Goal: Task Accomplishment & Management: Manage account settings

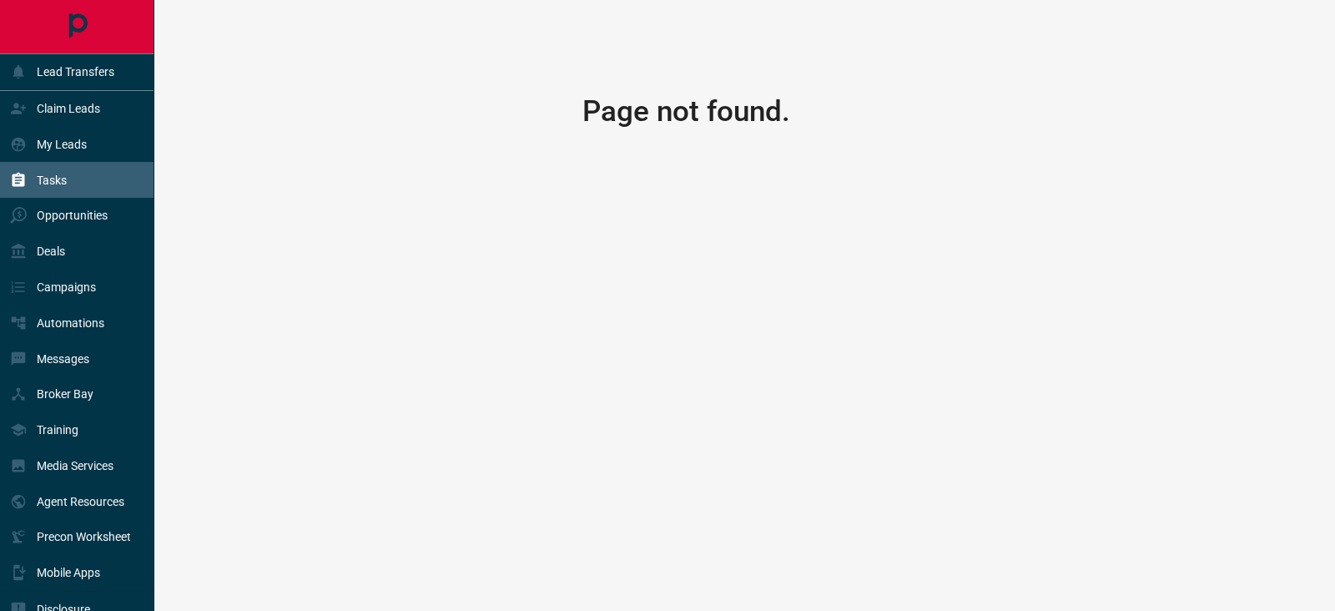
click at [58, 177] on p "Tasks" at bounding box center [52, 180] width 30 height 13
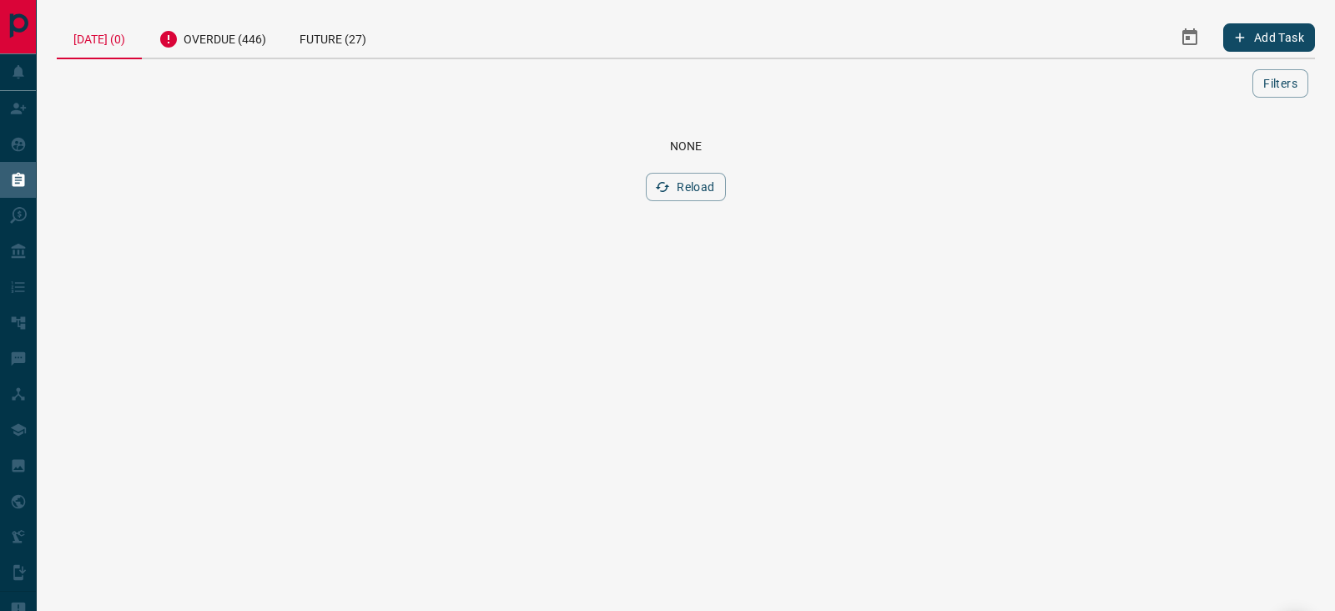
click at [204, 58] on div "[DATE] (0) Overdue (446) Future (27) Add Task" at bounding box center [686, 38] width 1258 height 43
click at [229, 43] on div "Overdue (446)" at bounding box center [212, 37] width 141 height 41
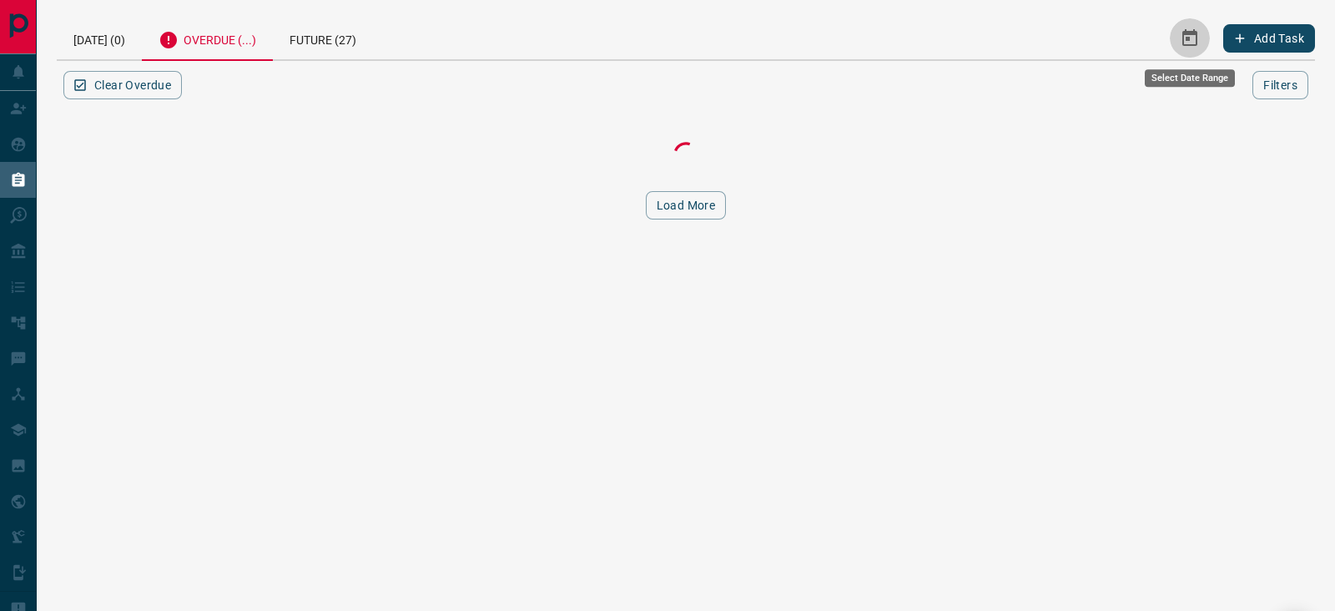
click at [1195, 37] on div "Add Task" at bounding box center [1126, 38] width 377 height 43
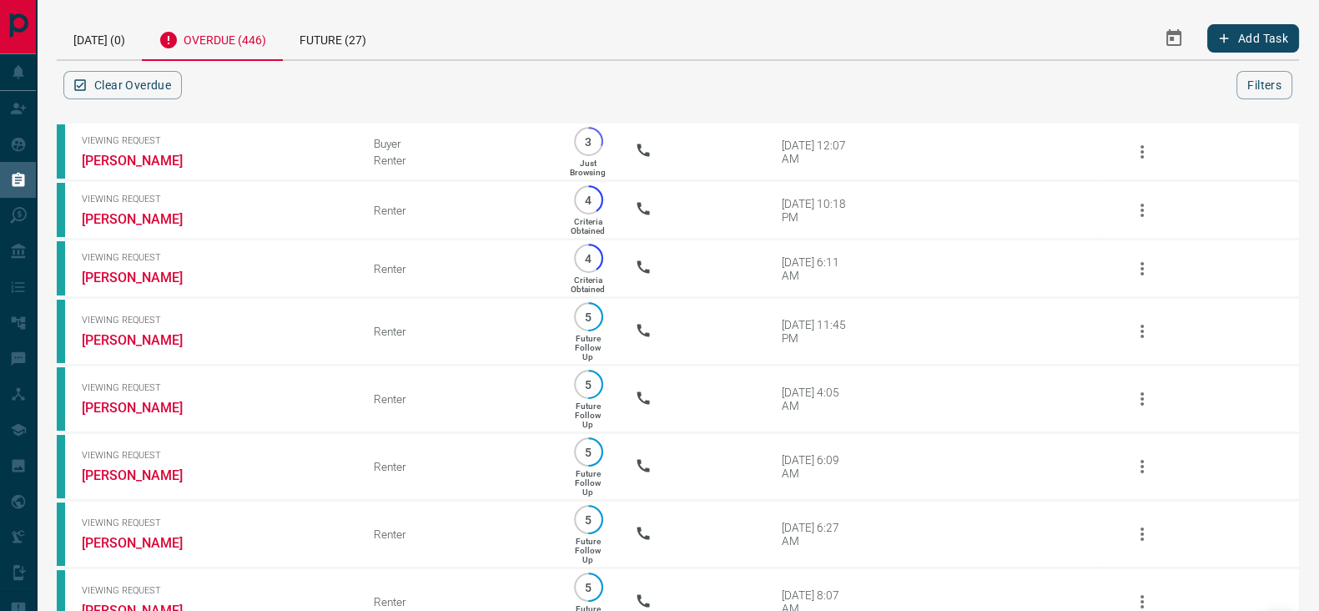
click at [1150, 33] on div "Add Task" at bounding box center [1112, 38] width 373 height 43
click at [1171, 31] on icon "Select Date Range" at bounding box center [1173, 37] width 15 height 17
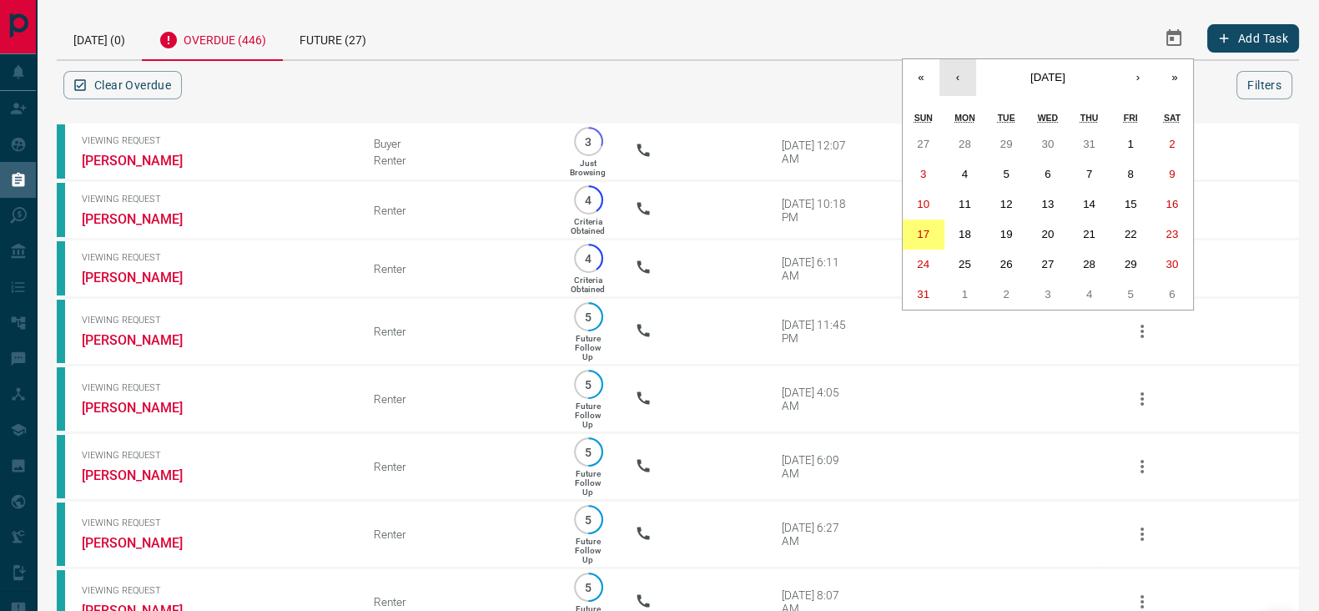
click at [959, 68] on button "‹" at bounding box center [957, 77] width 37 height 37
click at [1009, 144] on abbr "1" at bounding box center [1006, 144] width 6 height 13
click at [1127, 74] on button "›" at bounding box center [1138, 77] width 37 height 37
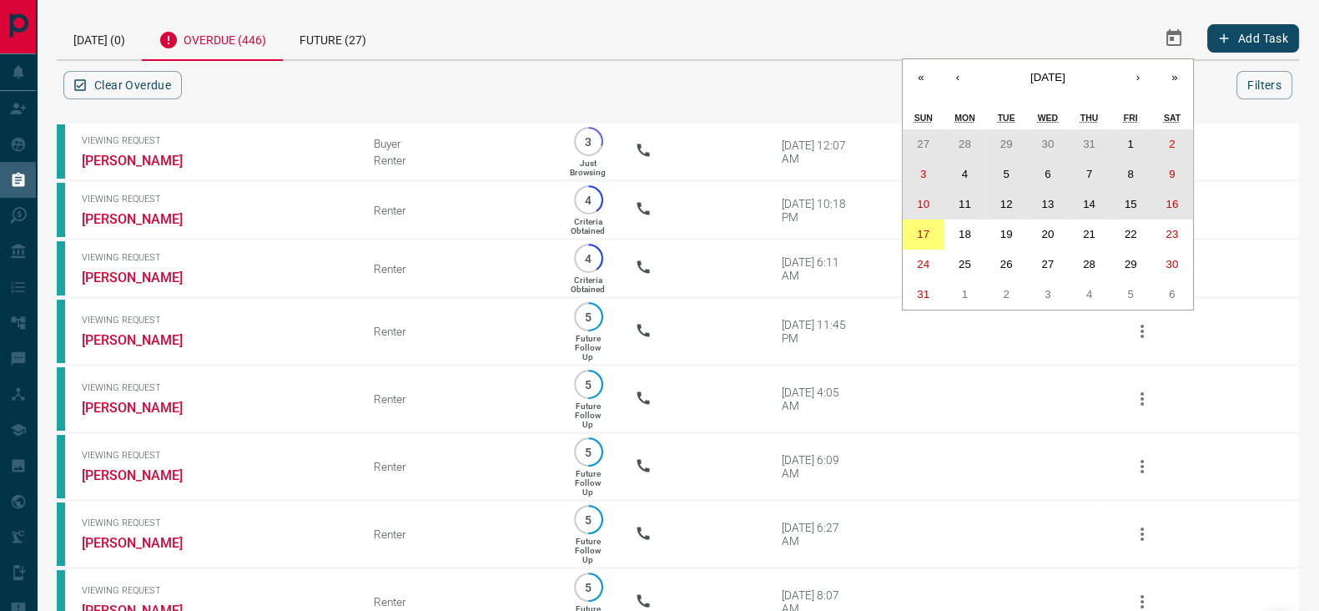
click at [1175, 204] on abbr "16" at bounding box center [1172, 204] width 13 height 13
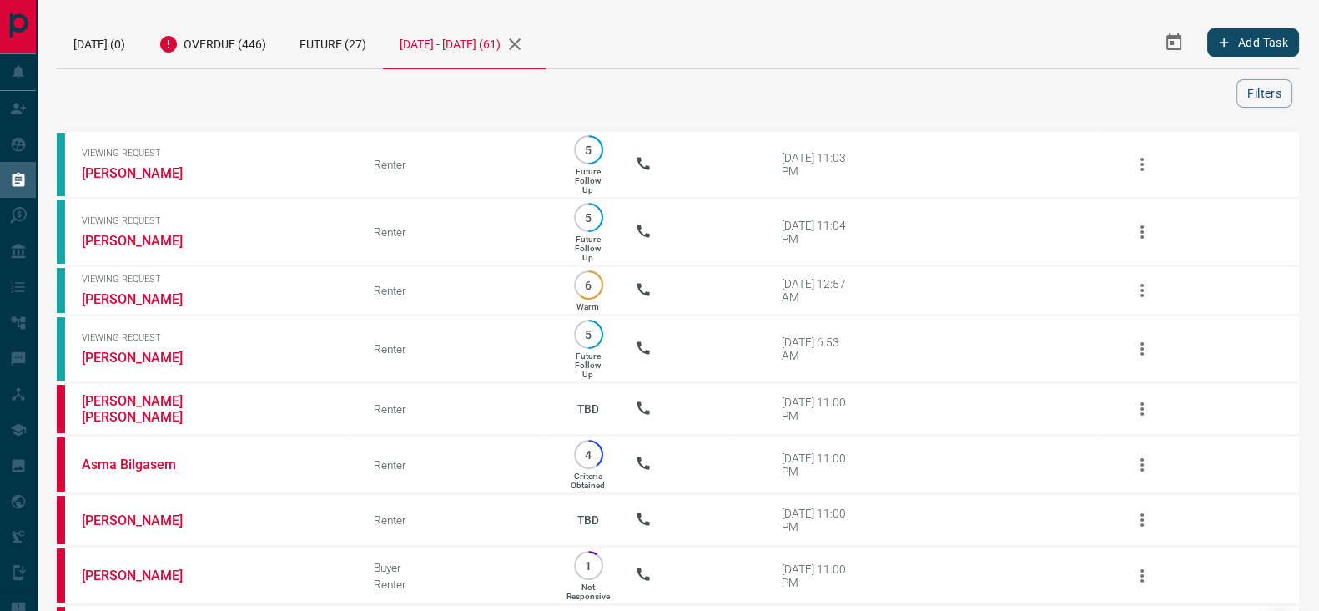
click at [1172, 42] on icon "Select Date Range" at bounding box center [1173, 41] width 15 height 17
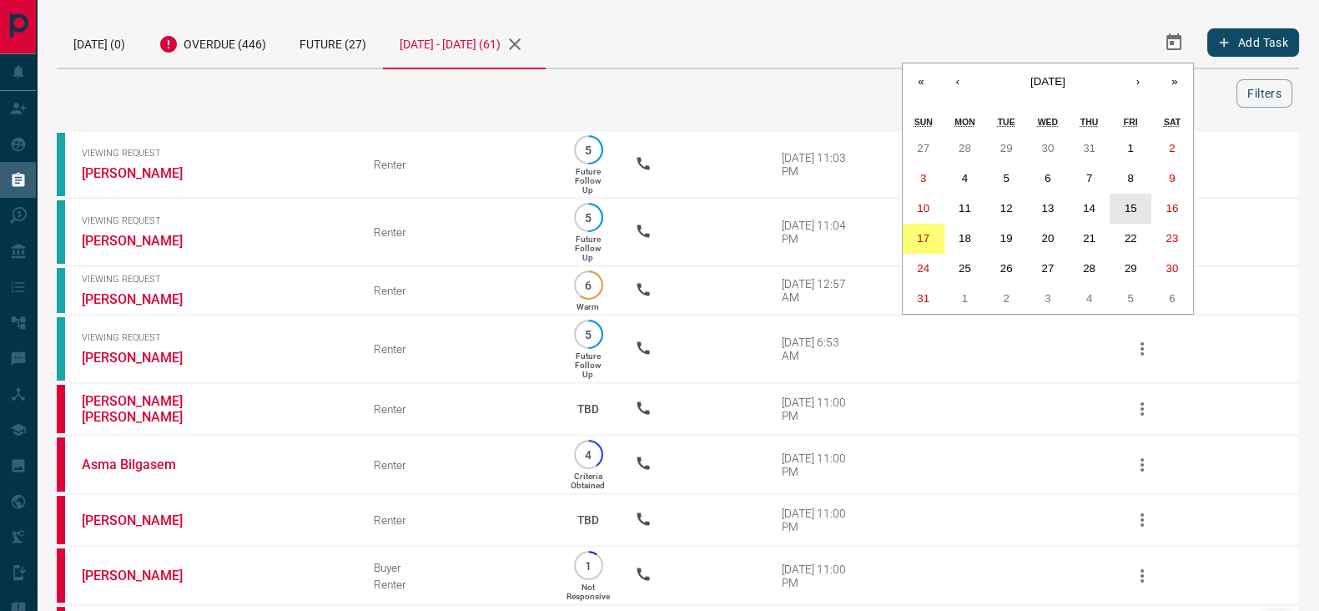
click at [1138, 198] on button "15" at bounding box center [1131, 209] width 42 height 30
click at [955, 84] on button "‹" at bounding box center [957, 81] width 37 height 37
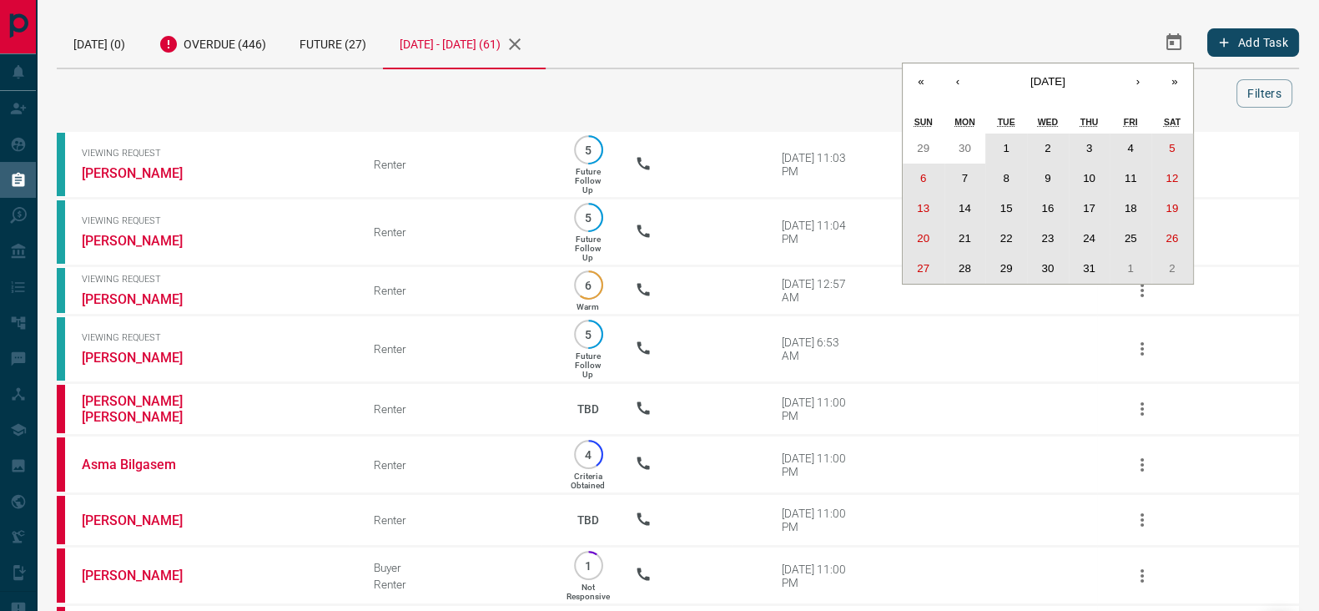
click at [1005, 149] on abbr "1" at bounding box center [1006, 148] width 6 height 13
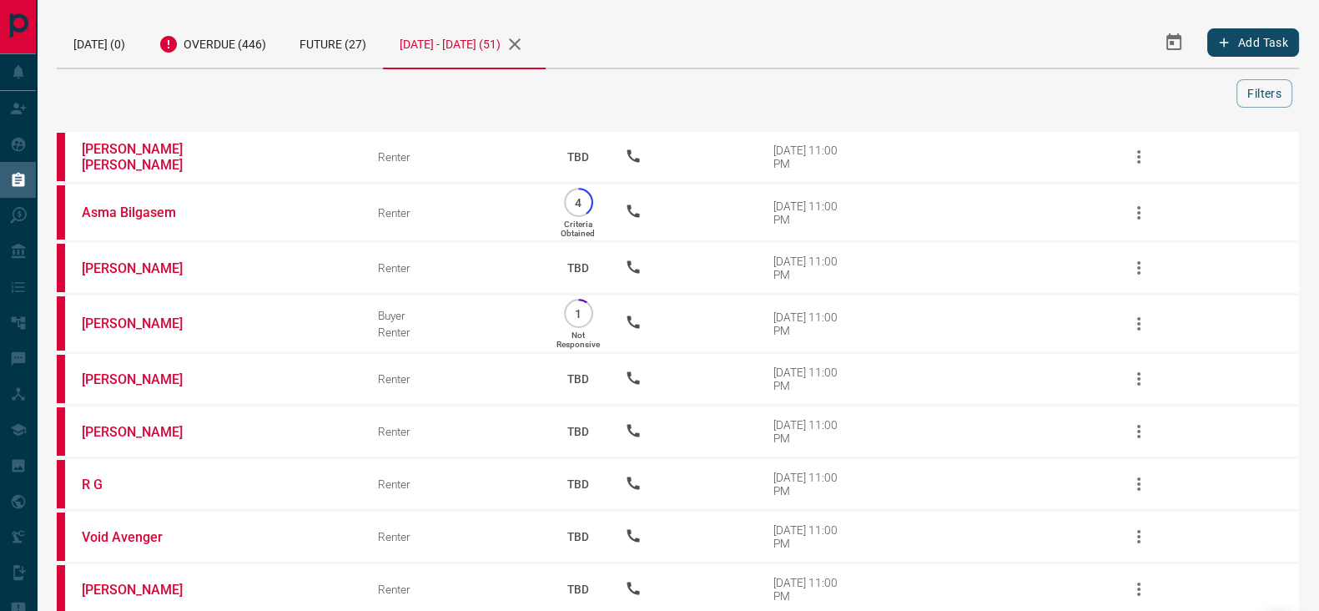
click at [517, 48] on div "[DATE] - [DATE] (51)" at bounding box center [464, 43] width 163 height 53
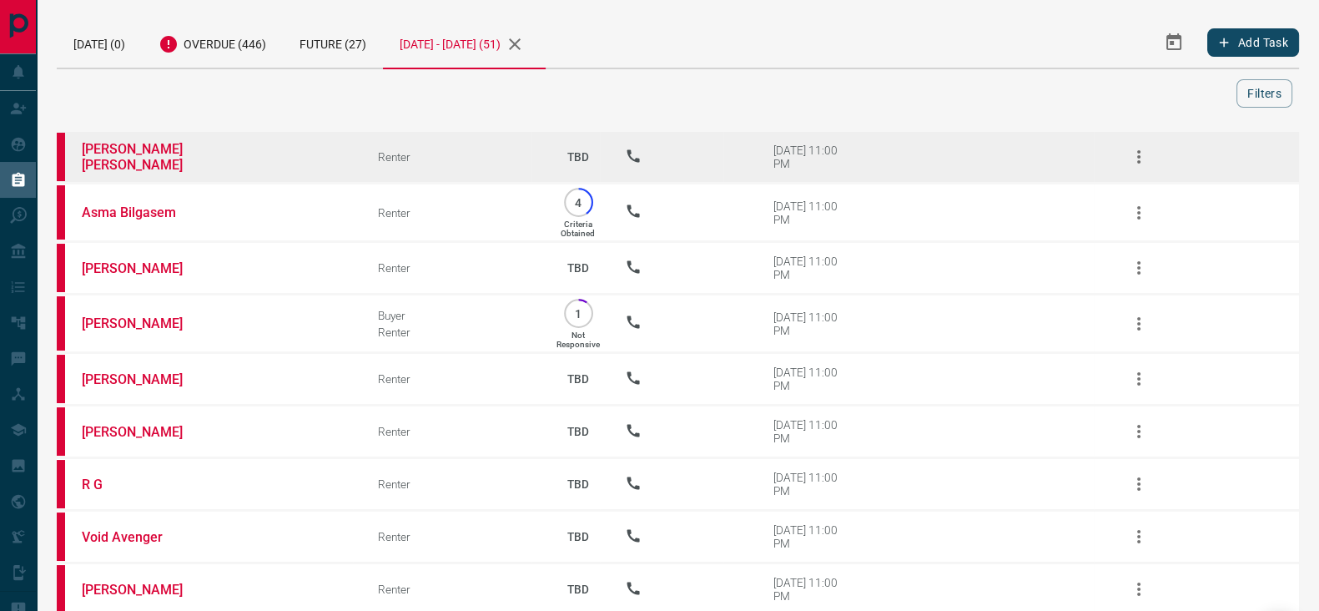
click at [1140, 154] on icon "button" at bounding box center [1139, 157] width 20 height 20
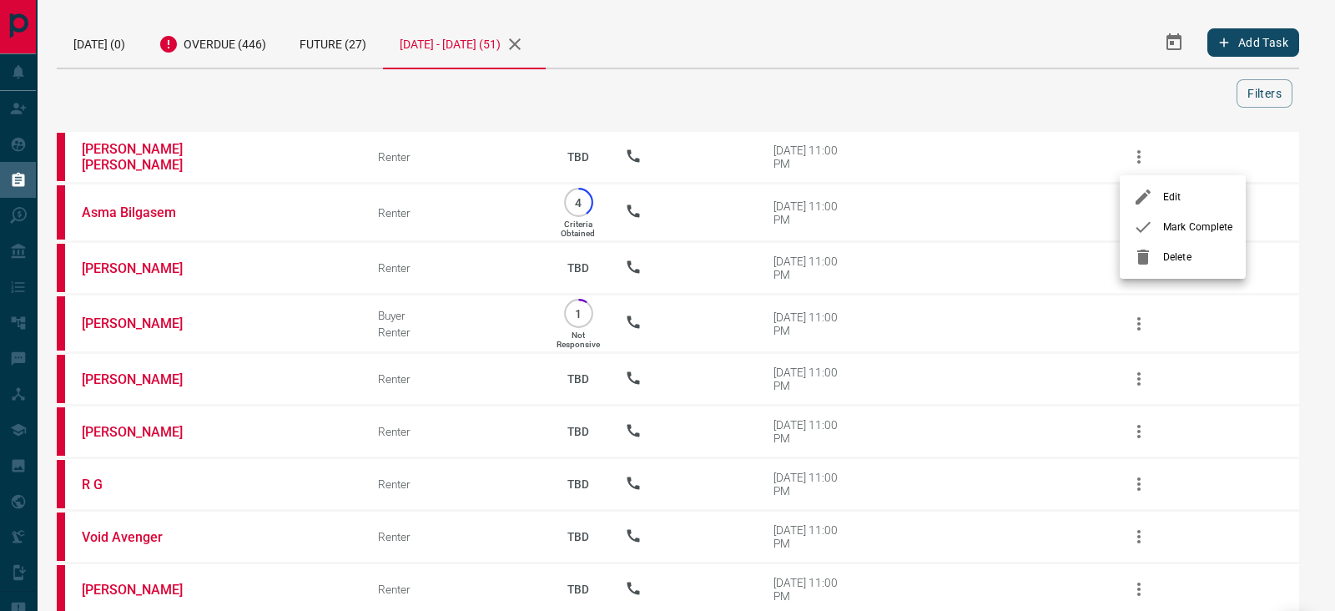
click at [1152, 220] on icon at bounding box center [1143, 227] width 20 height 20
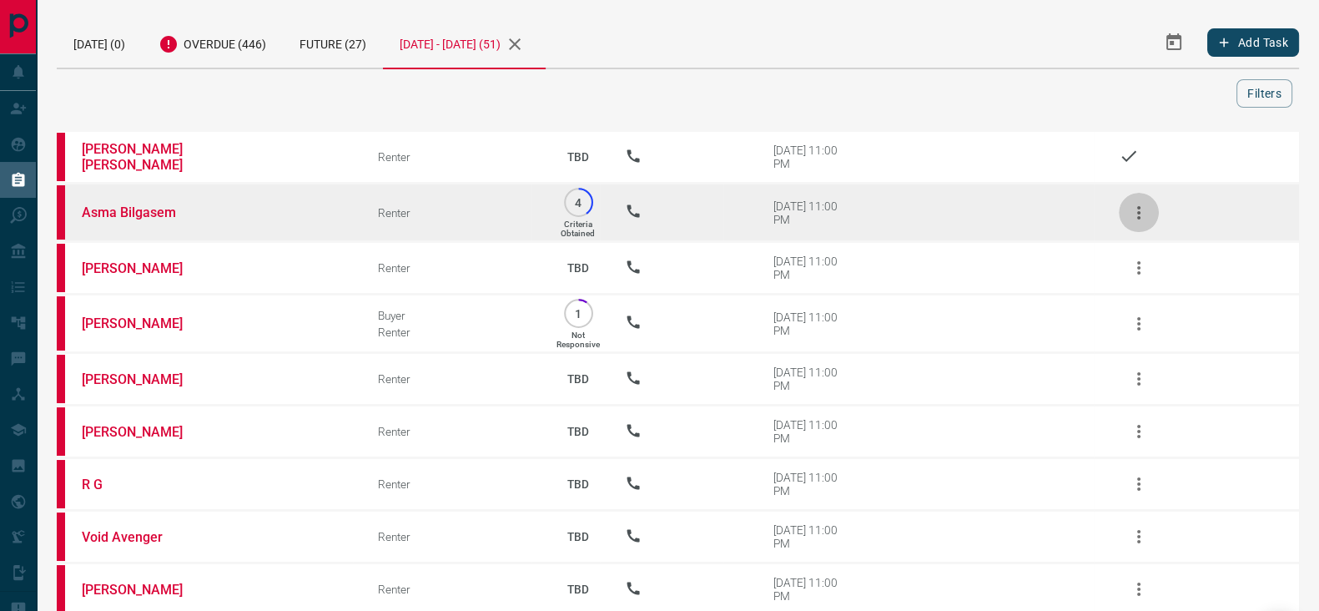
click at [1142, 207] on icon "button" at bounding box center [1139, 213] width 20 height 20
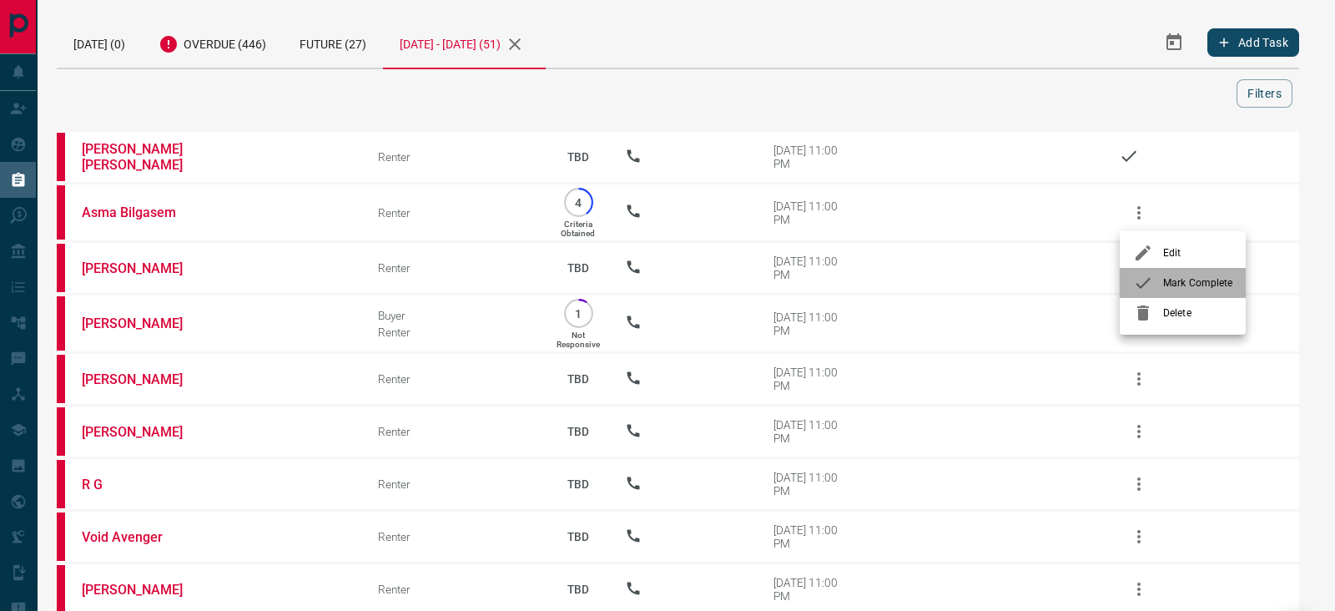
click at [1172, 289] on span "Mark Complete" at bounding box center [1197, 282] width 69 height 15
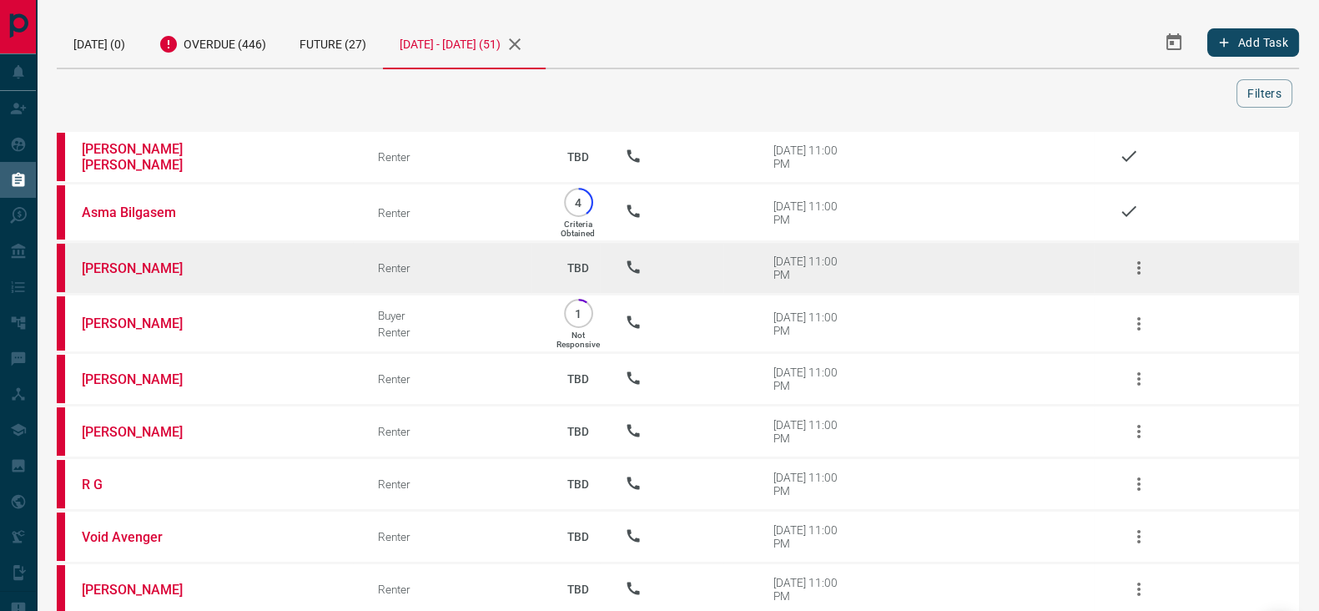
click at [1139, 263] on icon "button" at bounding box center [1138, 267] width 3 height 13
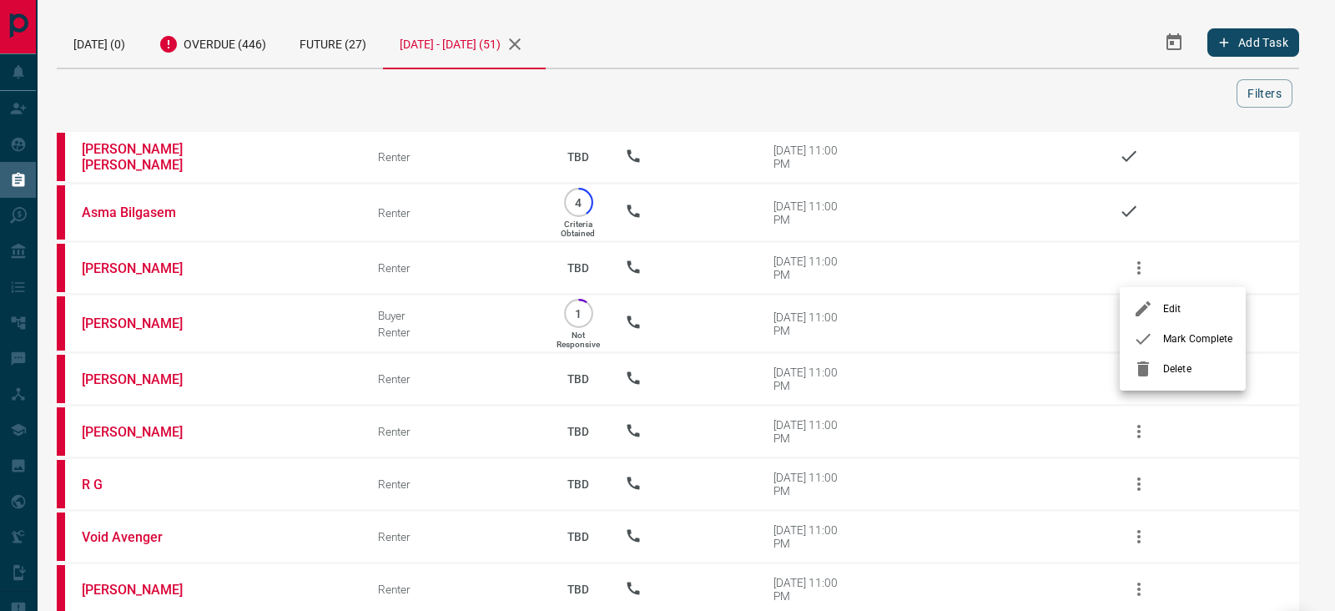
click at [1158, 330] on div at bounding box center [1148, 339] width 30 height 20
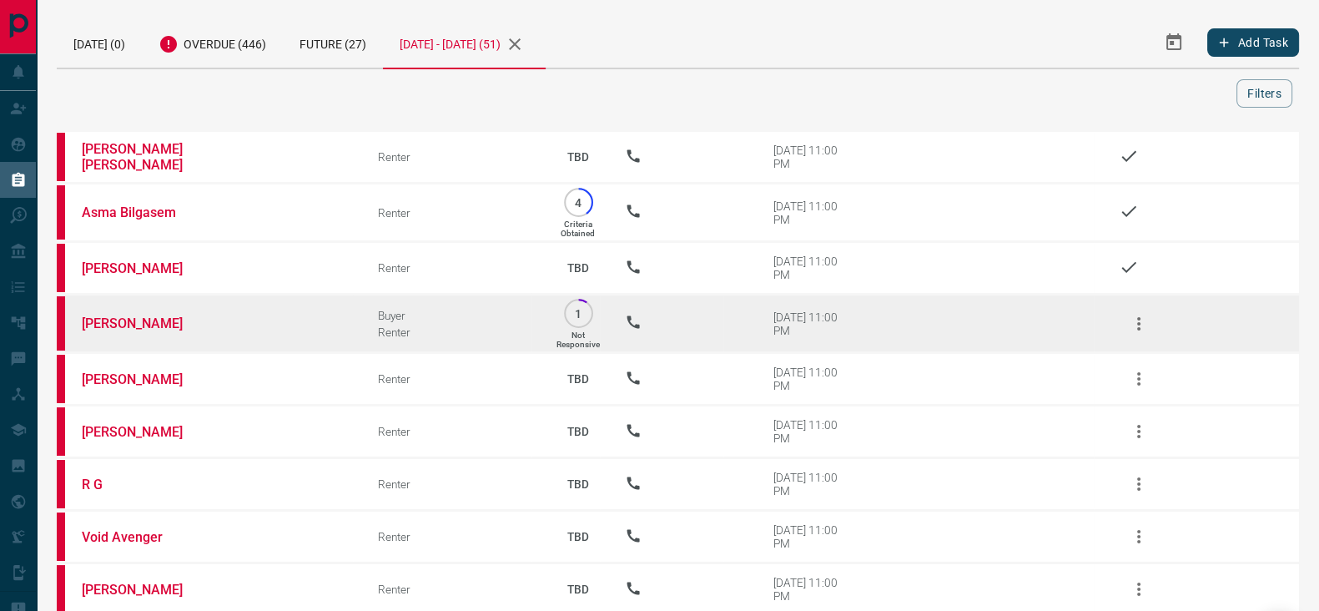
click at [1135, 318] on icon "button" at bounding box center [1139, 324] width 20 height 20
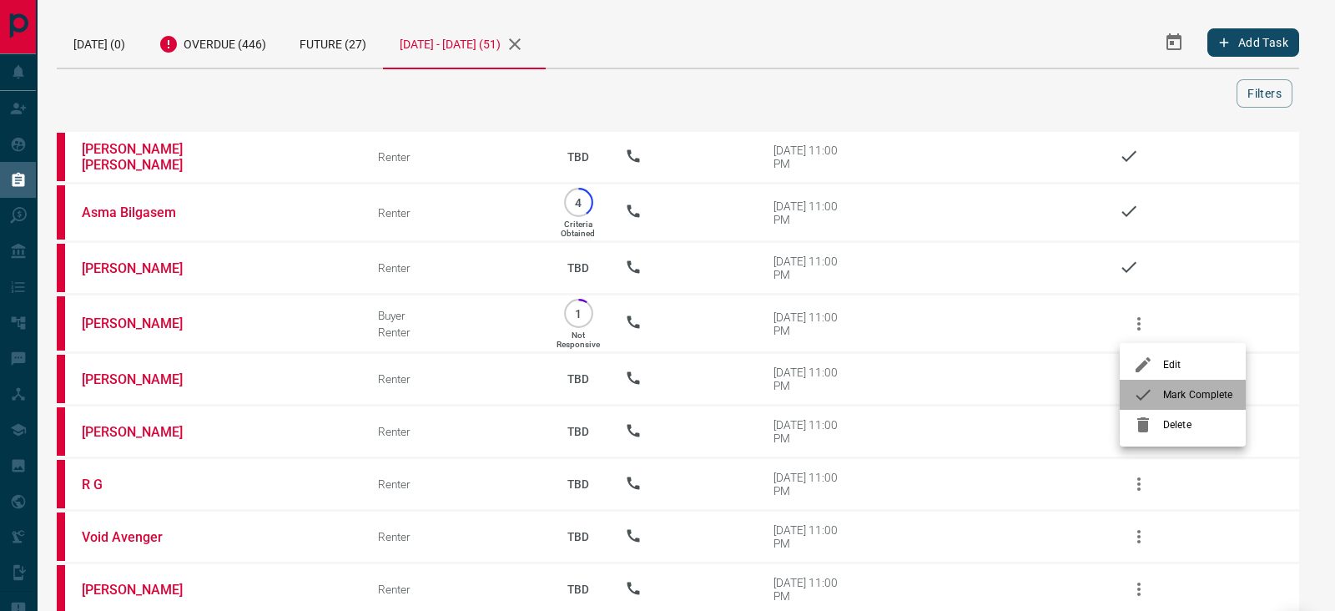
click at [1169, 381] on li "Mark Complete" at bounding box center [1183, 395] width 126 height 30
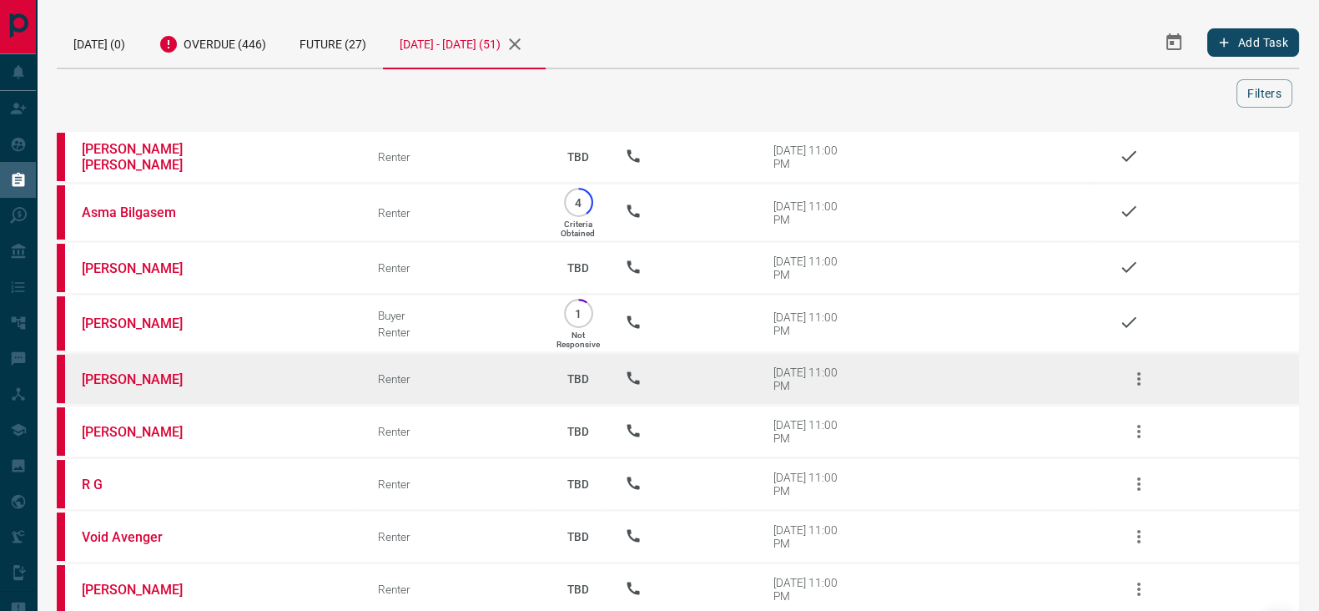
click at [1145, 377] on icon "button" at bounding box center [1139, 379] width 20 height 20
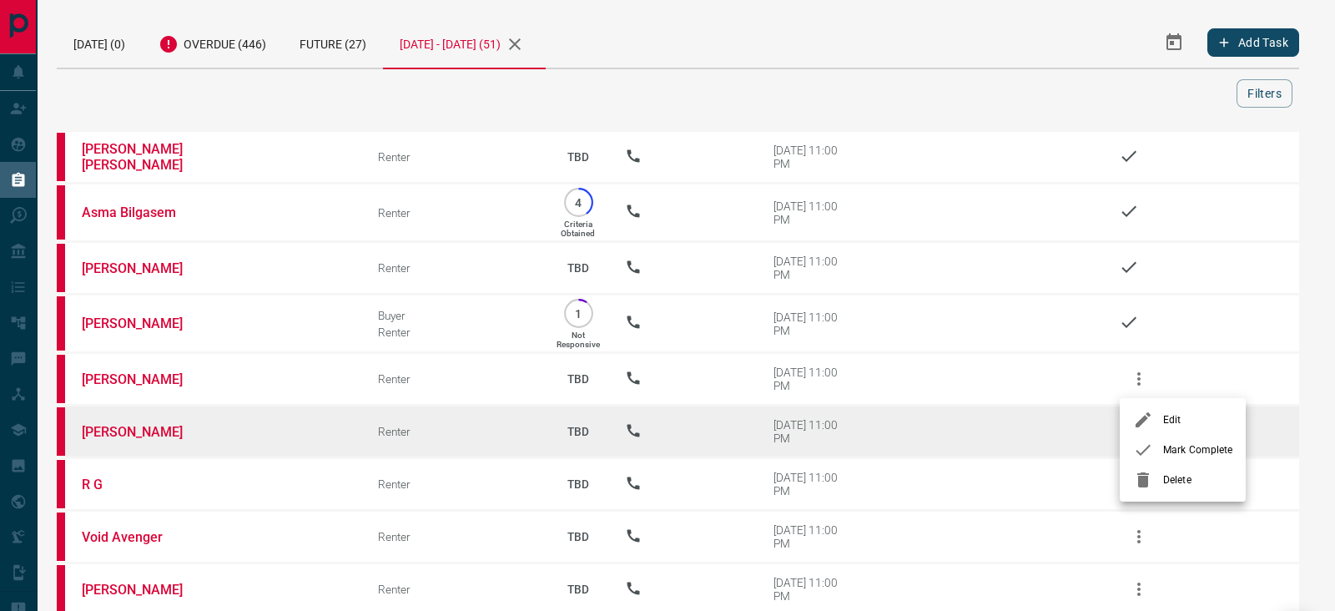
click at [1151, 444] on icon at bounding box center [1143, 450] width 20 height 20
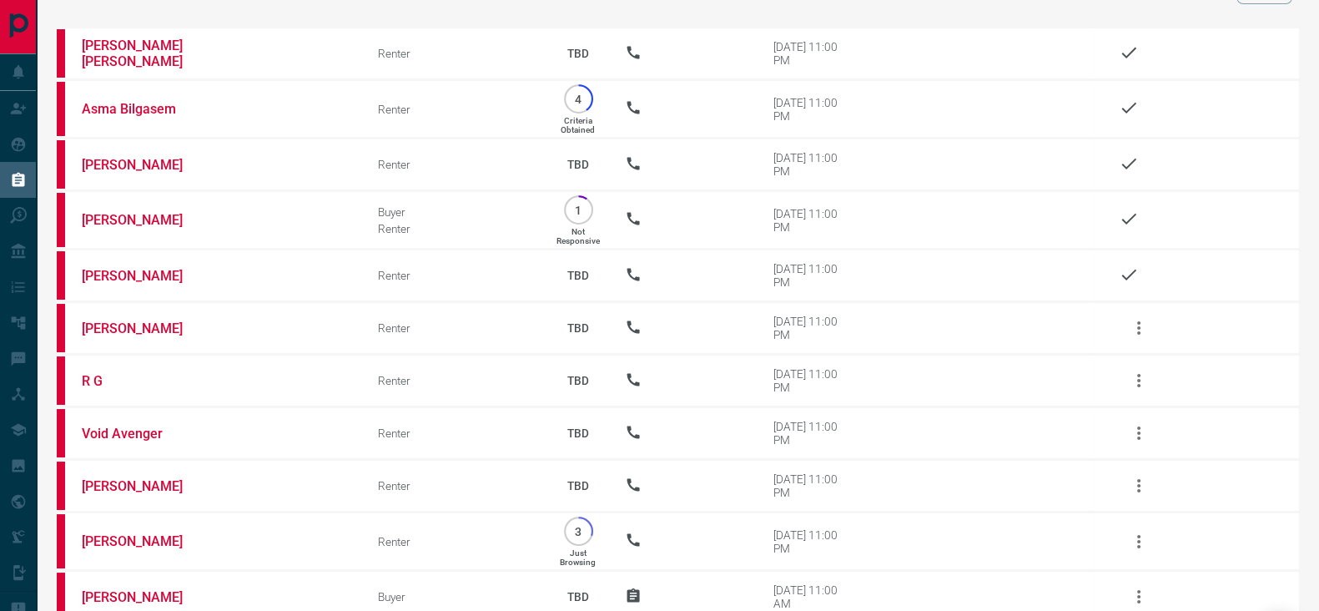
scroll to position [342, 0]
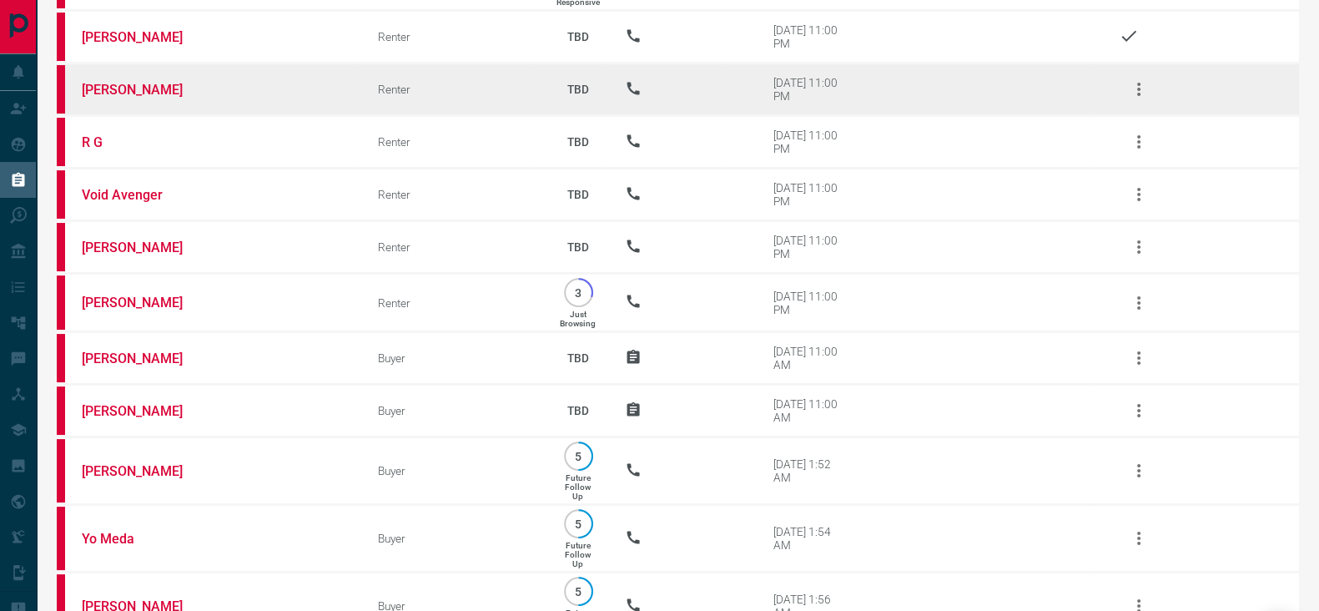
click at [1146, 95] on icon "button" at bounding box center [1139, 89] width 20 height 20
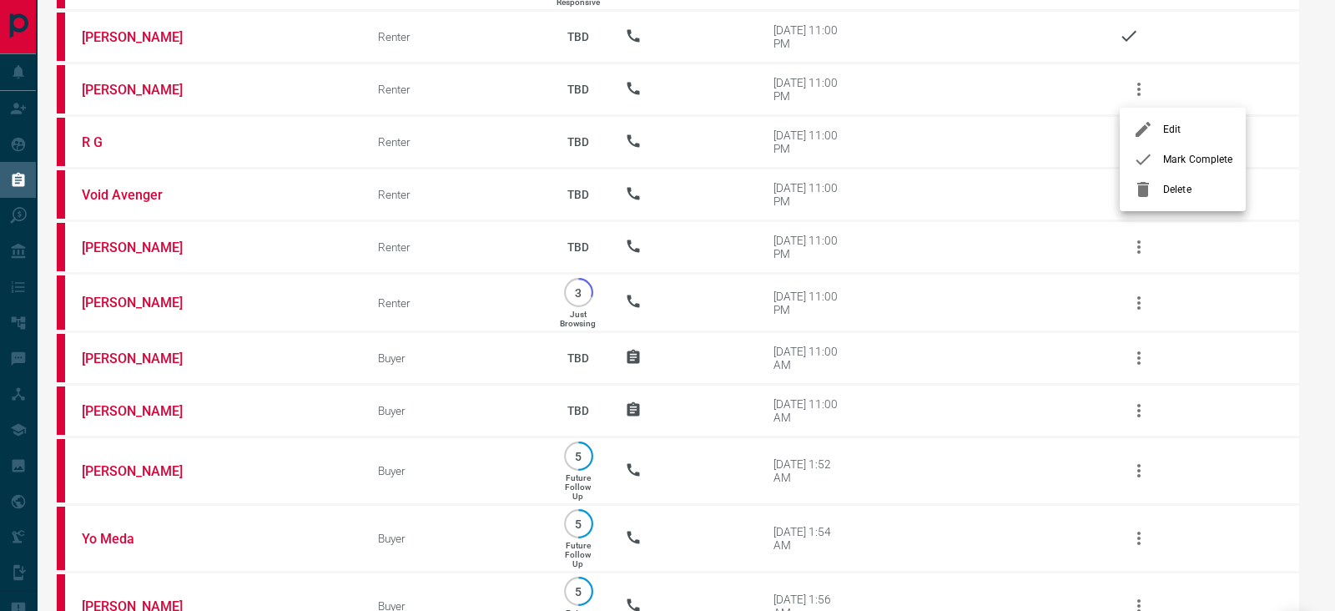
click at [1164, 159] on span "Mark Complete" at bounding box center [1197, 159] width 69 height 15
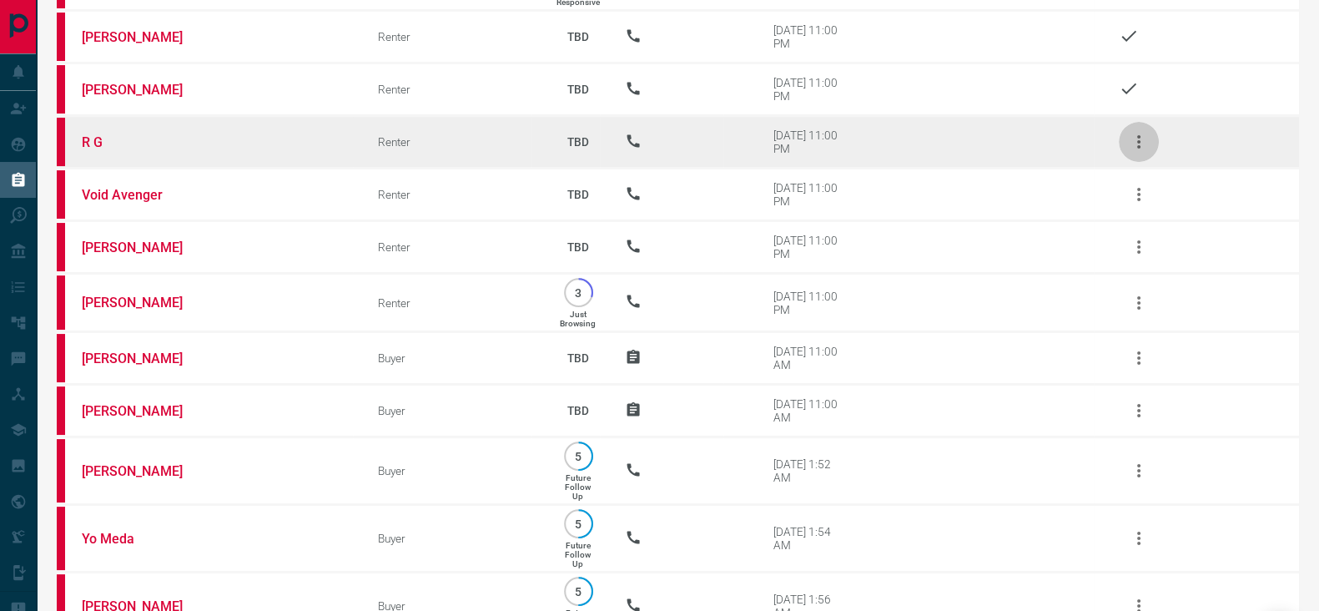
click at [1135, 144] on icon "button" at bounding box center [1139, 142] width 20 height 20
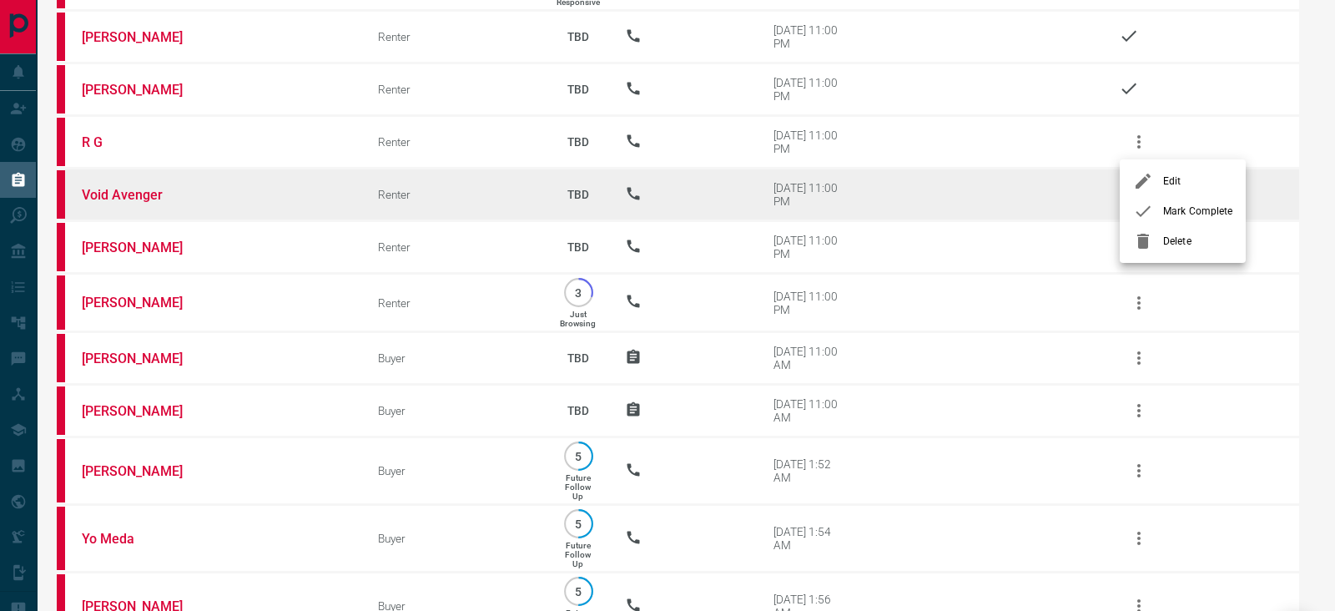
click at [1153, 206] on div at bounding box center [1148, 211] width 30 height 20
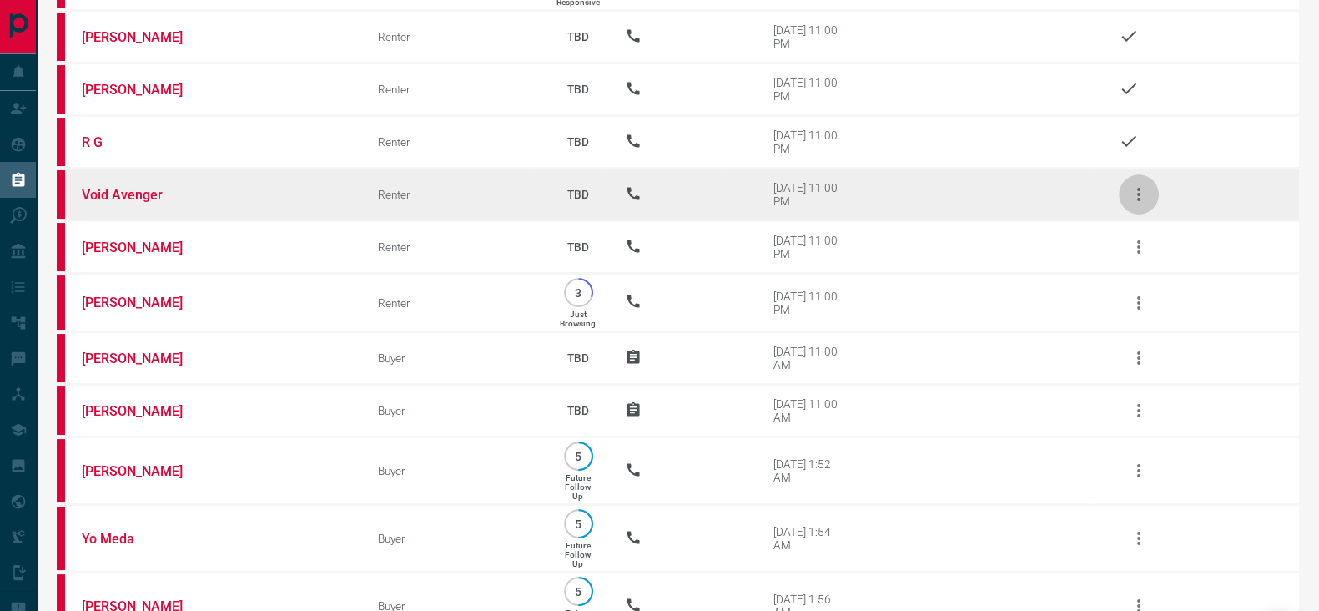
click at [1135, 194] on icon "button" at bounding box center [1139, 194] width 20 height 20
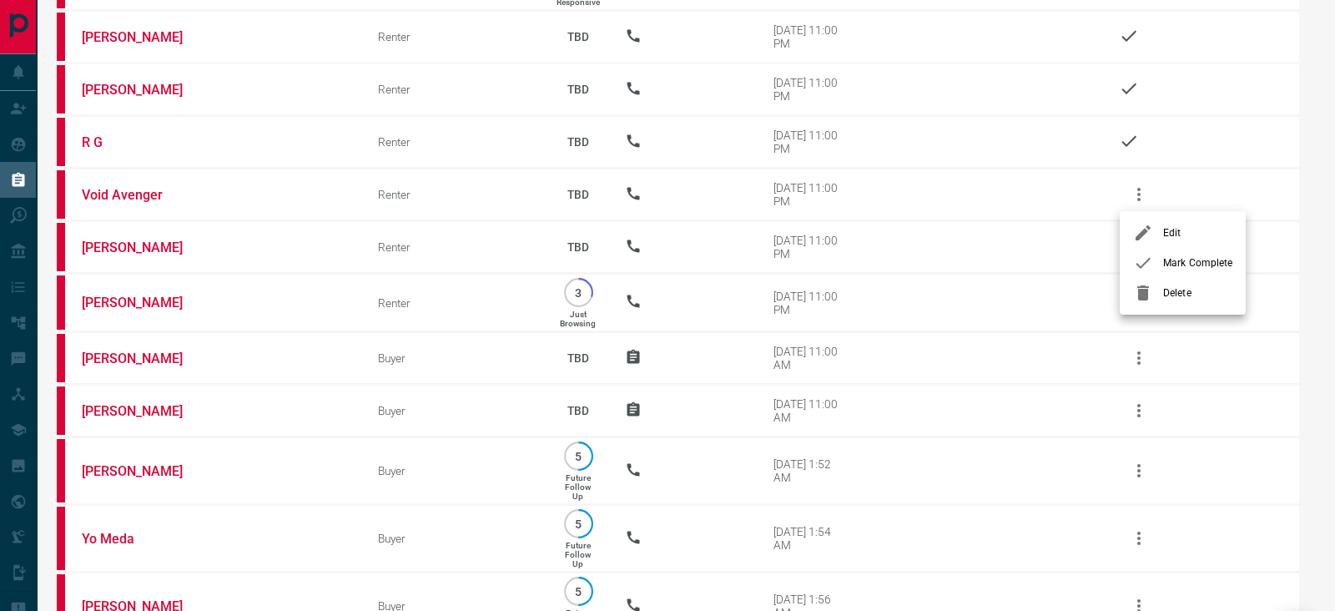
click at [1166, 261] on span "Mark Complete" at bounding box center [1197, 262] width 69 height 15
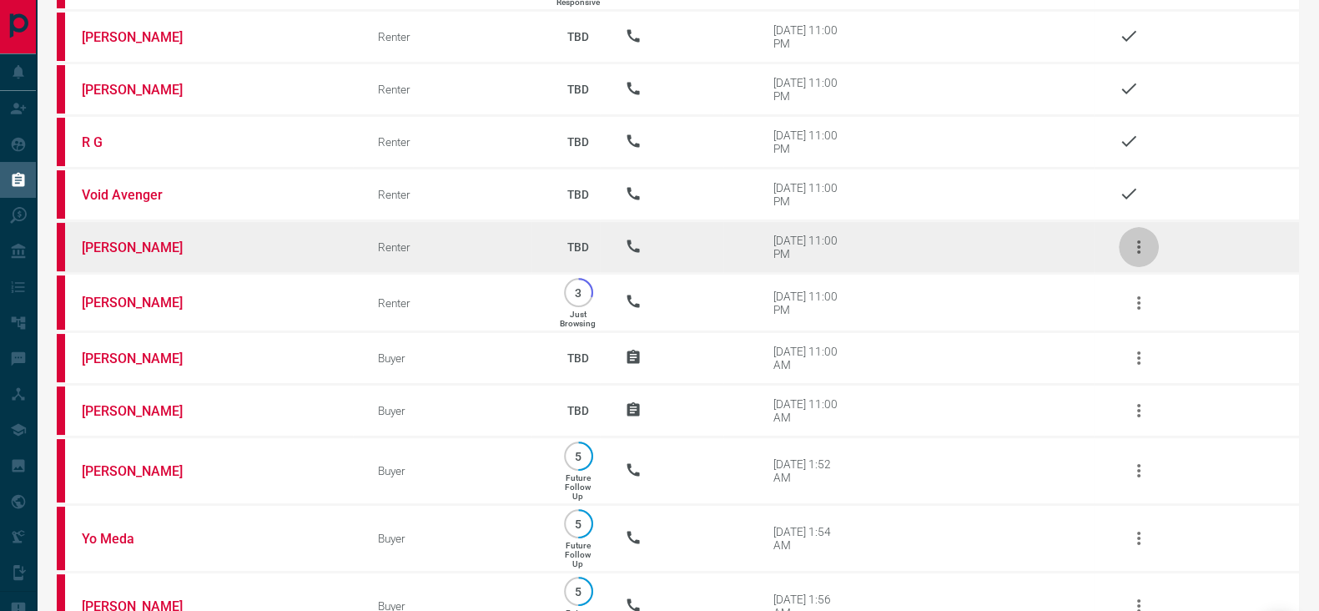
click at [1141, 239] on icon "button" at bounding box center [1139, 247] width 20 height 20
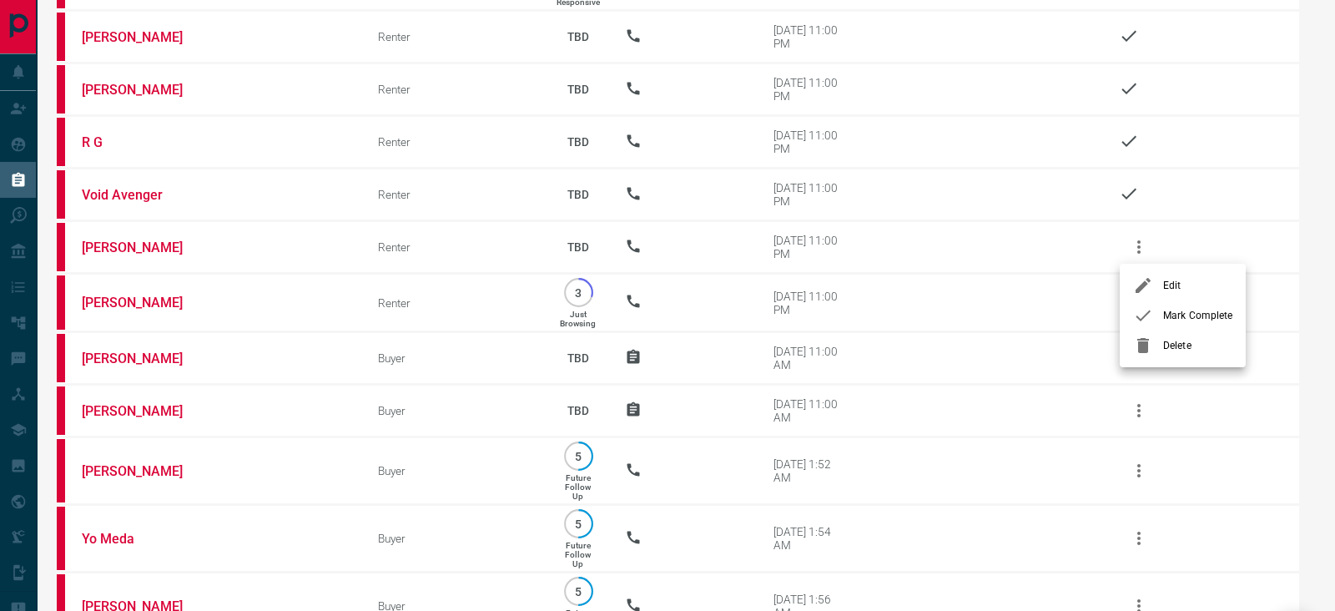
click at [1160, 315] on div at bounding box center [1148, 315] width 30 height 20
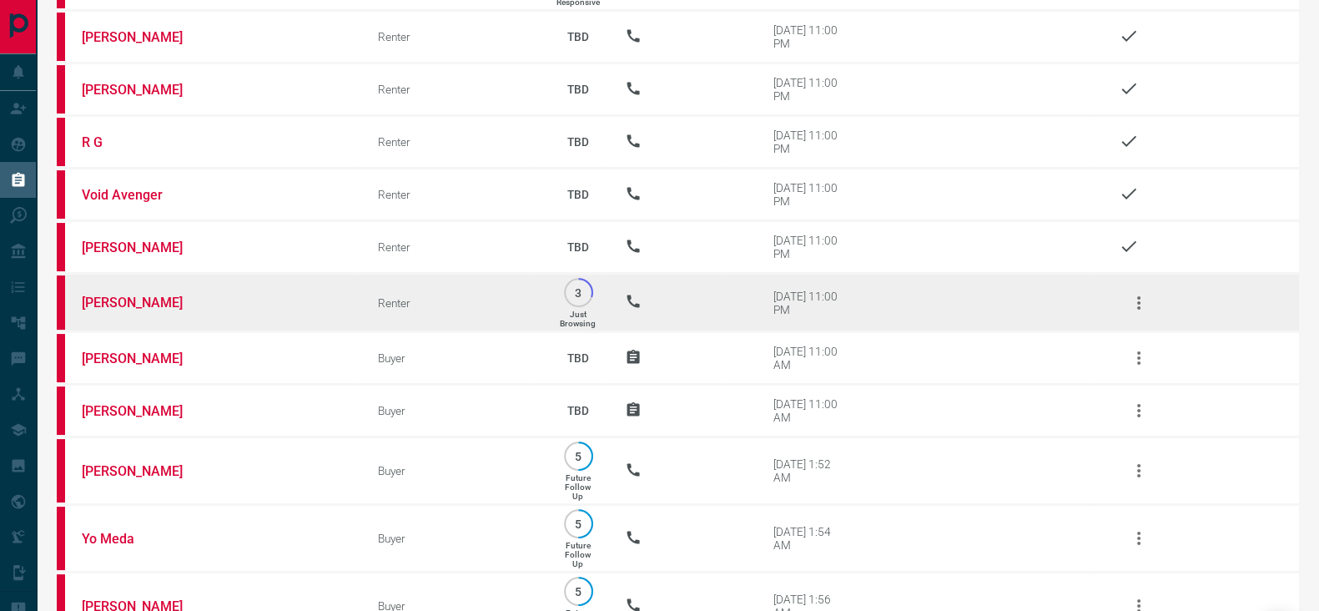
click at [1135, 293] on icon "button" at bounding box center [1139, 303] width 20 height 20
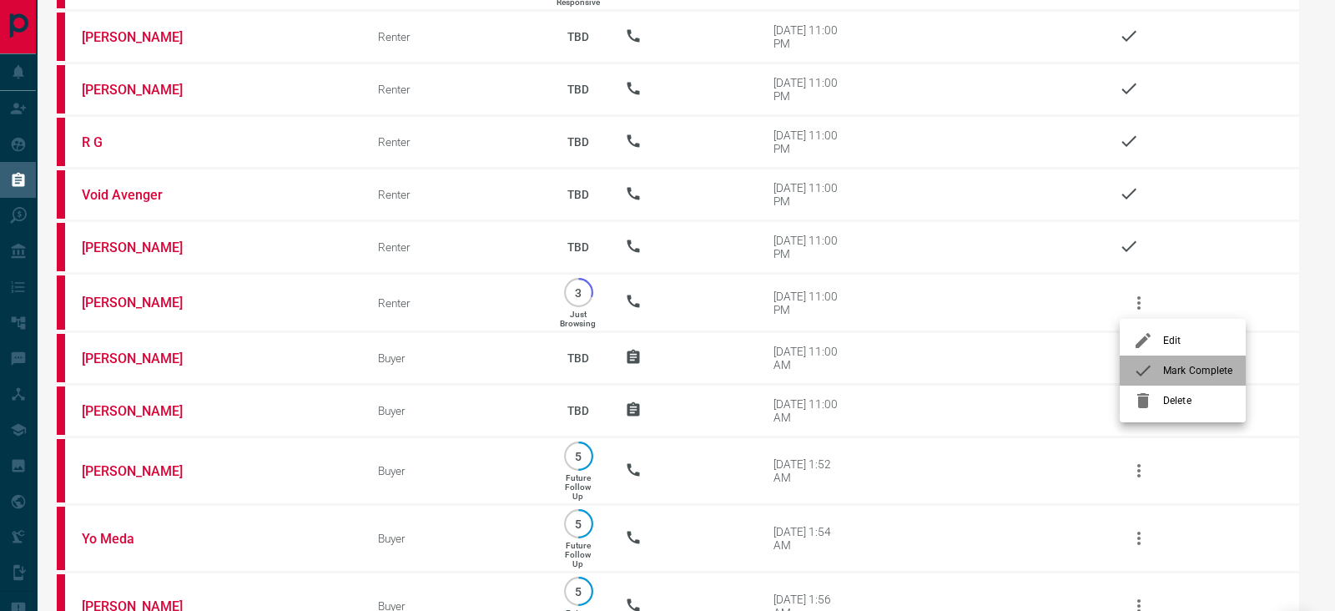
click at [1180, 364] on span "Mark Complete" at bounding box center [1197, 370] width 69 height 15
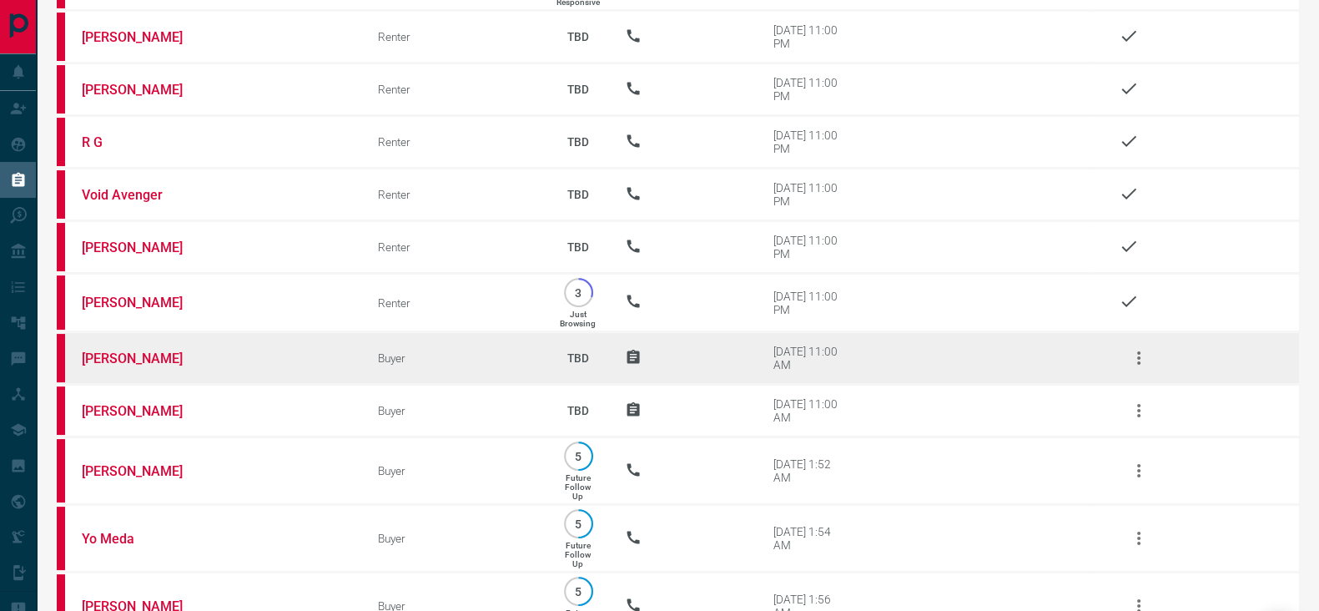
click at [1135, 353] on icon "button" at bounding box center [1139, 358] width 20 height 20
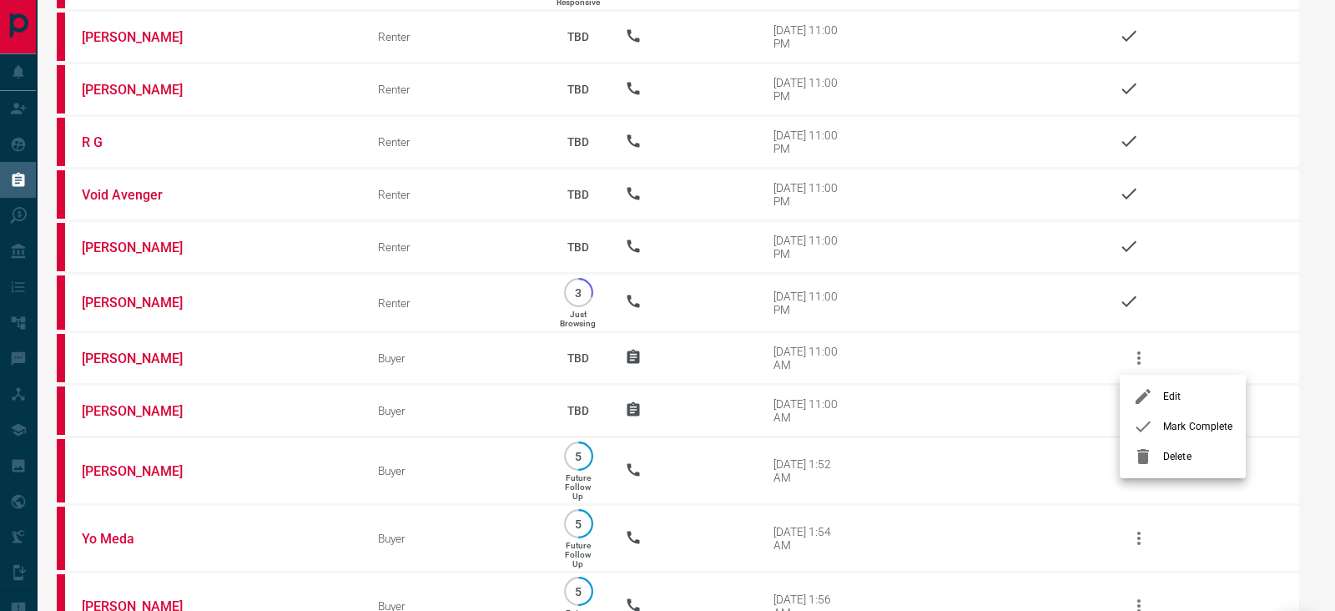
click at [1196, 419] on span "Mark Complete" at bounding box center [1197, 426] width 69 height 15
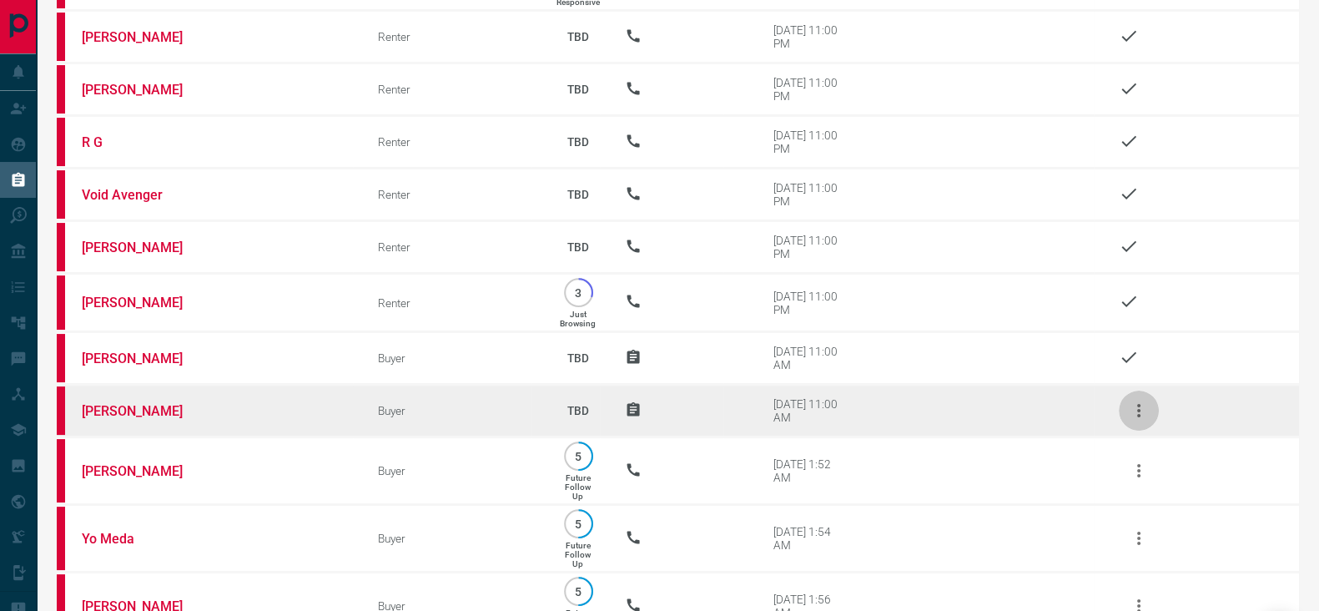
click at [1137, 413] on icon "button" at bounding box center [1139, 410] width 20 height 20
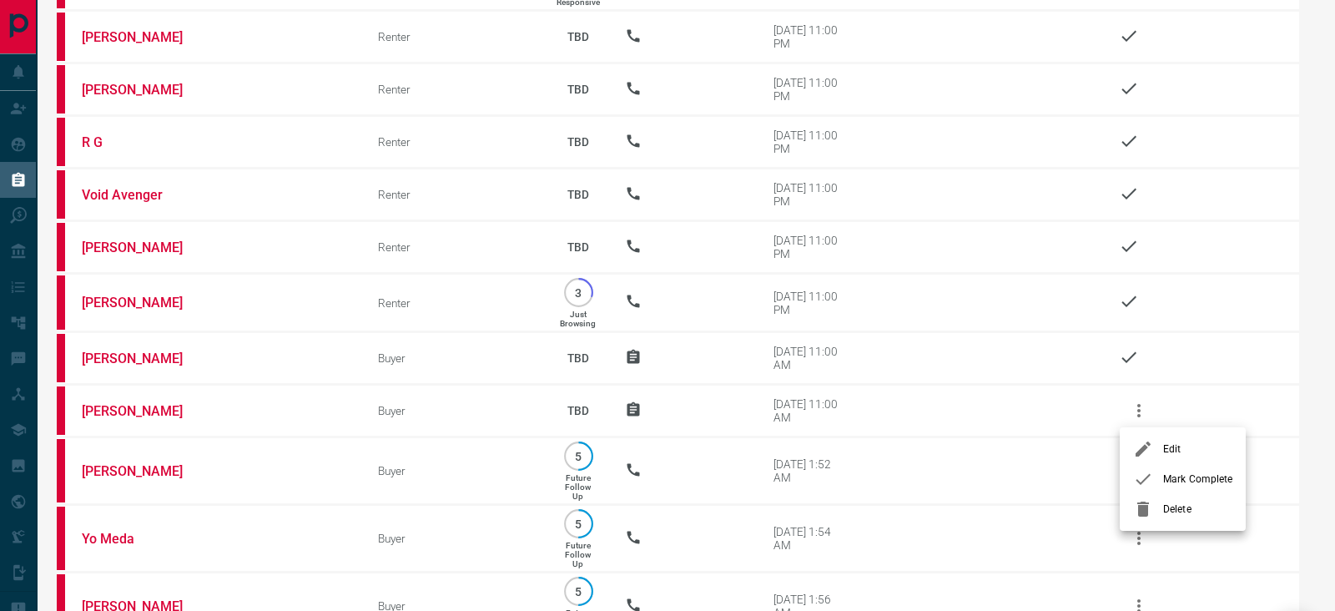
click at [1181, 470] on li "Mark Complete" at bounding box center [1183, 479] width 126 height 30
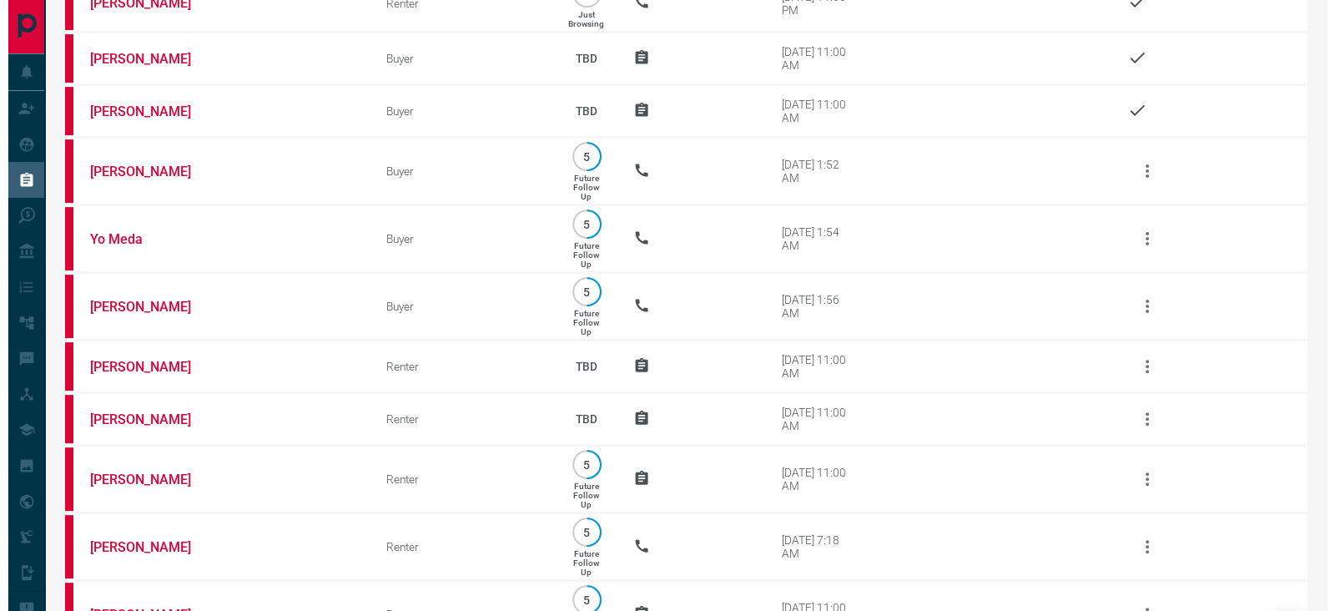
scroll to position [652, 0]
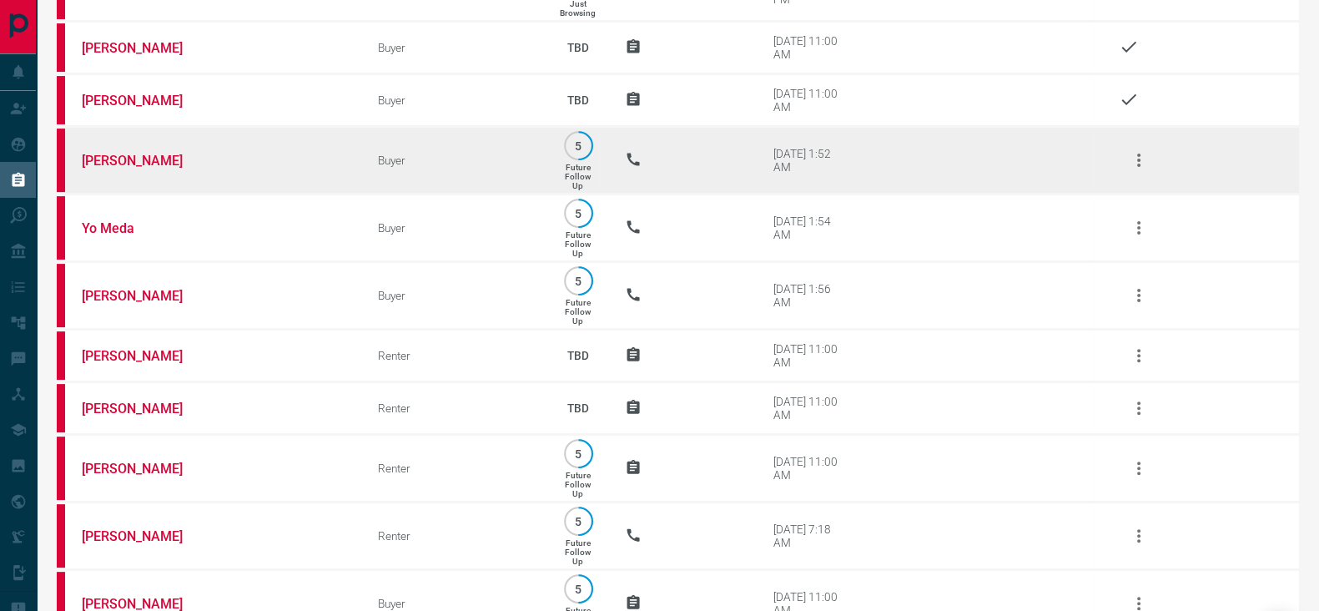
click at [1127, 161] on button "button" at bounding box center [1139, 160] width 40 height 40
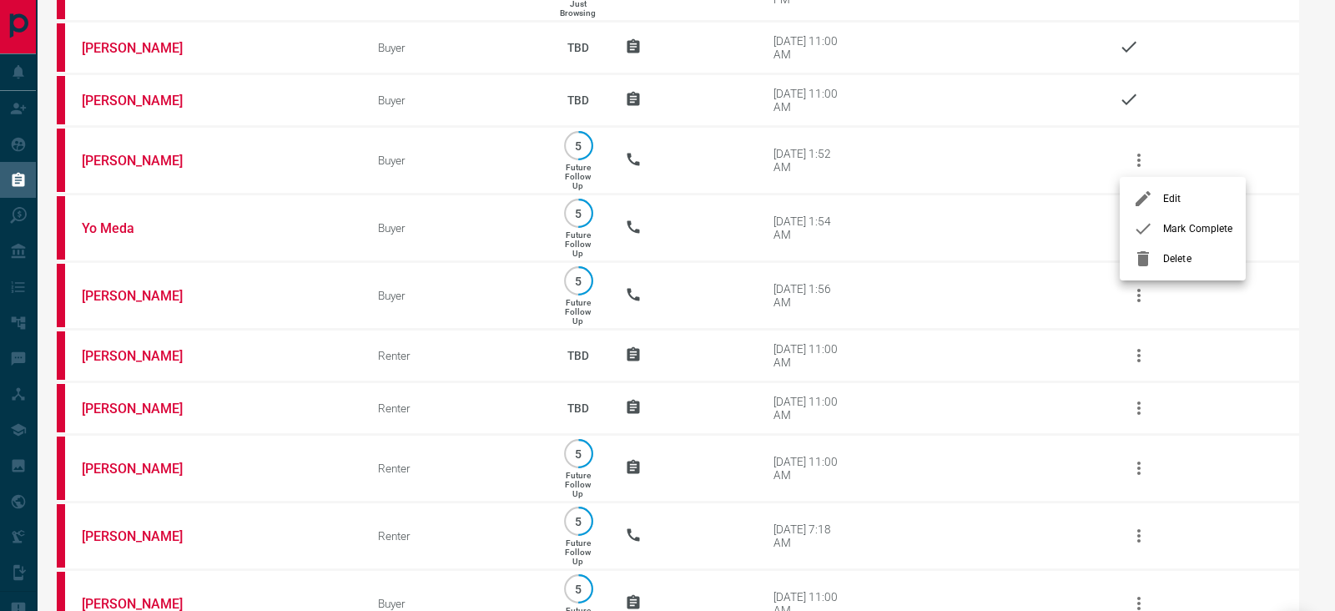
click at [1178, 214] on li "Mark Complete" at bounding box center [1183, 229] width 126 height 30
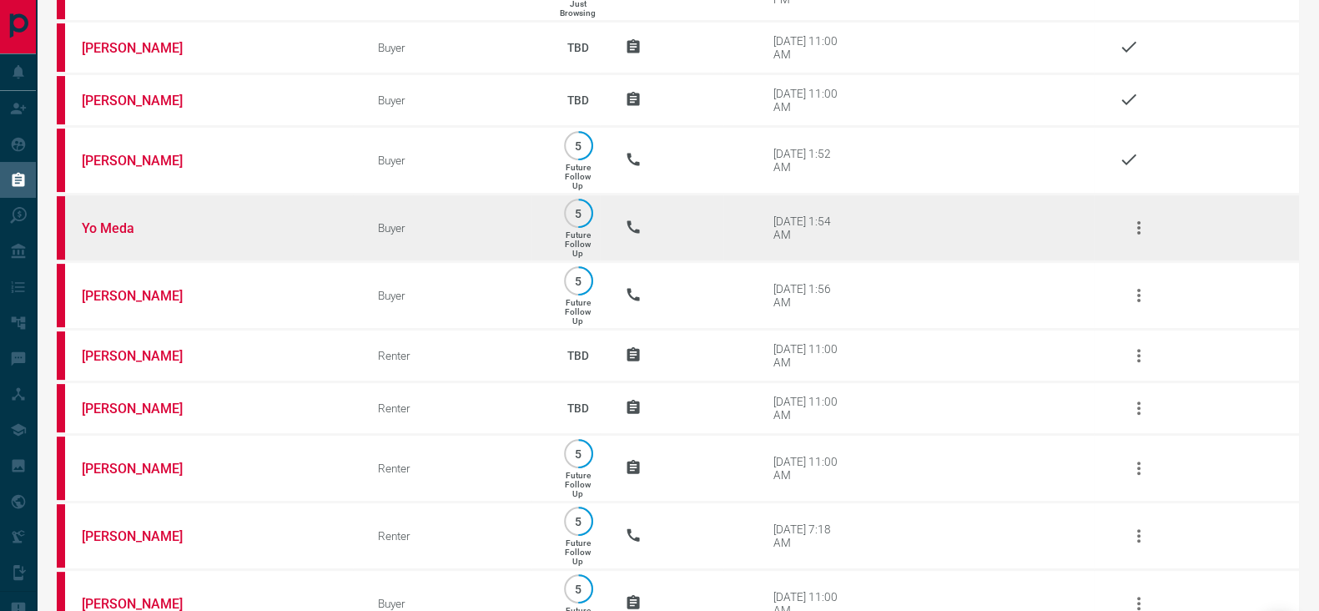
click at [1132, 227] on icon "button" at bounding box center [1139, 228] width 20 height 20
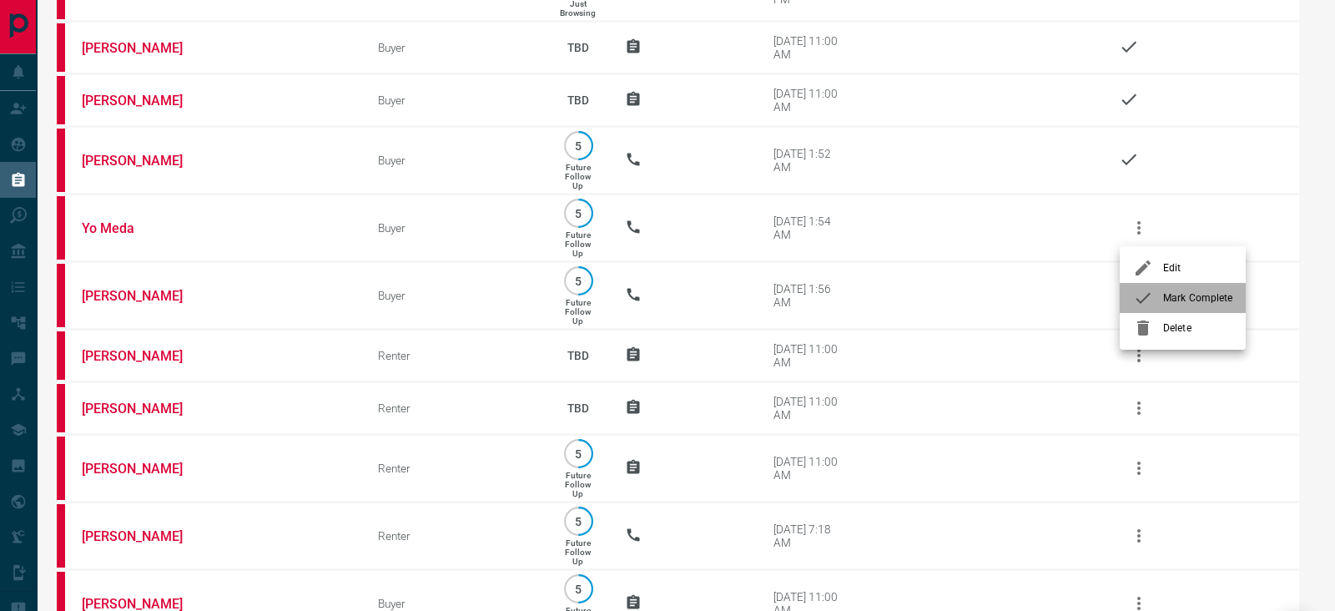
click at [1168, 295] on span "Mark Complete" at bounding box center [1197, 297] width 69 height 15
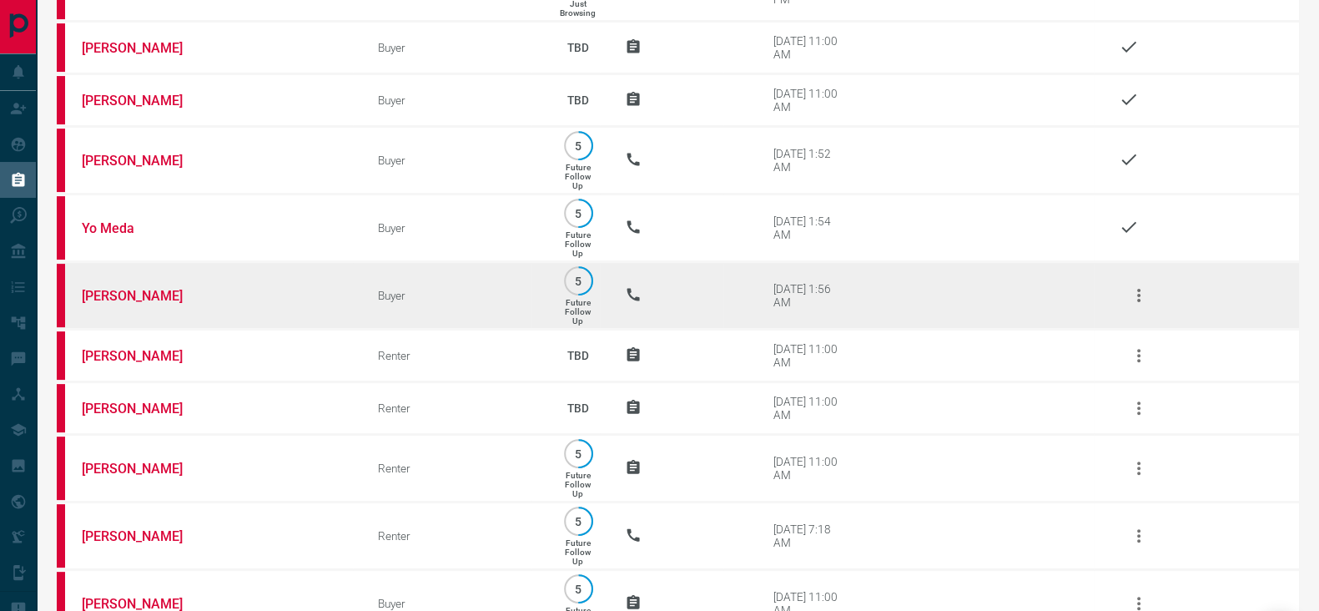
click at [1135, 302] on icon "button" at bounding box center [1139, 295] width 20 height 20
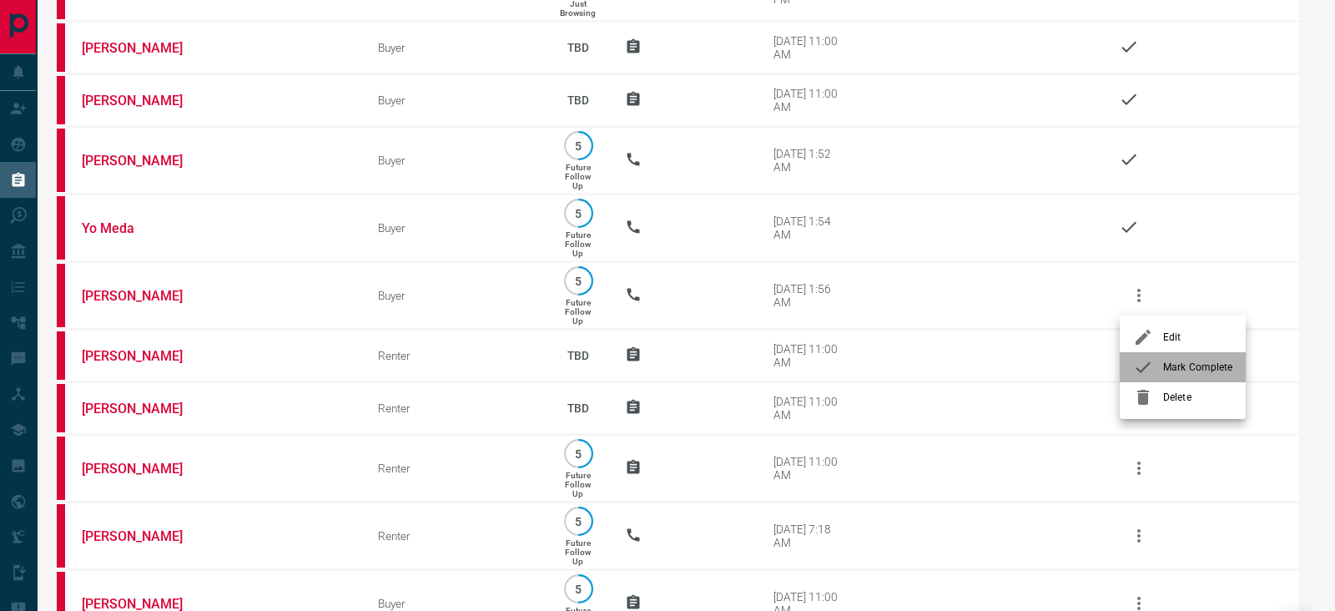
click at [1171, 372] on span "Mark Complete" at bounding box center [1197, 367] width 69 height 15
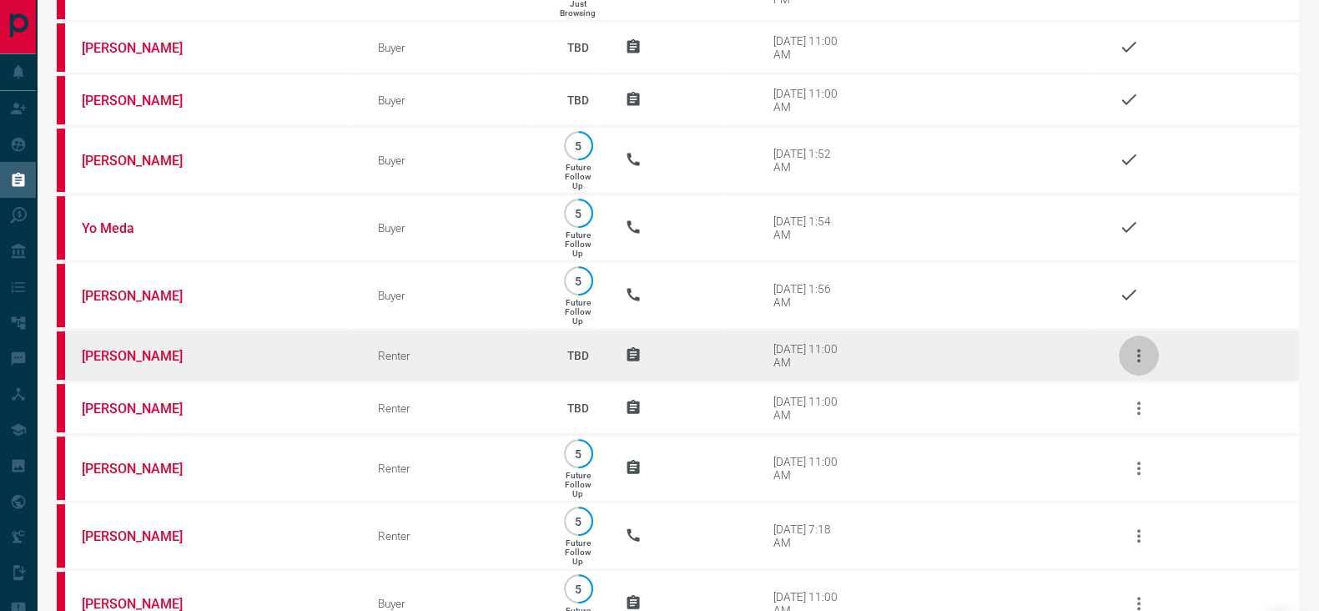
click at [1139, 365] on icon "button" at bounding box center [1139, 355] width 20 height 20
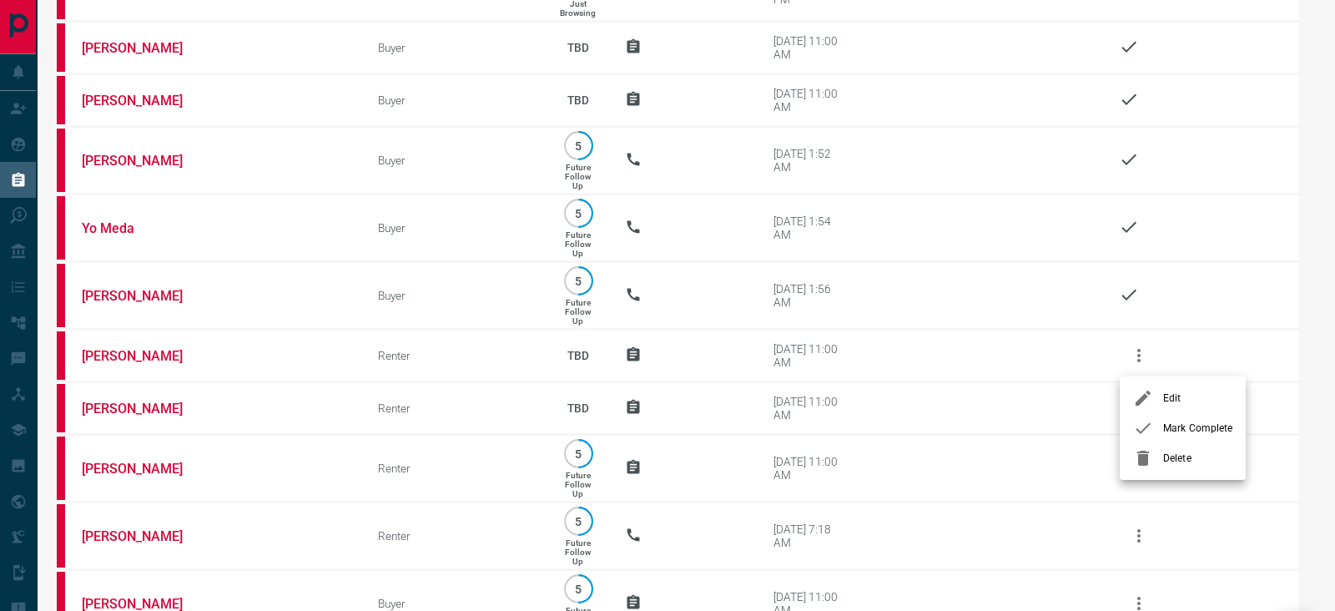
drag, startPoint x: 1165, startPoint y: 411, endPoint x: 1172, endPoint y: 425, distance: 16.0
click at [1172, 425] on ul "Edit Mark Complete Delete" at bounding box center [1183, 427] width 126 height 103
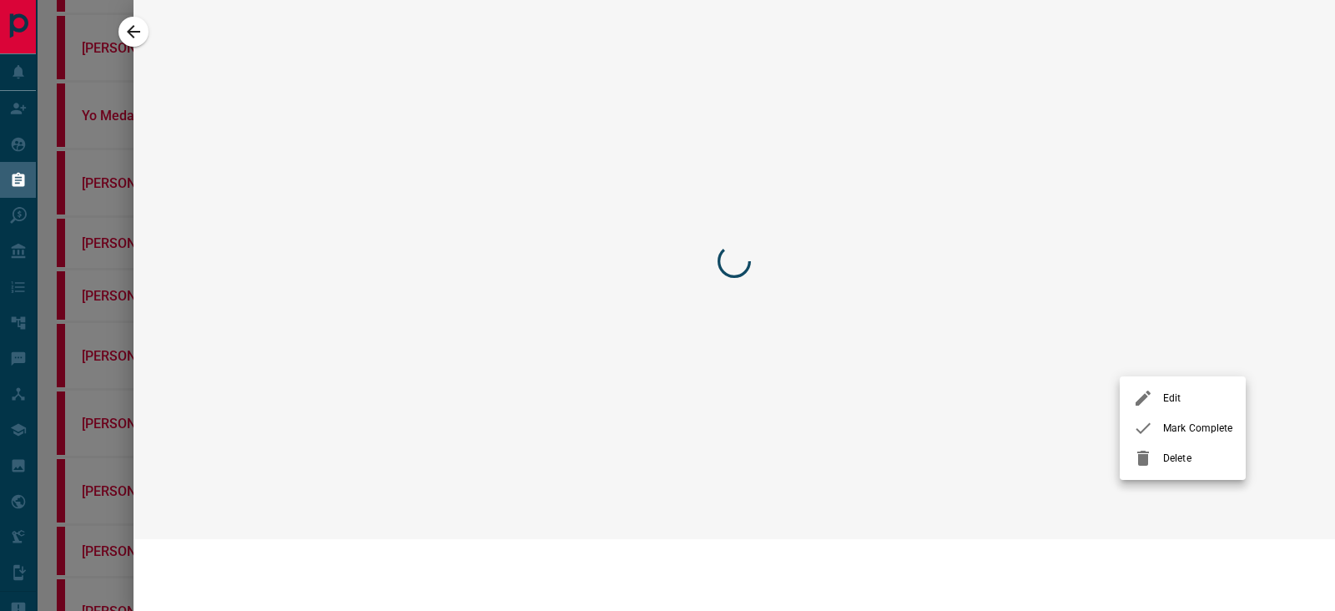
scroll to position [541, 0]
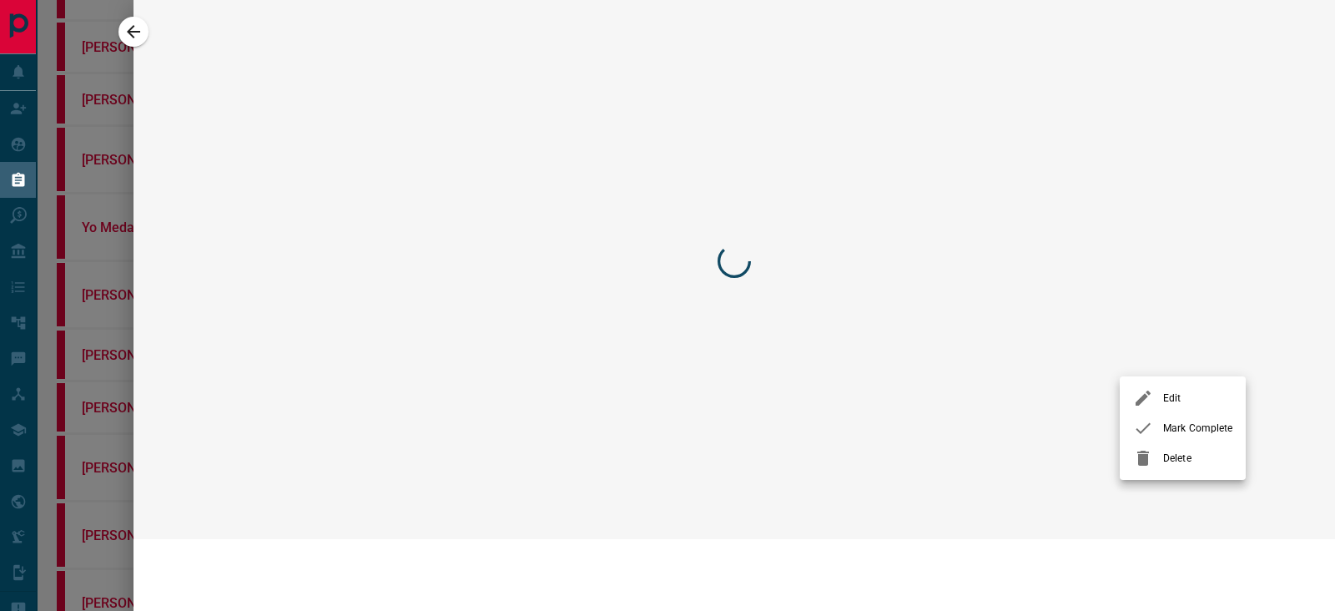
click at [1172, 425] on span "Mark Complete" at bounding box center [1197, 427] width 69 height 15
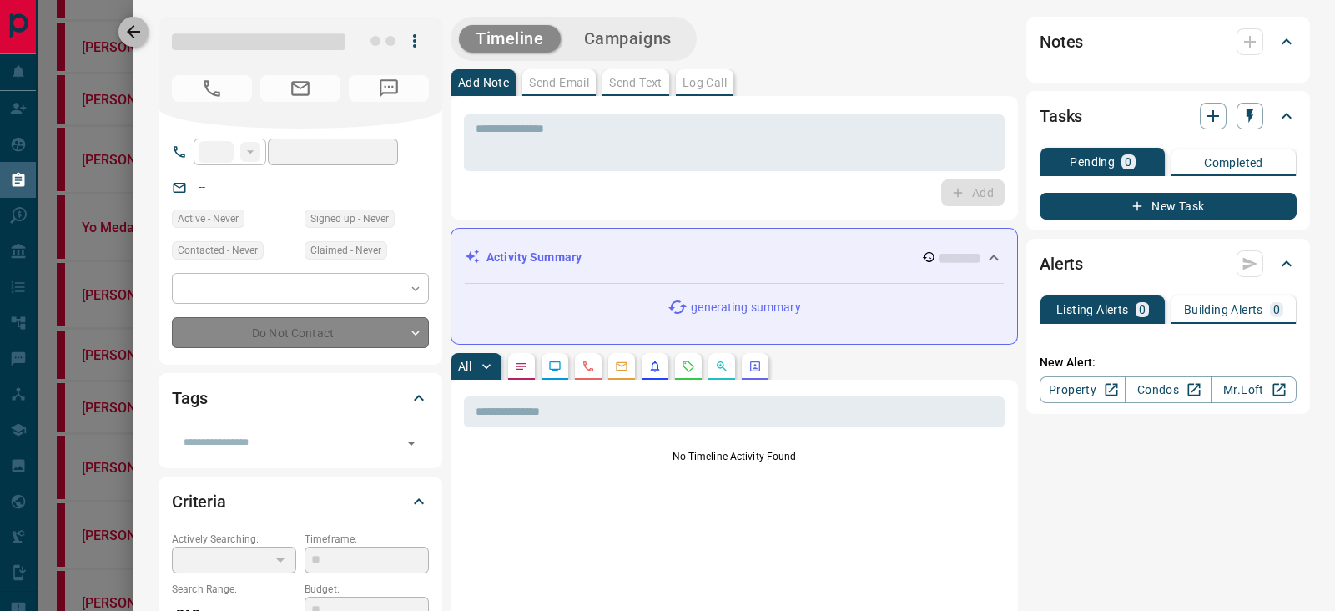
click at [128, 22] on icon "button" at bounding box center [133, 32] width 20 height 20
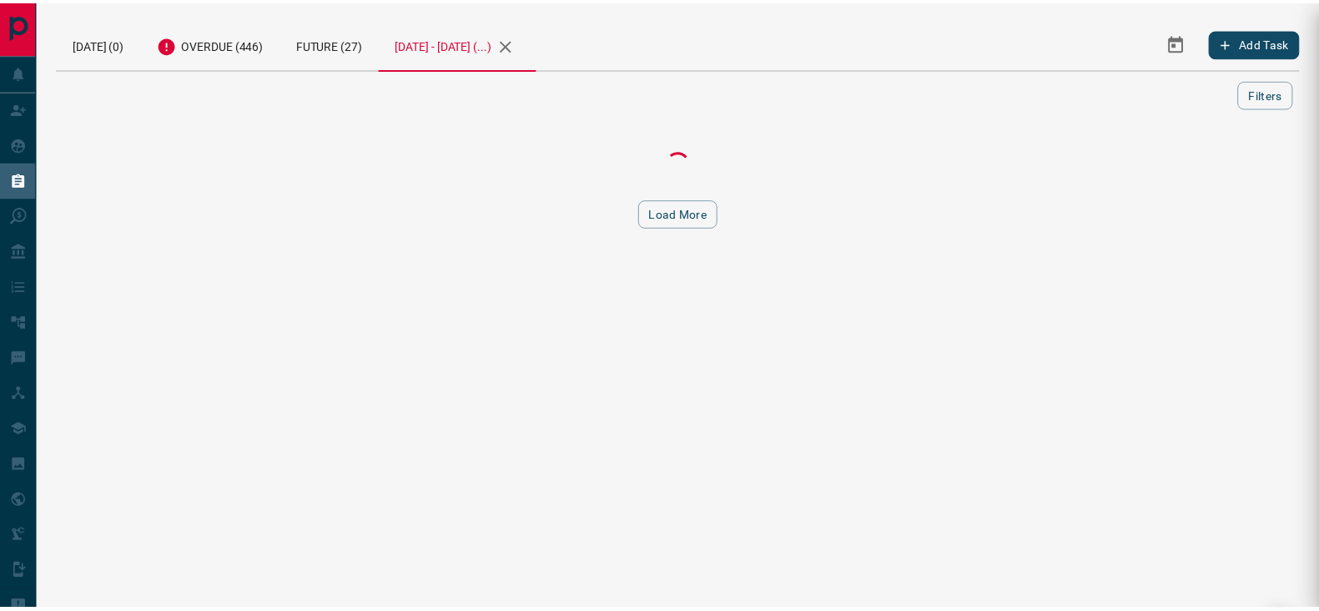
scroll to position [0, 0]
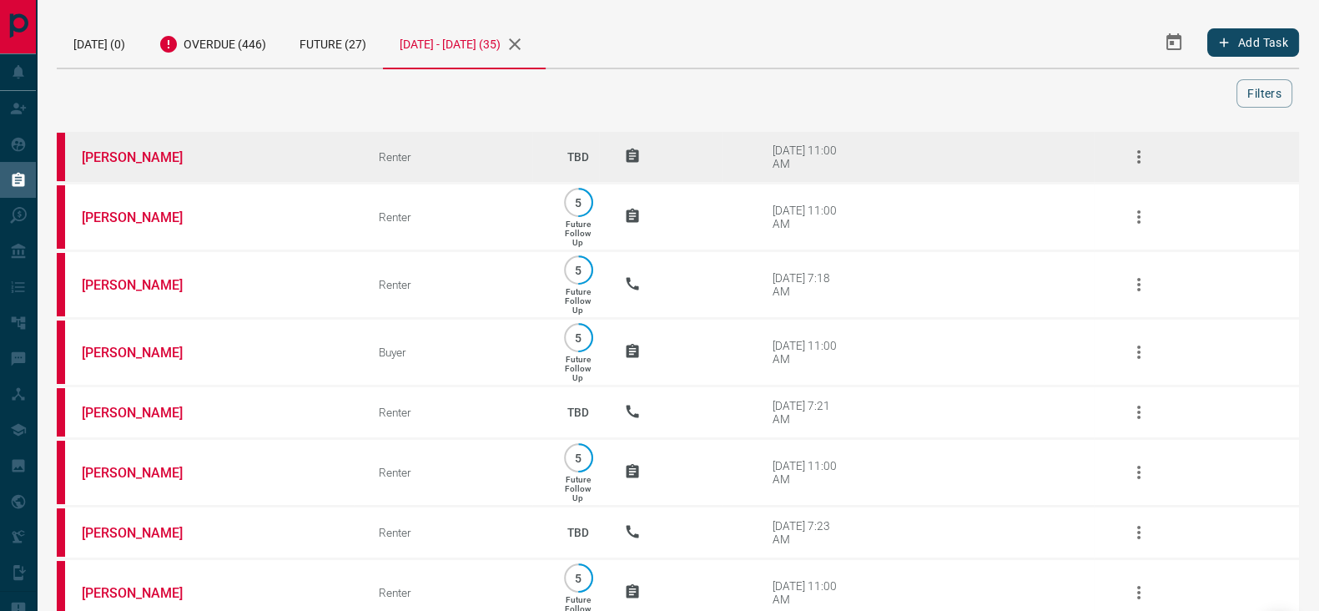
click at [1120, 154] on td at bounding box center [1196, 157] width 205 height 53
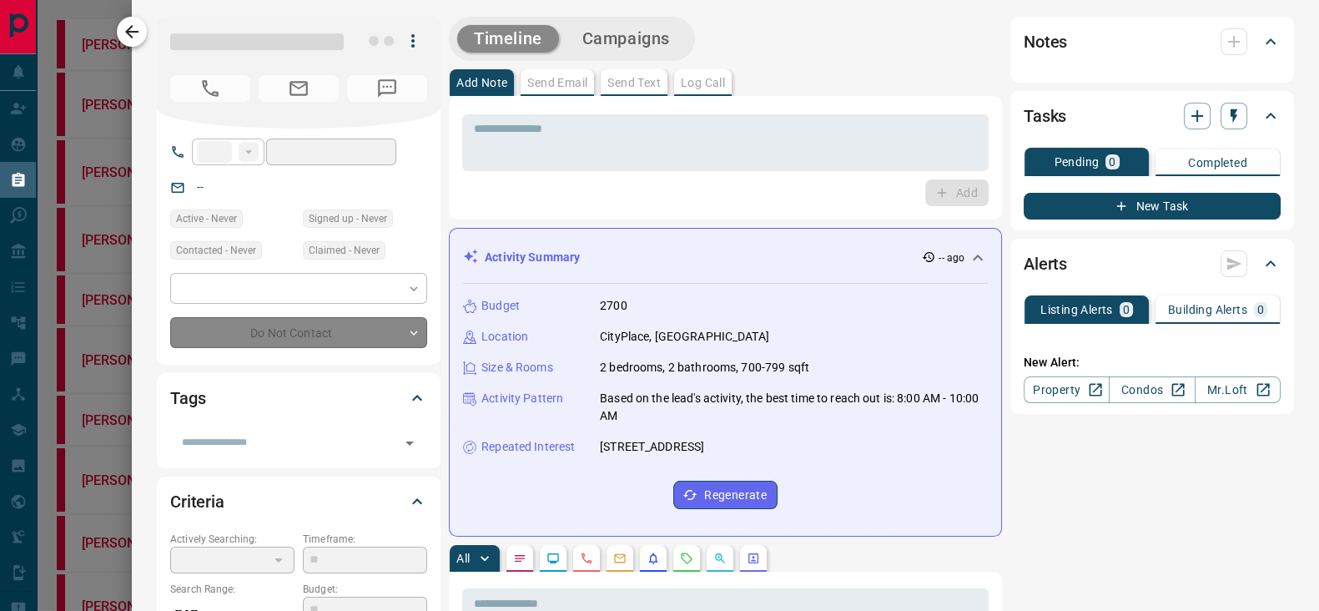
type input "**"
type input "**********"
type input "**"
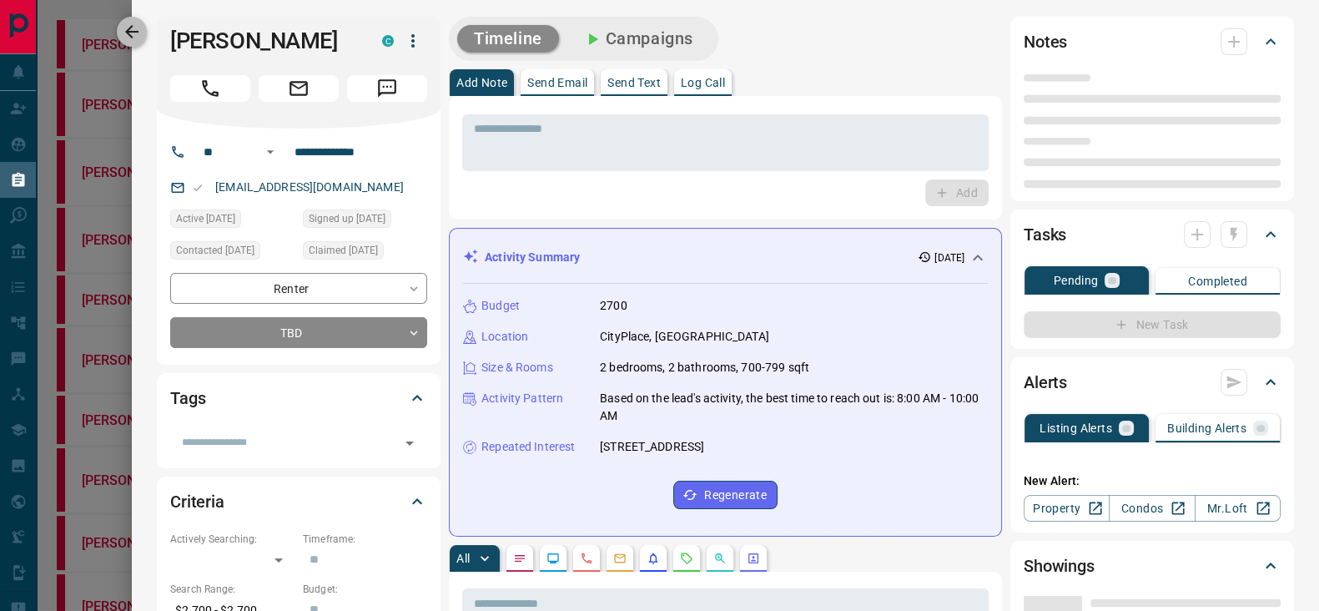
drag, startPoint x: 136, startPoint y: 27, endPoint x: 184, endPoint y: 31, distance: 47.7
click at [138, 27] on icon "button" at bounding box center [132, 32] width 20 height 20
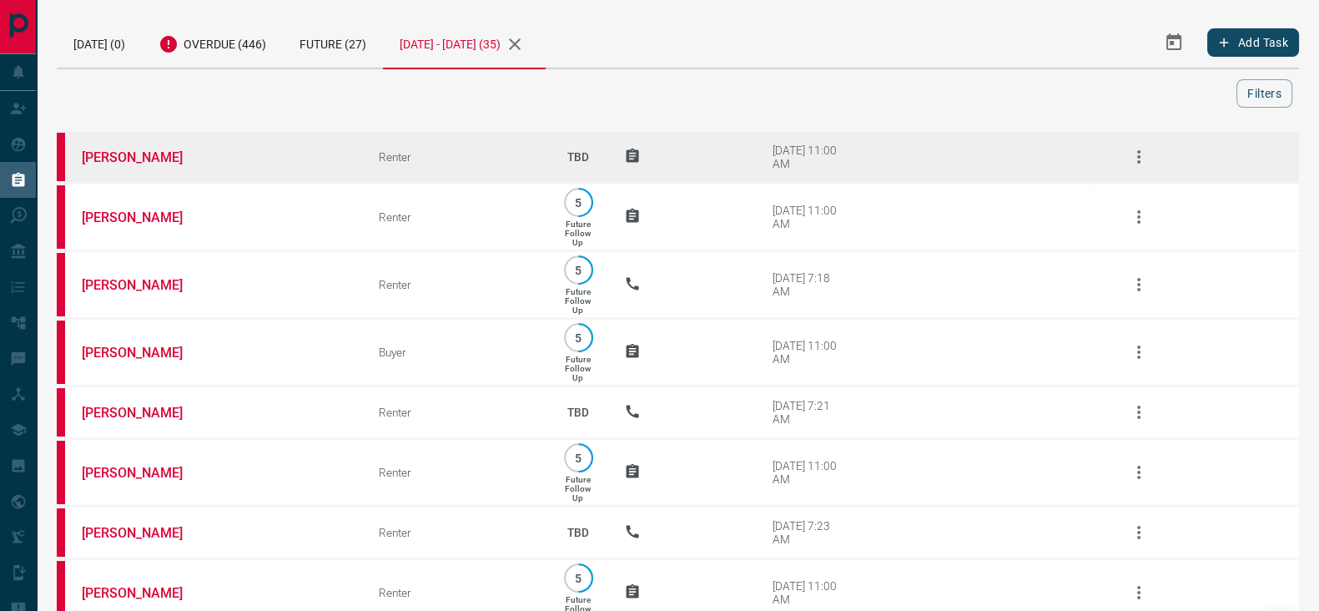
click at [1136, 148] on icon "button" at bounding box center [1139, 157] width 20 height 20
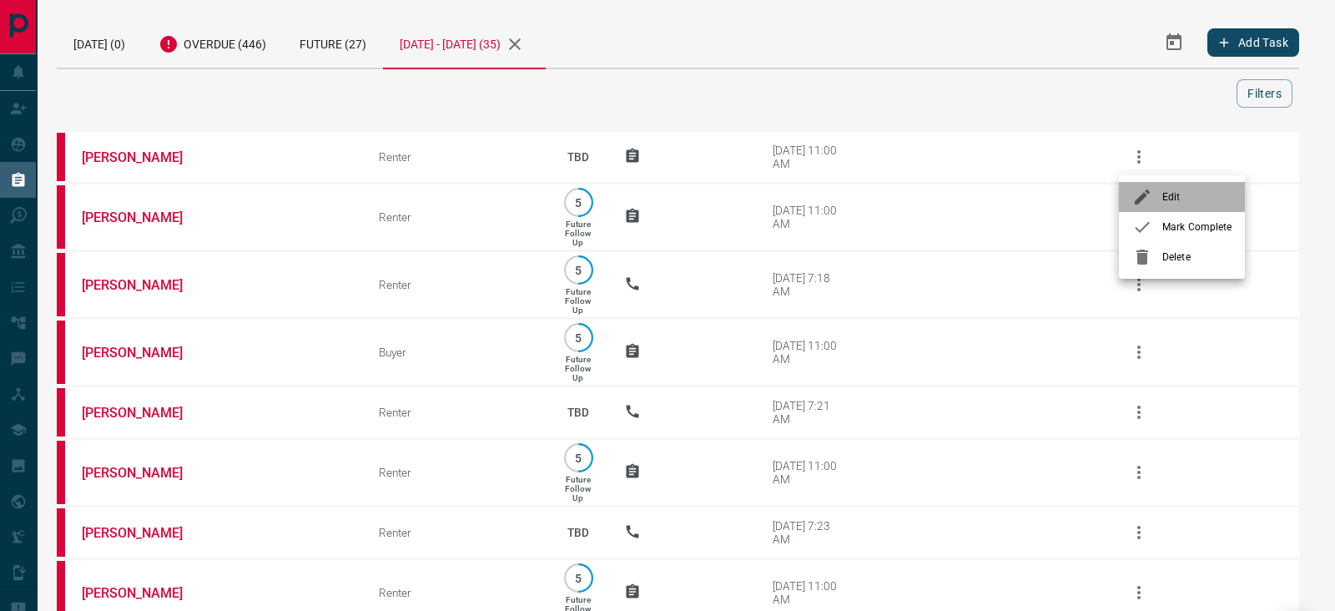
click at [1180, 207] on li "Edit" at bounding box center [1182, 197] width 126 height 30
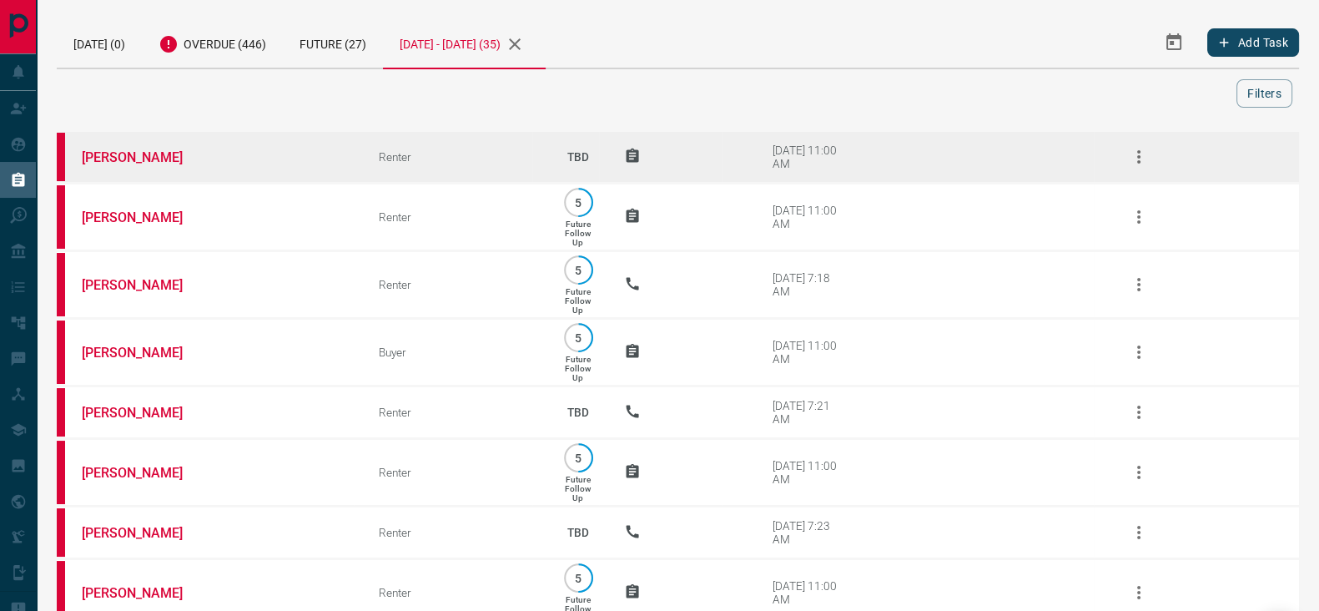
click at [1140, 159] on icon "button" at bounding box center [1139, 157] width 20 height 20
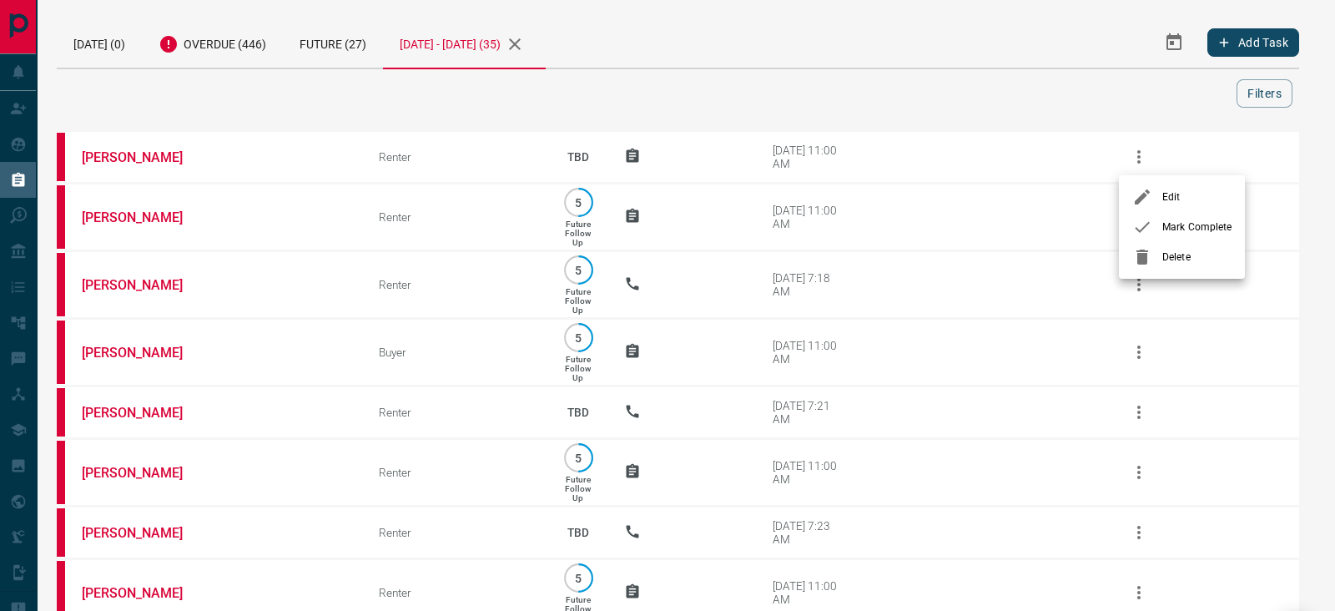
click at [1172, 224] on span "Mark Complete" at bounding box center [1196, 226] width 69 height 15
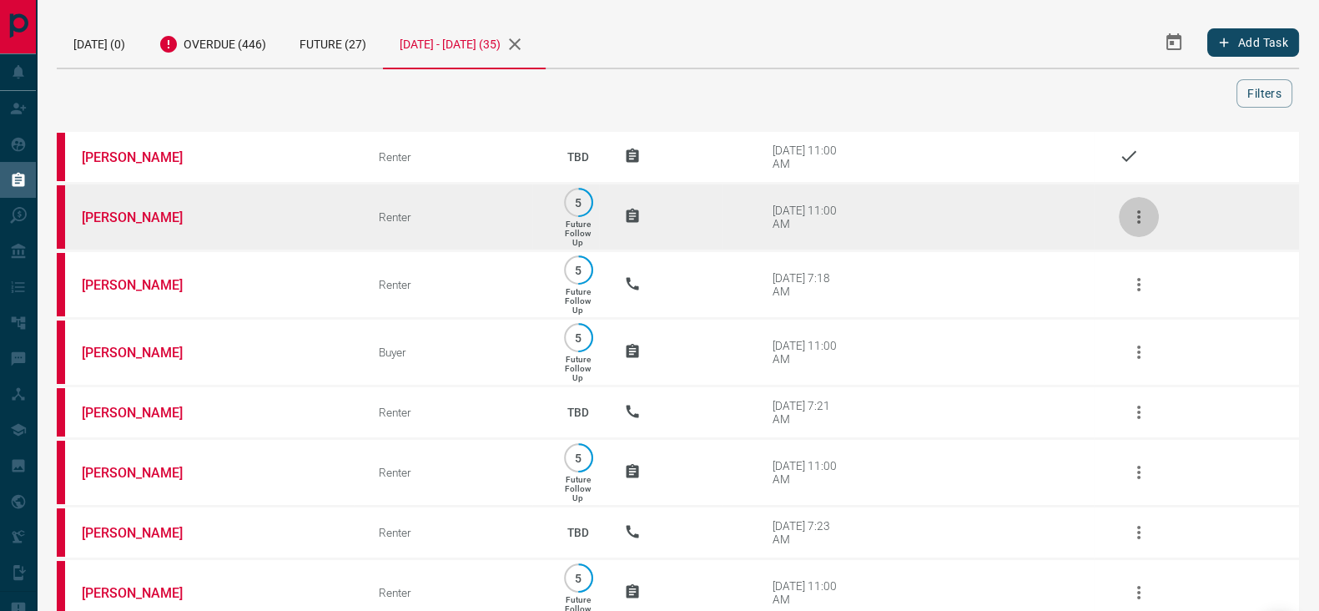
click at [1138, 212] on icon "button" at bounding box center [1138, 216] width 3 height 13
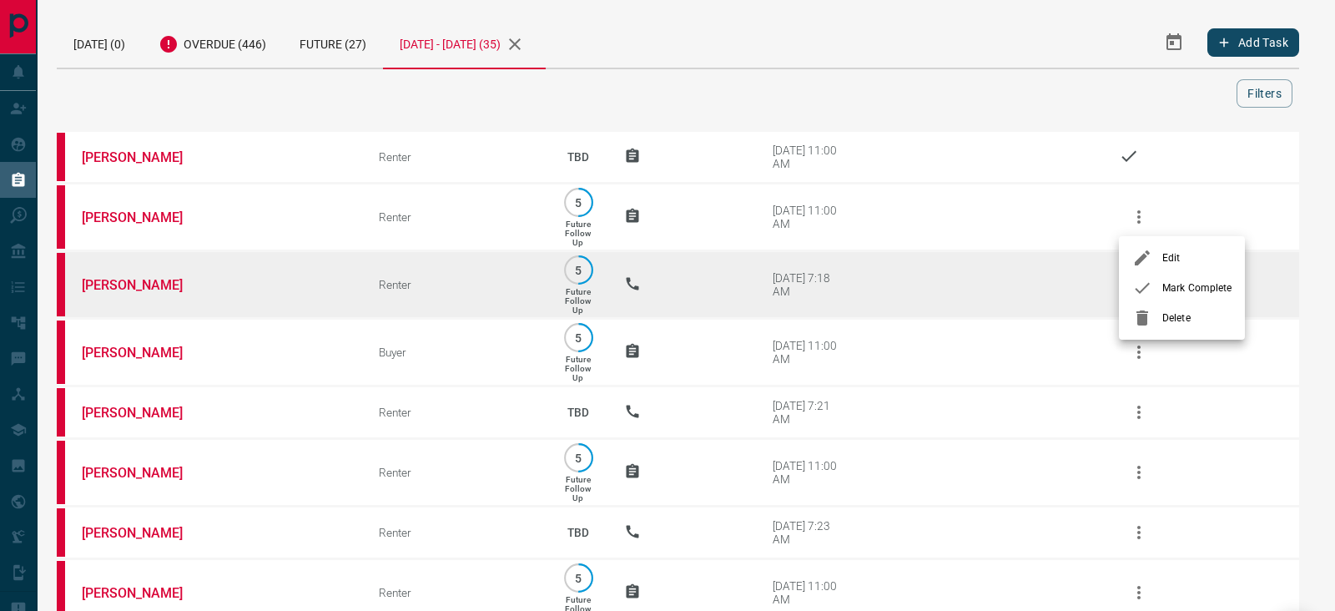
click at [1178, 279] on li "Mark Complete" at bounding box center [1182, 288] width 126 height 30
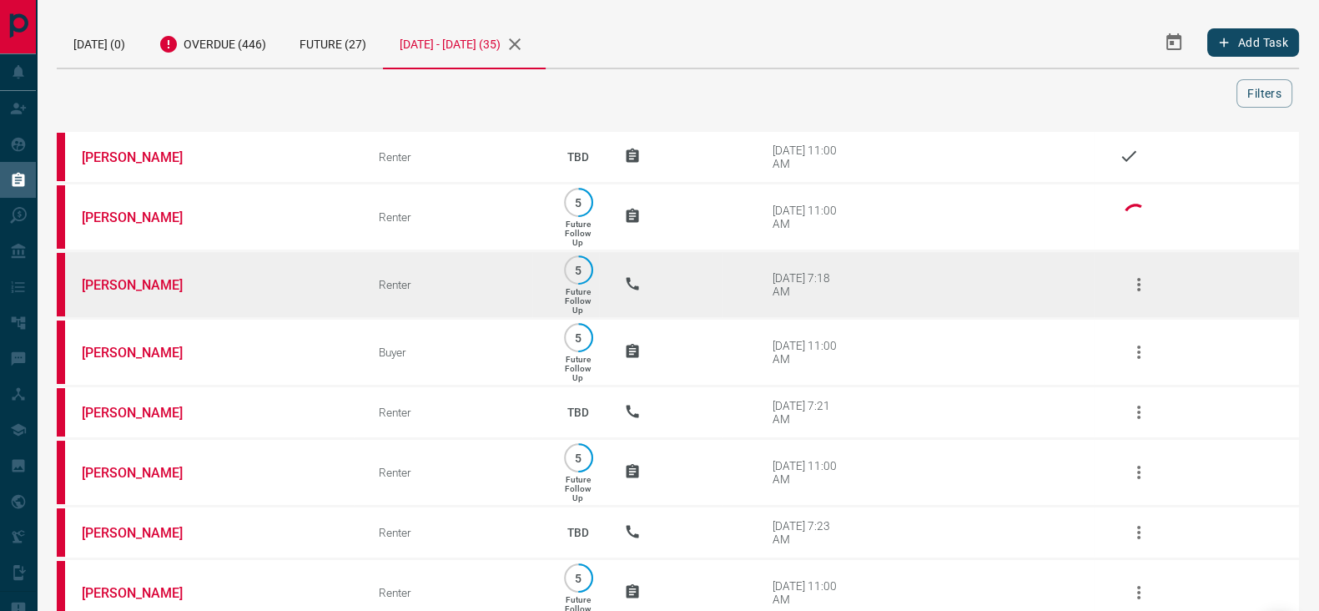
click at [1129, 275] on icon "button" at bounding box center [1139, 284] width 20 height 20
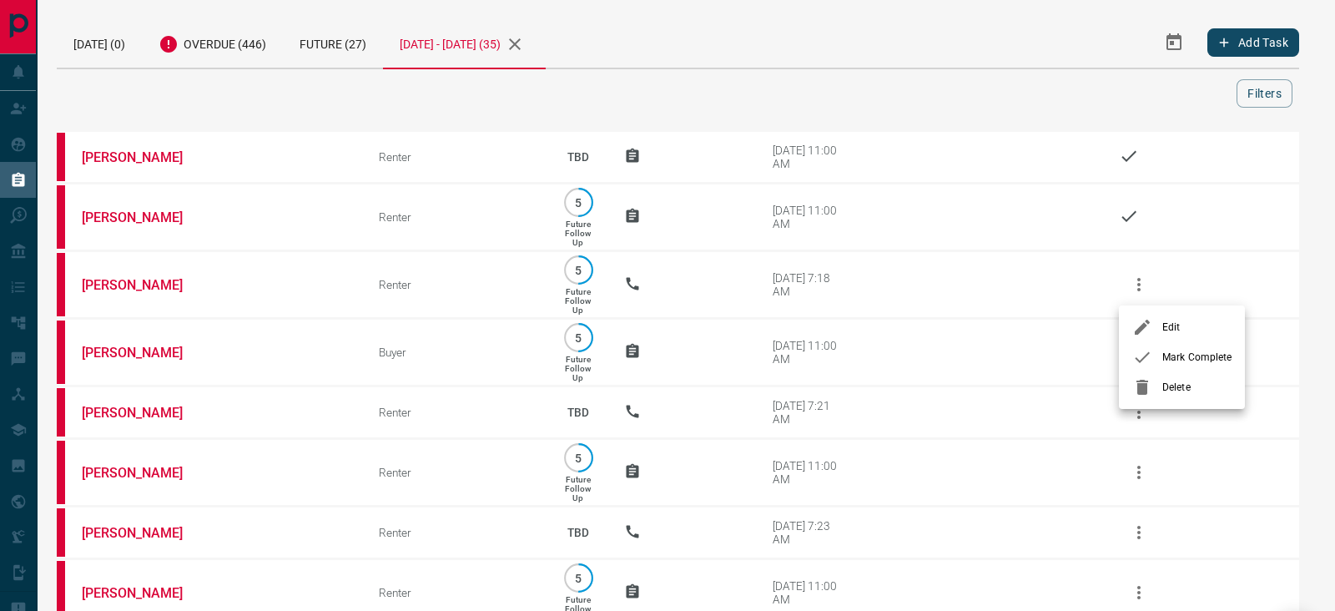
click at [1160, 348] on div at bounding box center [1147, 357] width 30 height 20
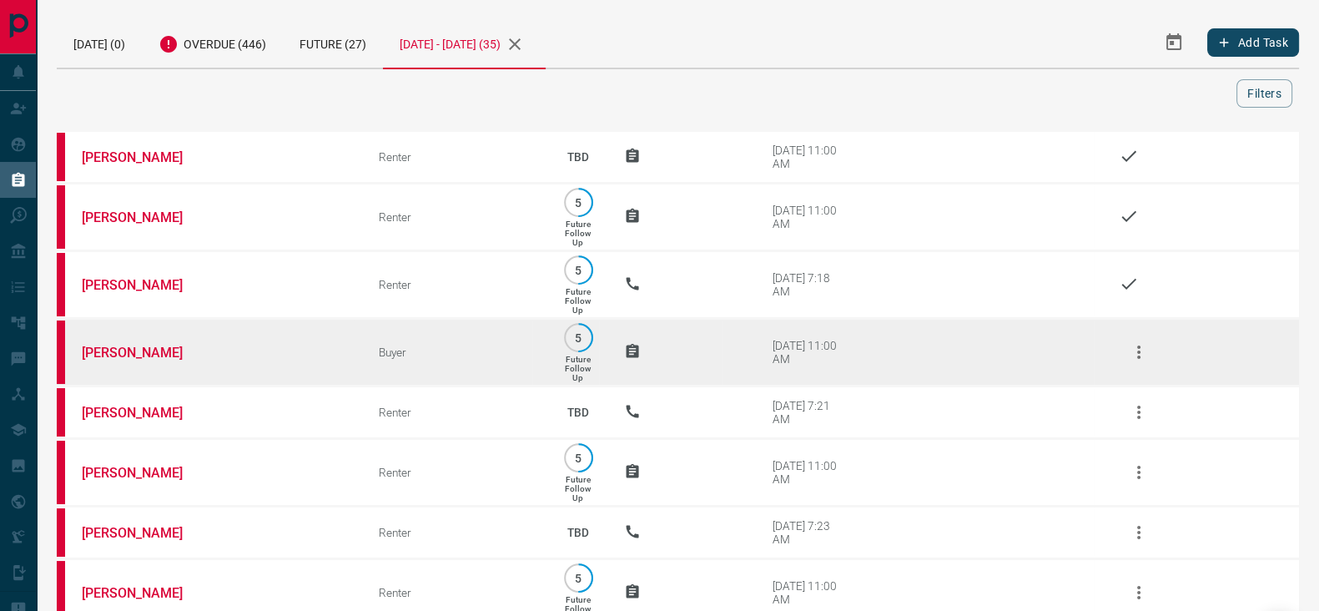
click at [1140, 359] on icon "button" at bounding box center [1138, 351] width 3 height 13
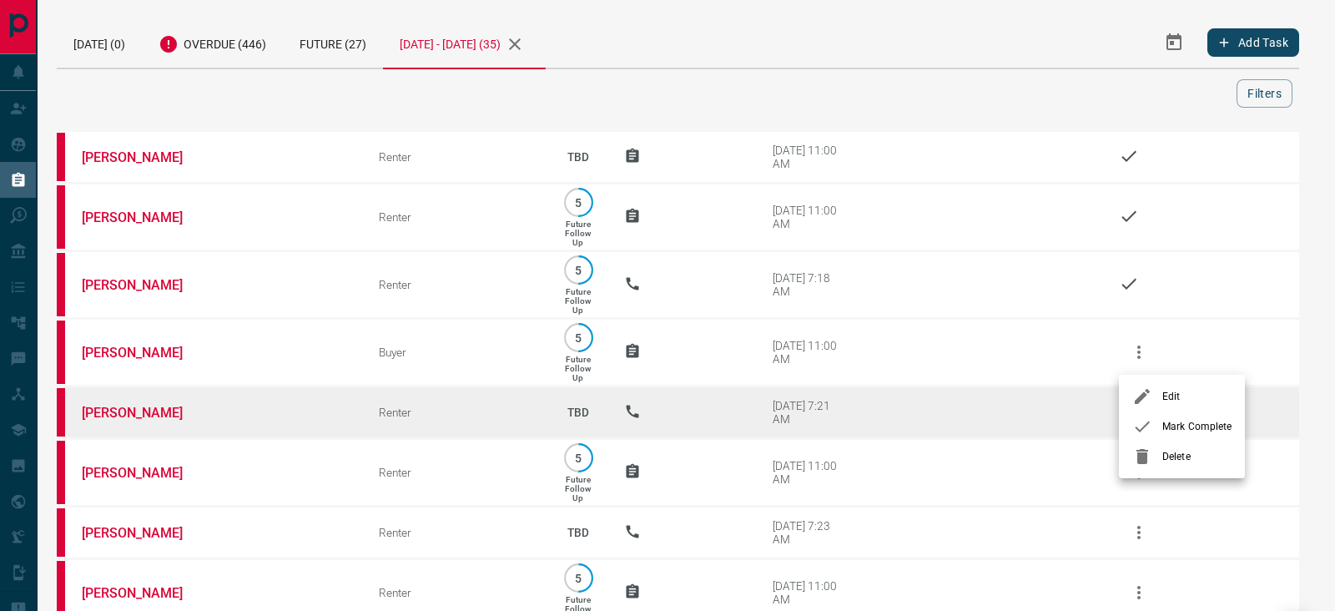
click at [1167, 432] on span "Mark Complete" at bounding box center [1196, 426] width 69 height 15
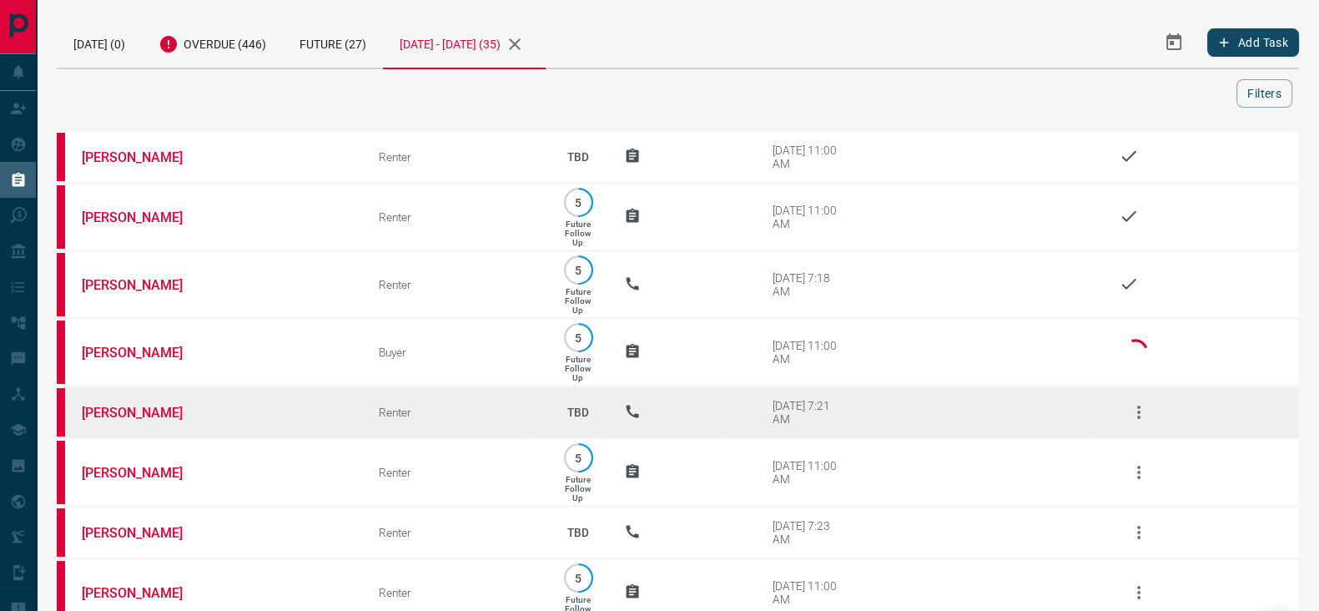
click at [1139, 415] on icon "button" at bounding box center [1138, 411] width 3 height 13
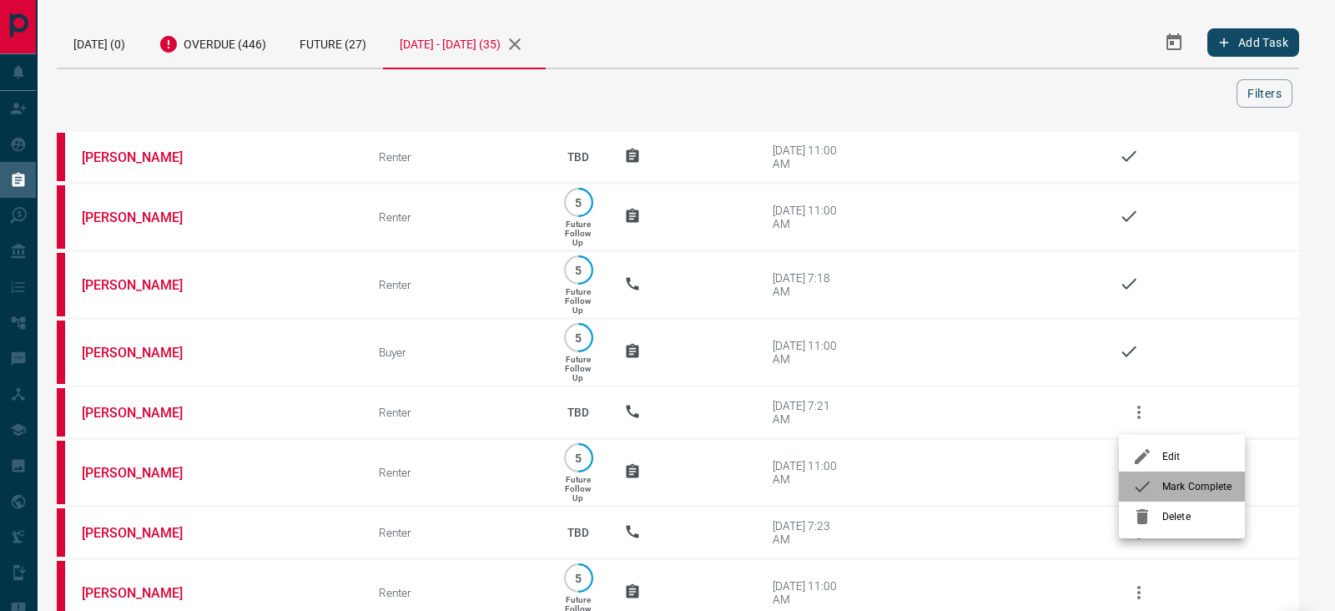
click at [1164, 477] on li "Mark Complete" at bounding box center [1182, 486] width 126 height 30
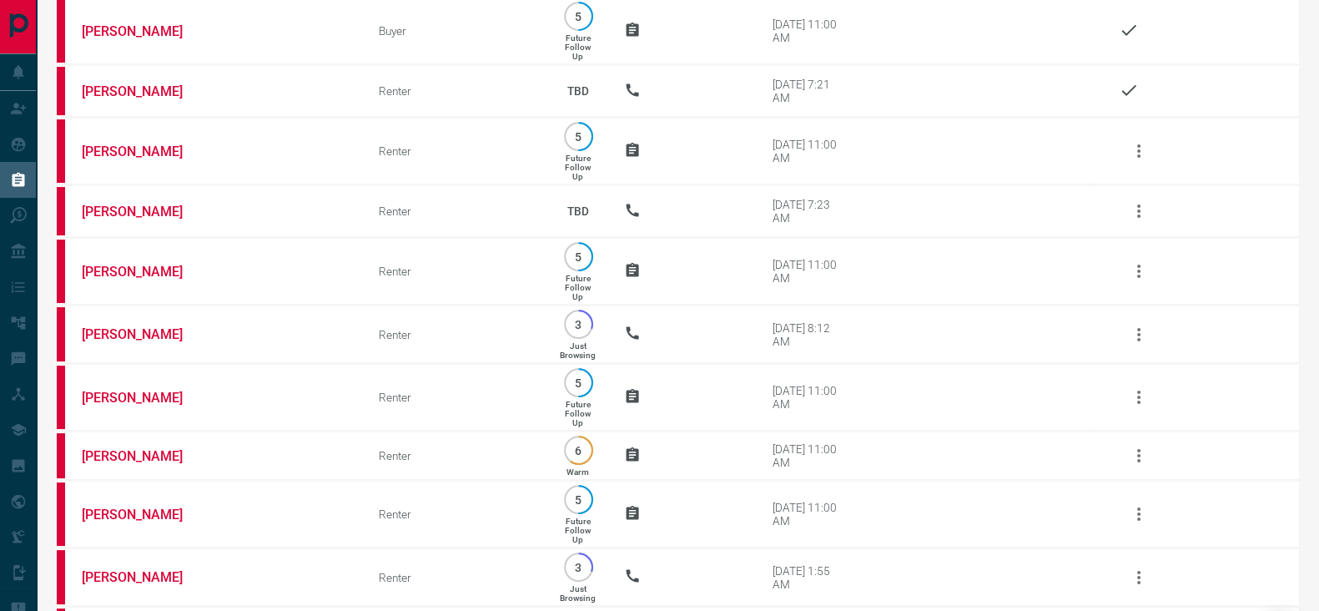
scroll to position [335, 0]
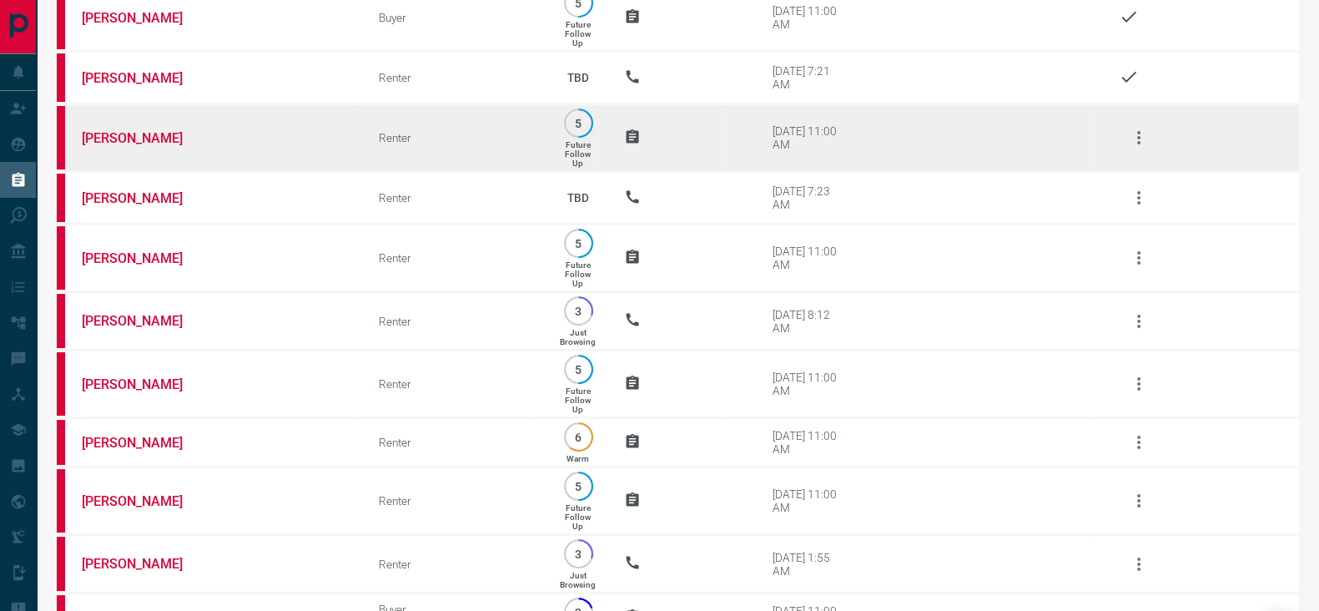
click at [1135, 144] on icon "button" at bounding box center [1139, 138] width 20 height 20
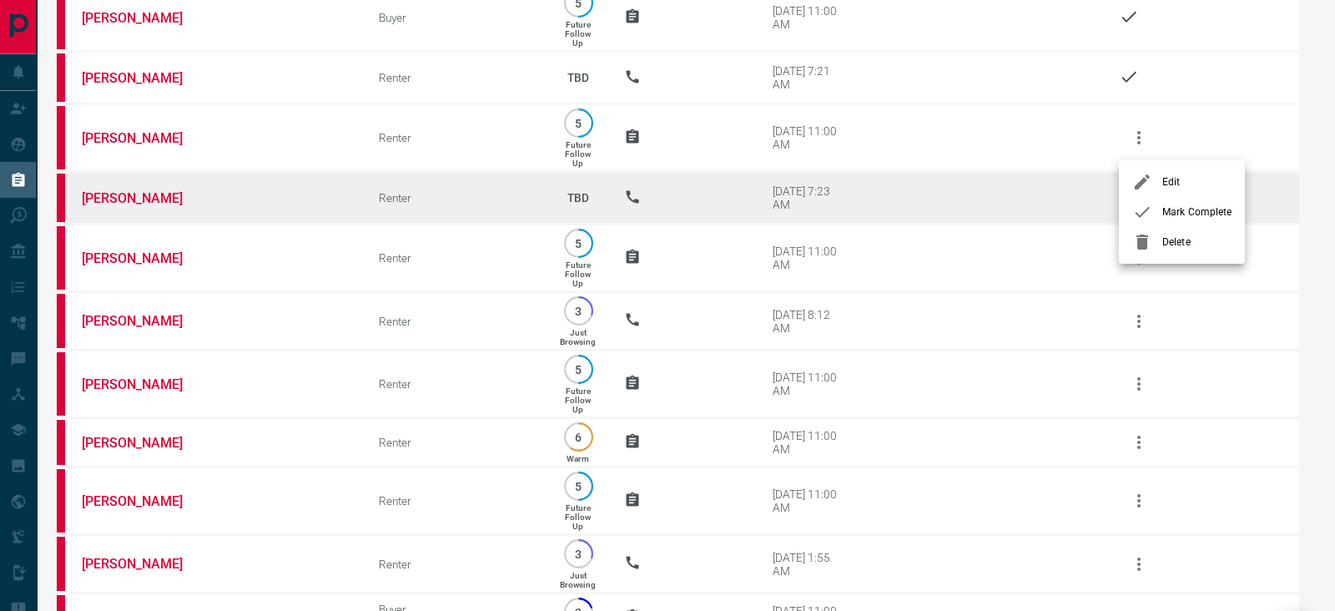
click at [1188, 215] on span "Mark Complete" at bounding box center [1196, 211] width 69 height 15
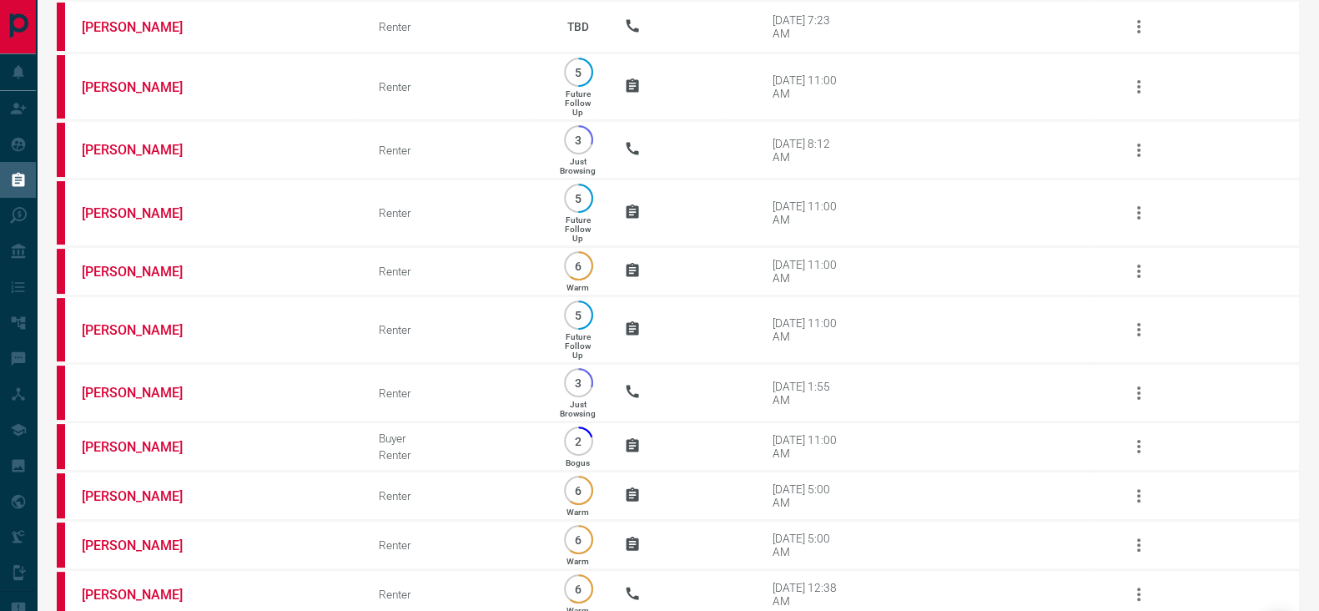
scroll to position [383, 0]
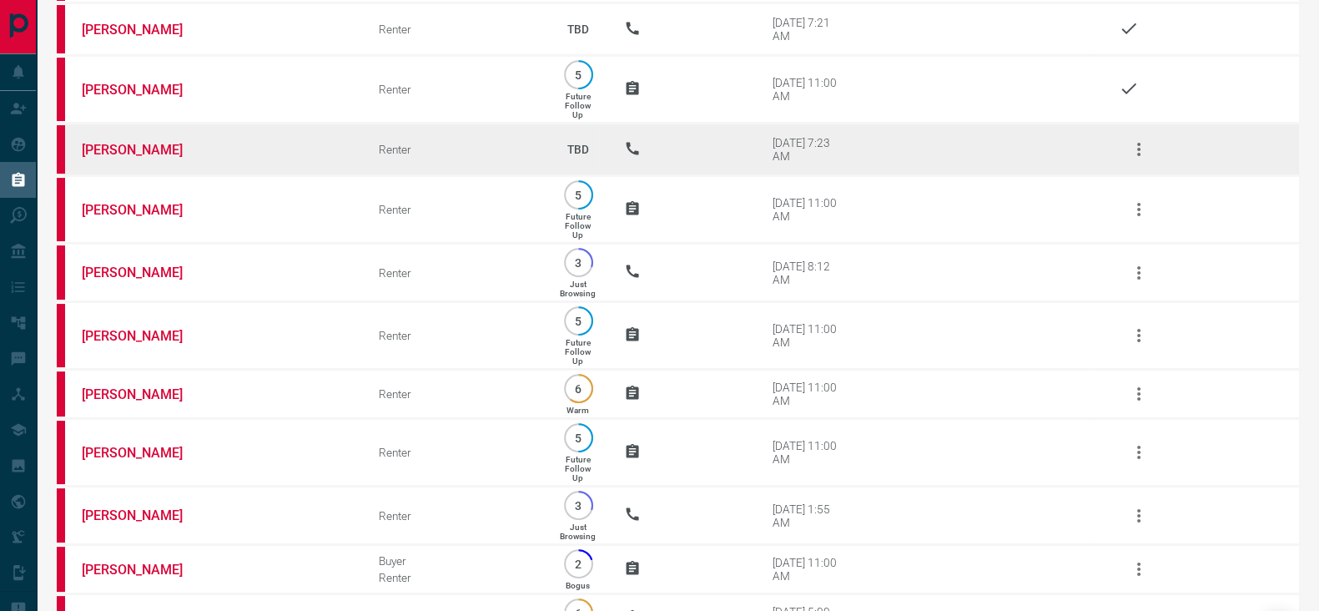
click at [1147, 153] on icon "button" at bounding box center [1139, 149] width 20 height 20
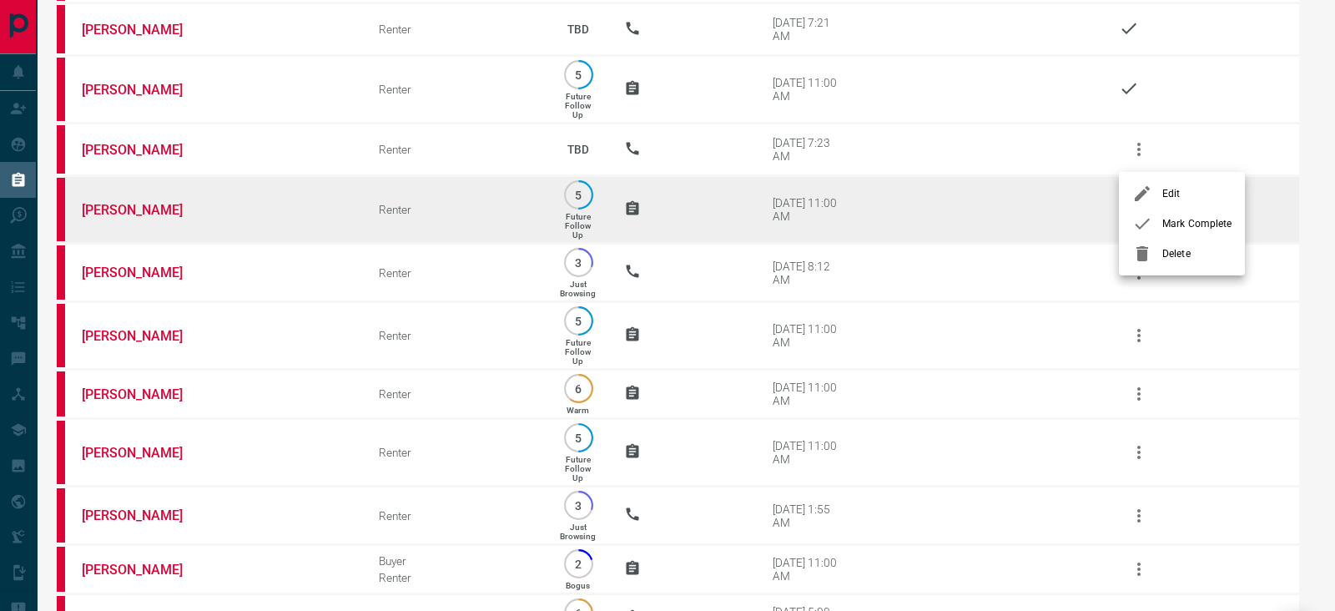
click at [1191, 235] on li "Mark Complete" at bounding box center [1182, 224] width 126 height 30
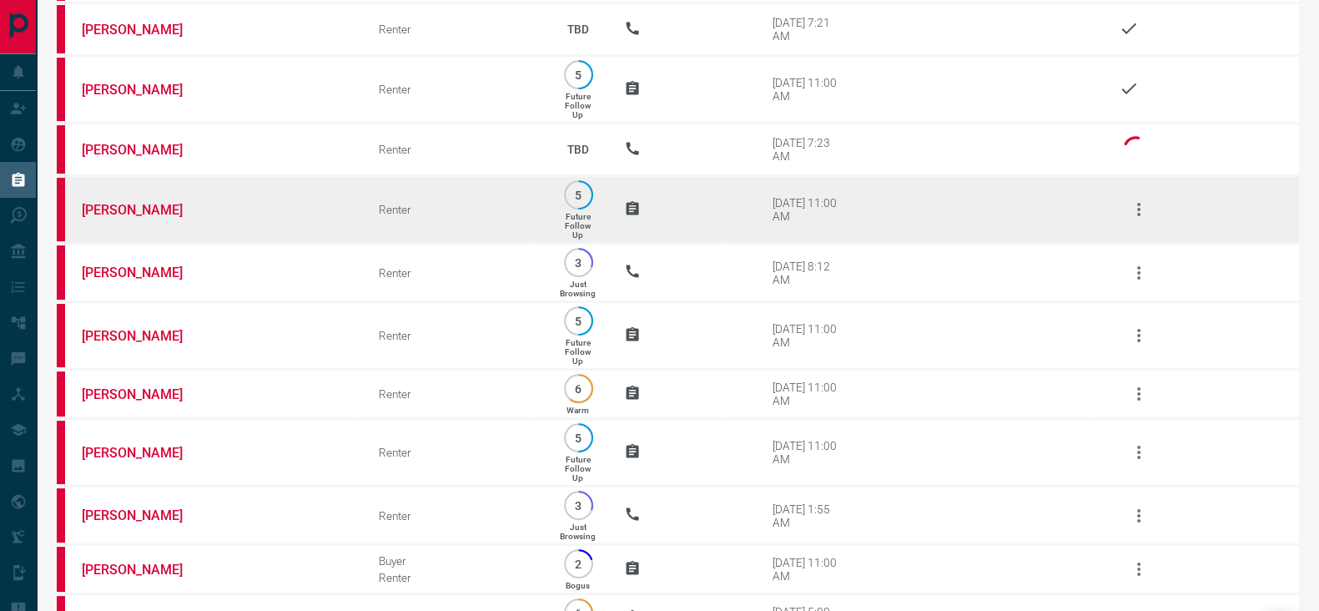
click at [1138, 216] on icon "button" at bounding box center [1138, 209] width 3 height 13
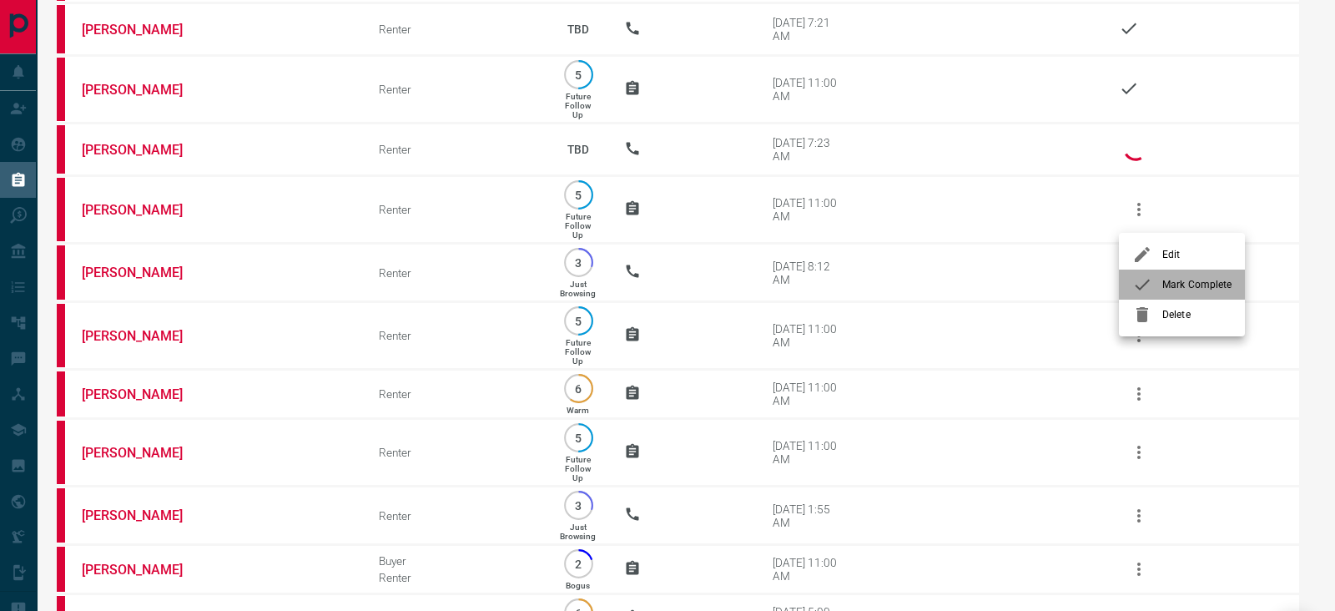
drag, startPoint x: 1161, startPoint y: 281, endPoint x: 1160, endPoint y: 307, distance: 25.9
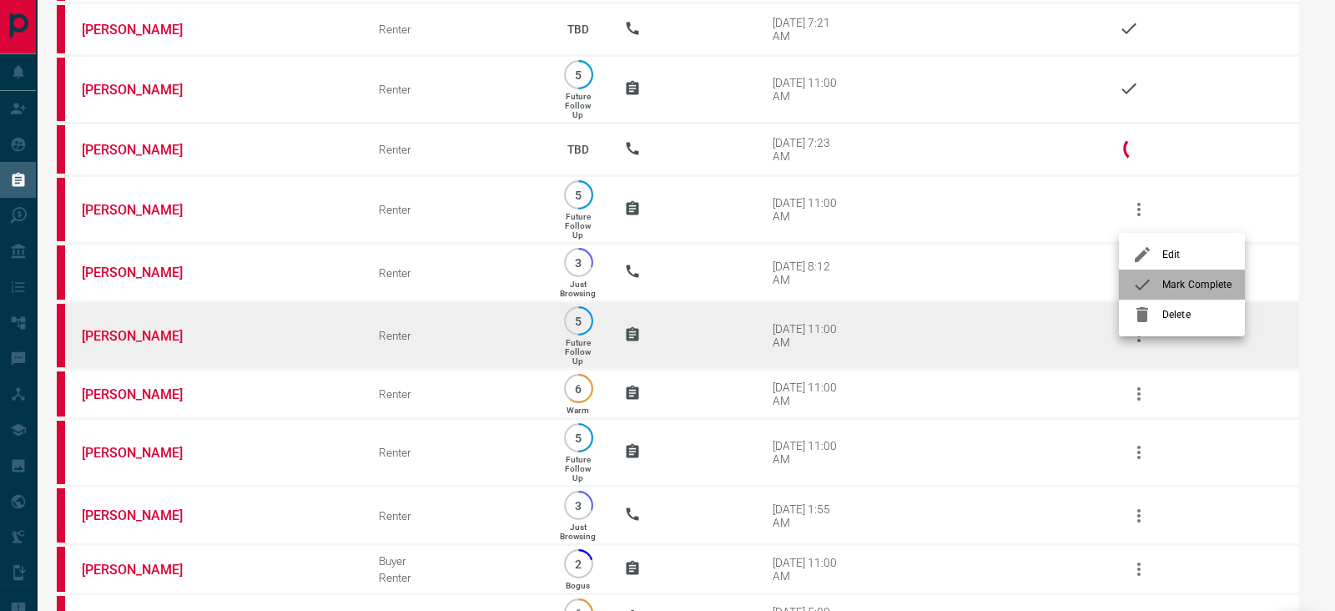
click at [1161, 282] on div at bounding box center [1147, 284] width 30 height 20
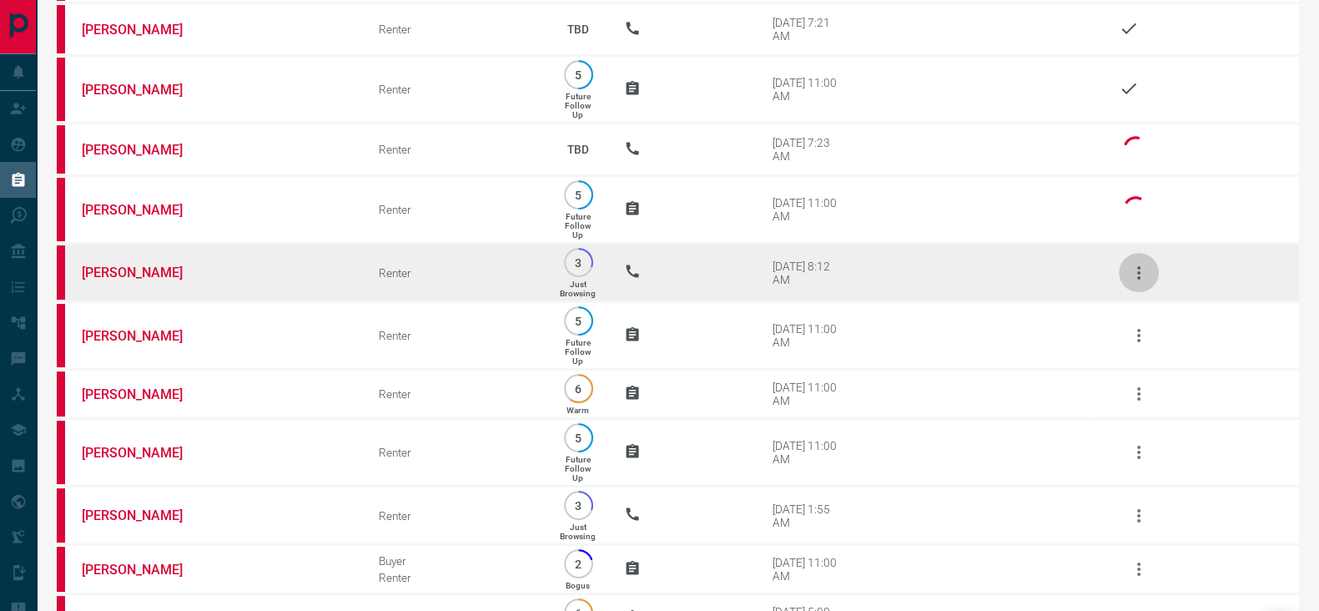
click at [1140, 283] on icon "button" at bounding box center [1139, 273] width 20 height 20
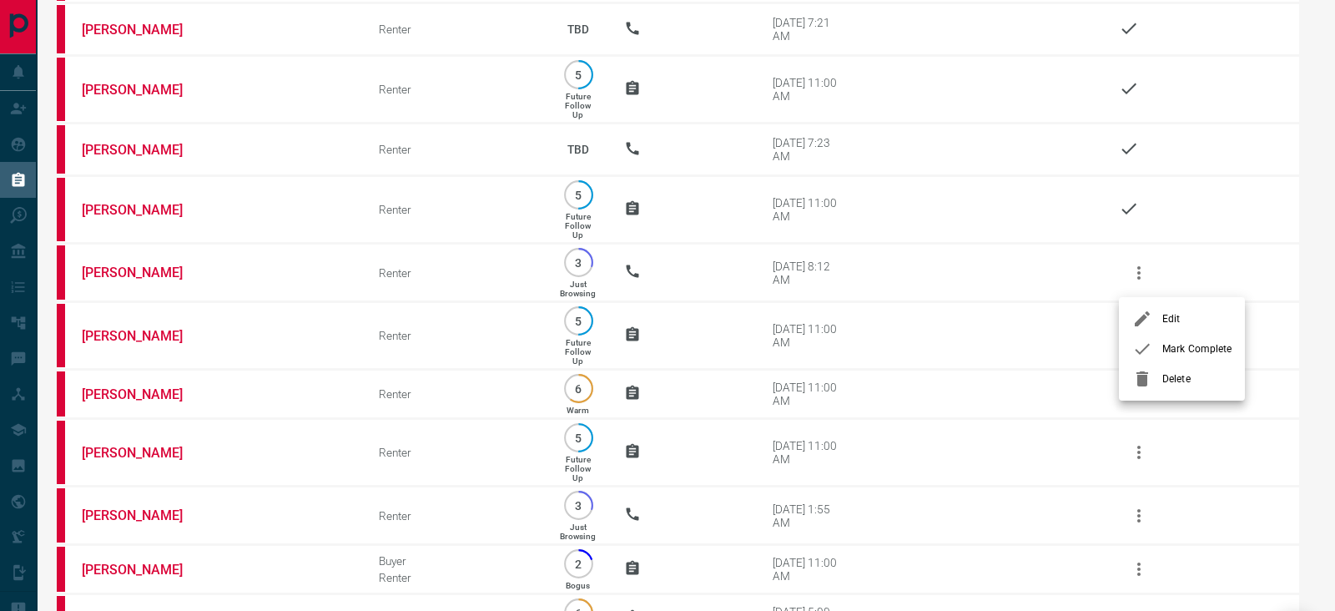
click at [1180, 345] on span "Mark Complete" at bounding box center [1196, 348] width 69 height 15
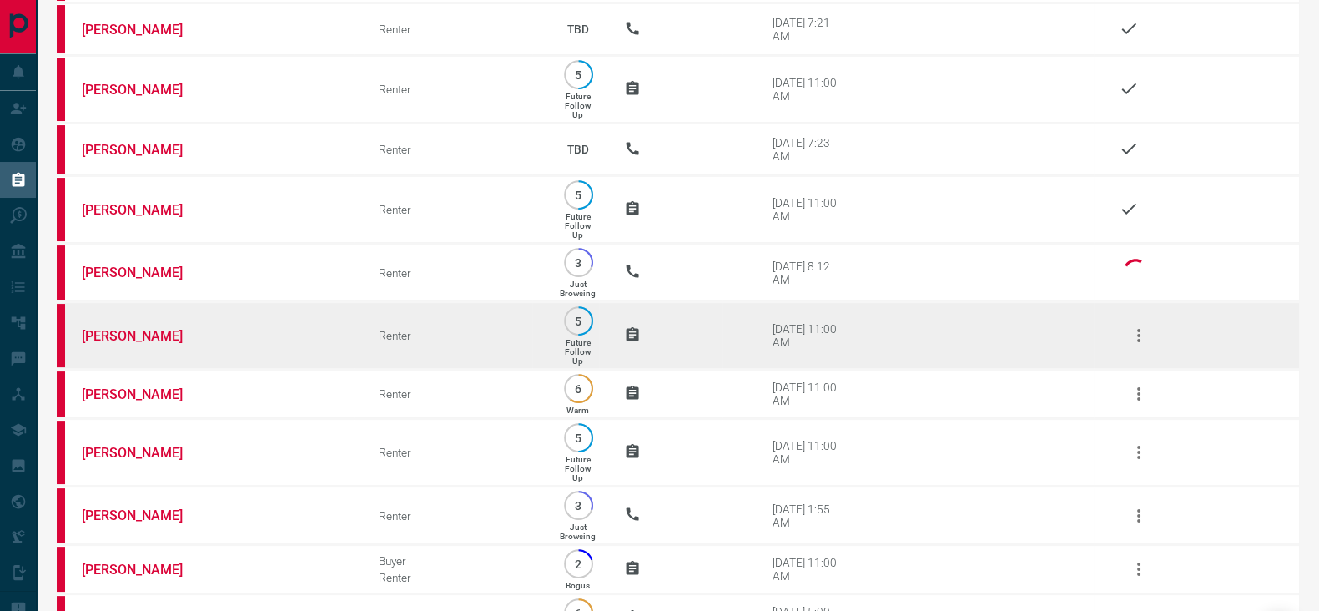
click at [1140, 333] on icon "button" at bounding box center [1139, 335] width 20 height 20
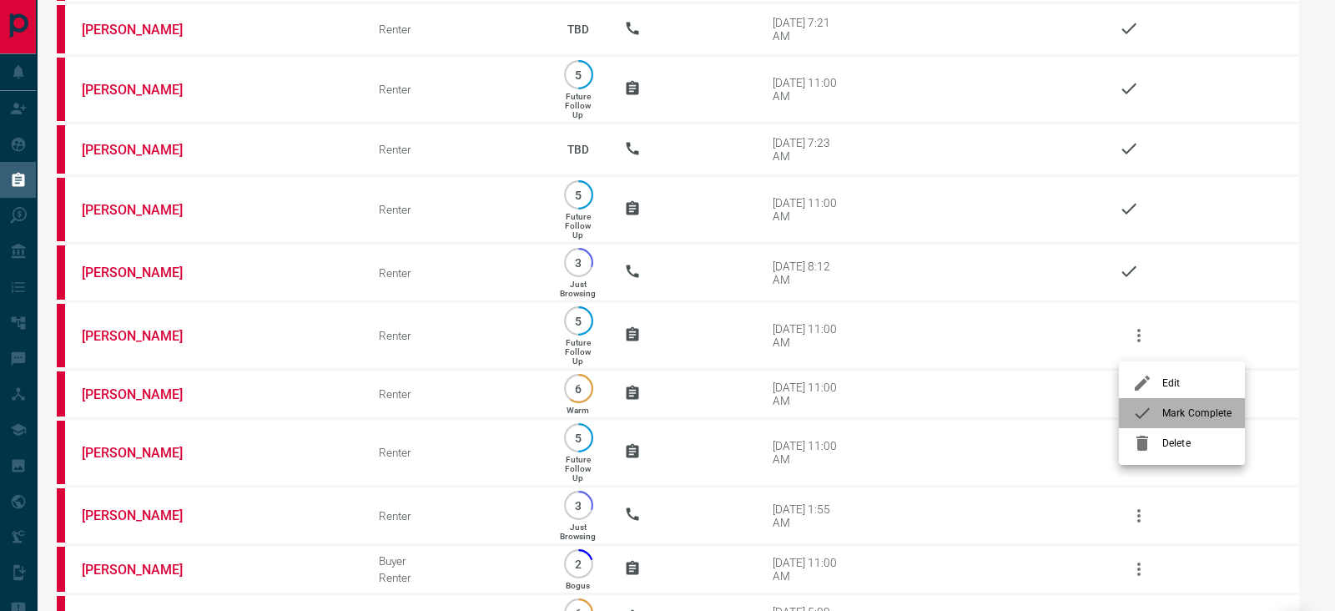
click at [1174, 410] on span "Mark Complete" at bounding box center [1196, 412] width 69 height 15
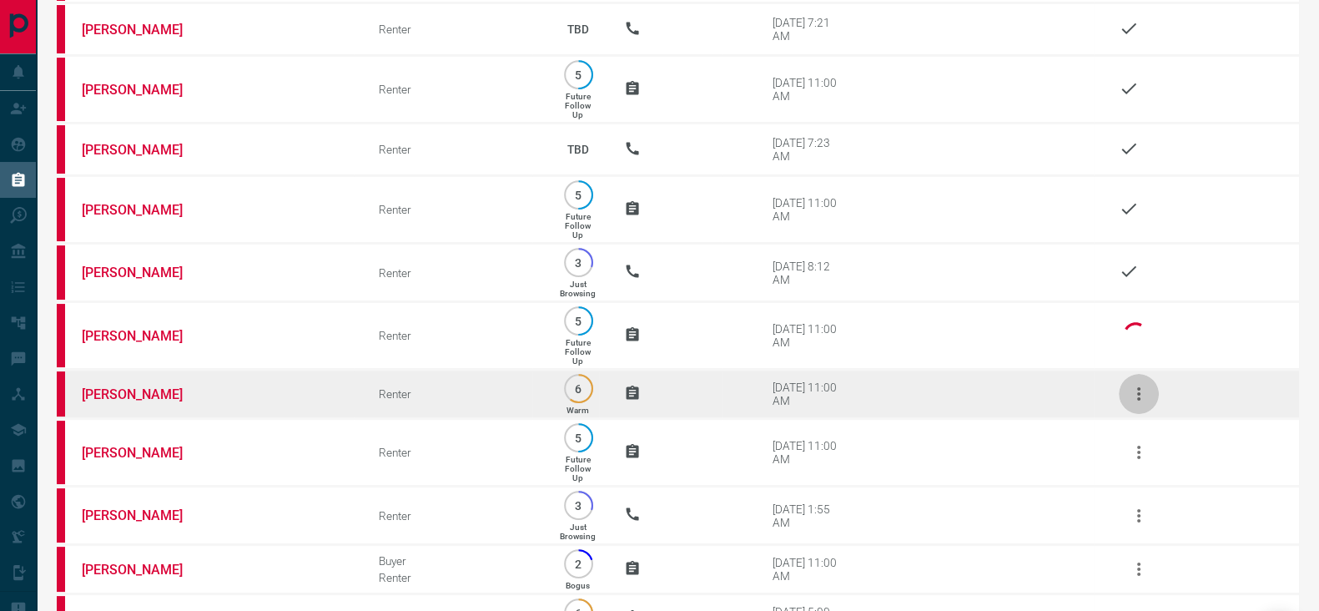
click at [1138, 400] on icon "button" at bounding box center [1138, 393] width 3 height 13
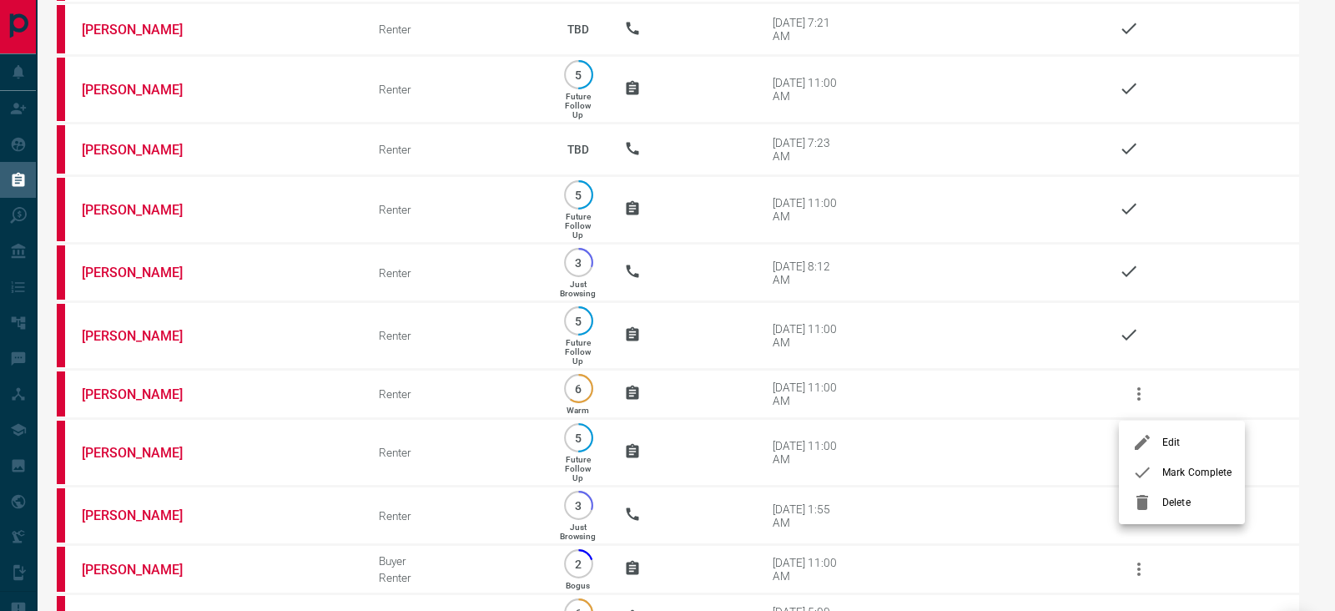
click at [1160, 467] on div at bounding box center [1147, 472] width 30 height 20
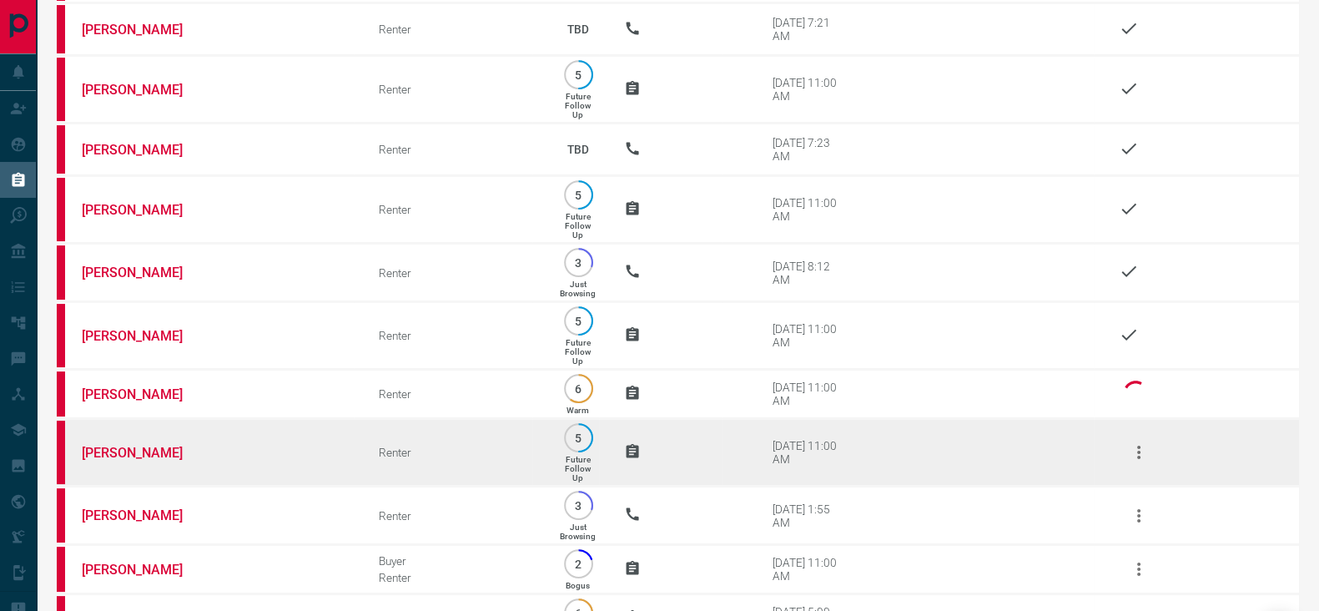
click at [1140, 456] on icon "button" at bounding box center [1139, 452] width 20 height 20
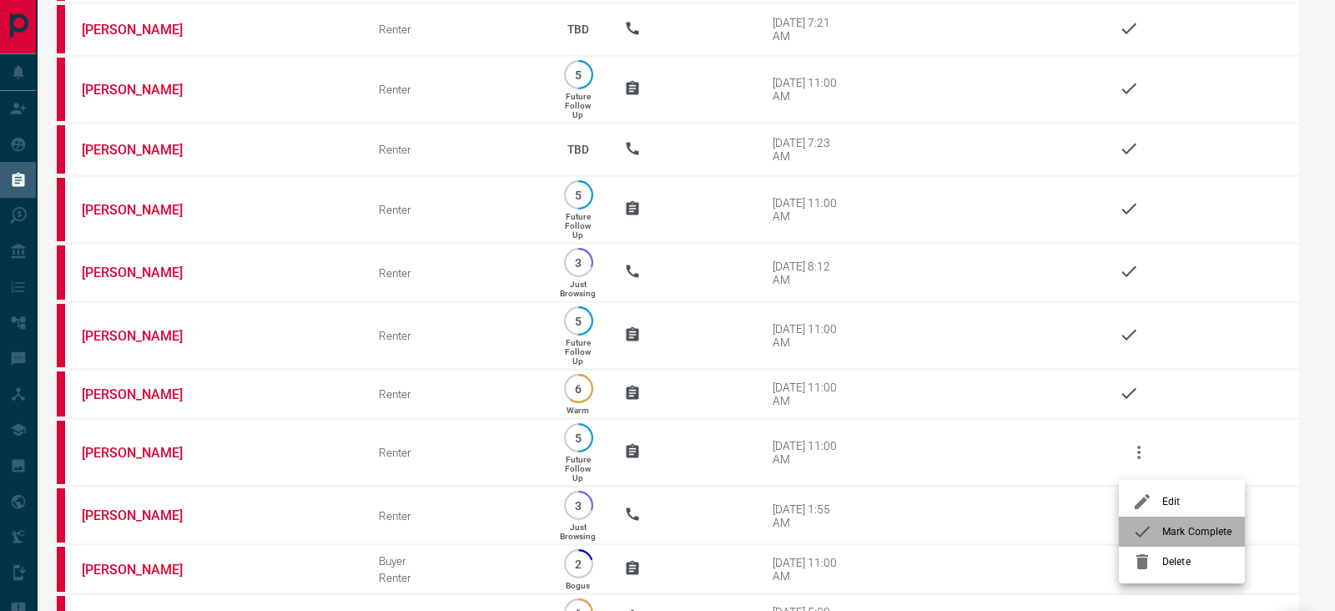
click at [1158, 522] on div at bounding box center [1147, 531] width 30 height 20
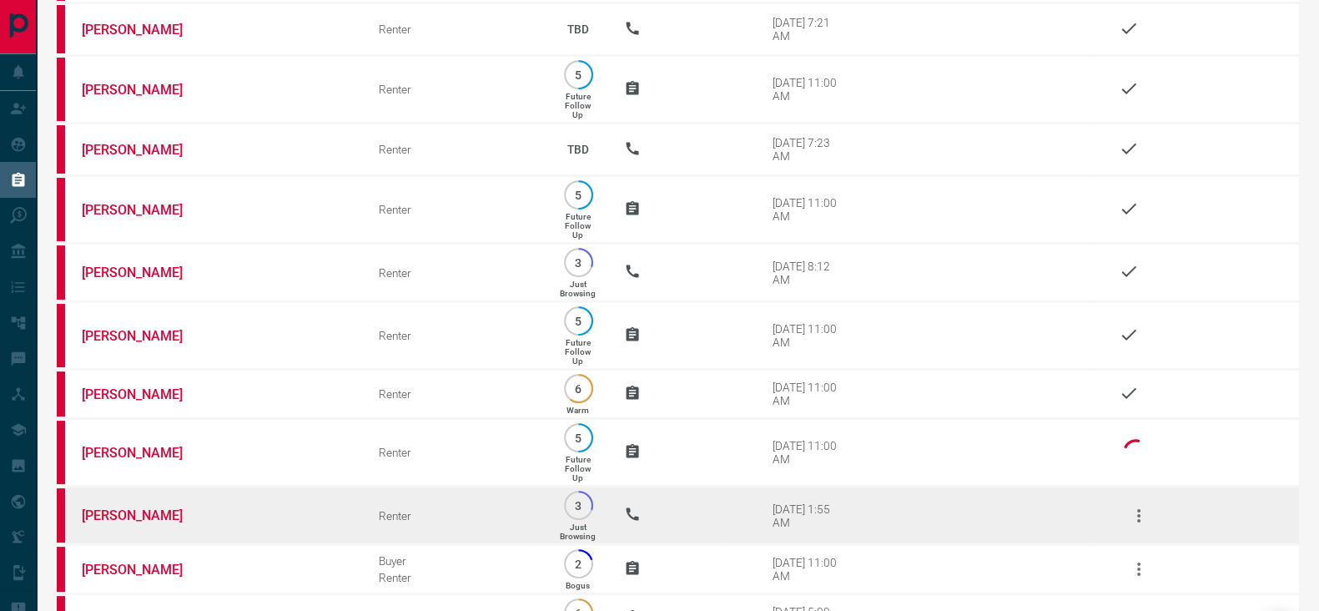
click at [1139, 522] on icon "button" at bounding box center [1138, 515] width 3 height 13
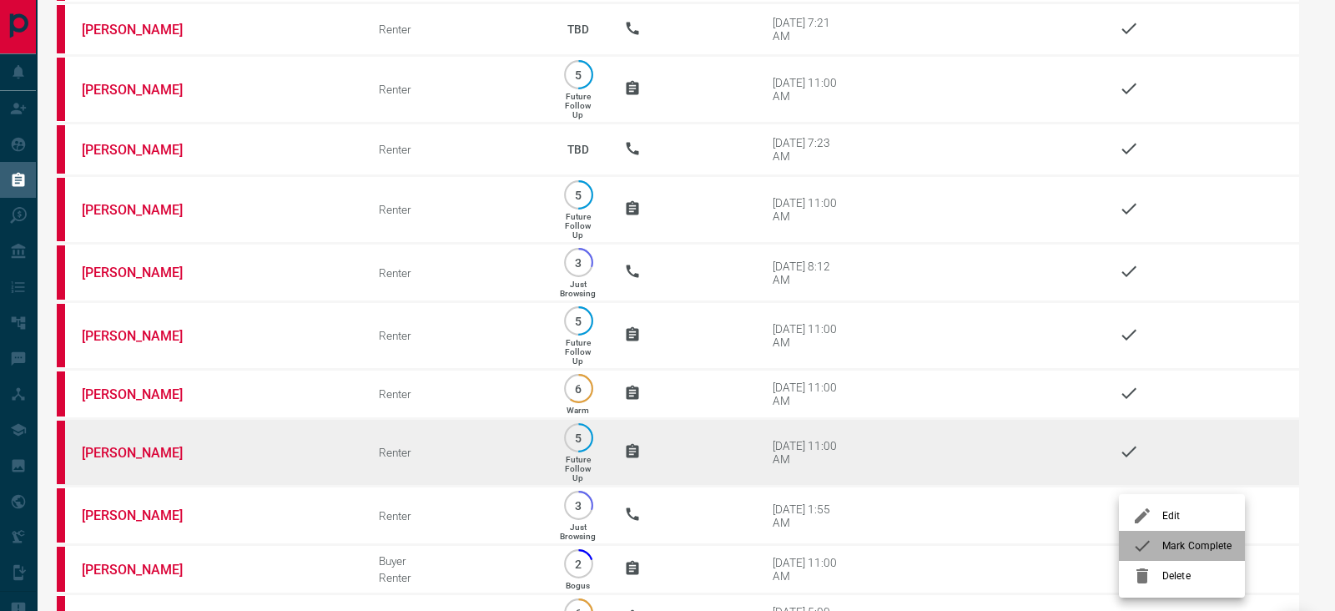
drag, startPoint x: 1168, startPoint y: 544, endPoint x: 1222, endPoint y: 439, distance: 118.3
click at [1170, 543] on span "Mark Complete" at bounding box center [1196, 545] width 69 height 15
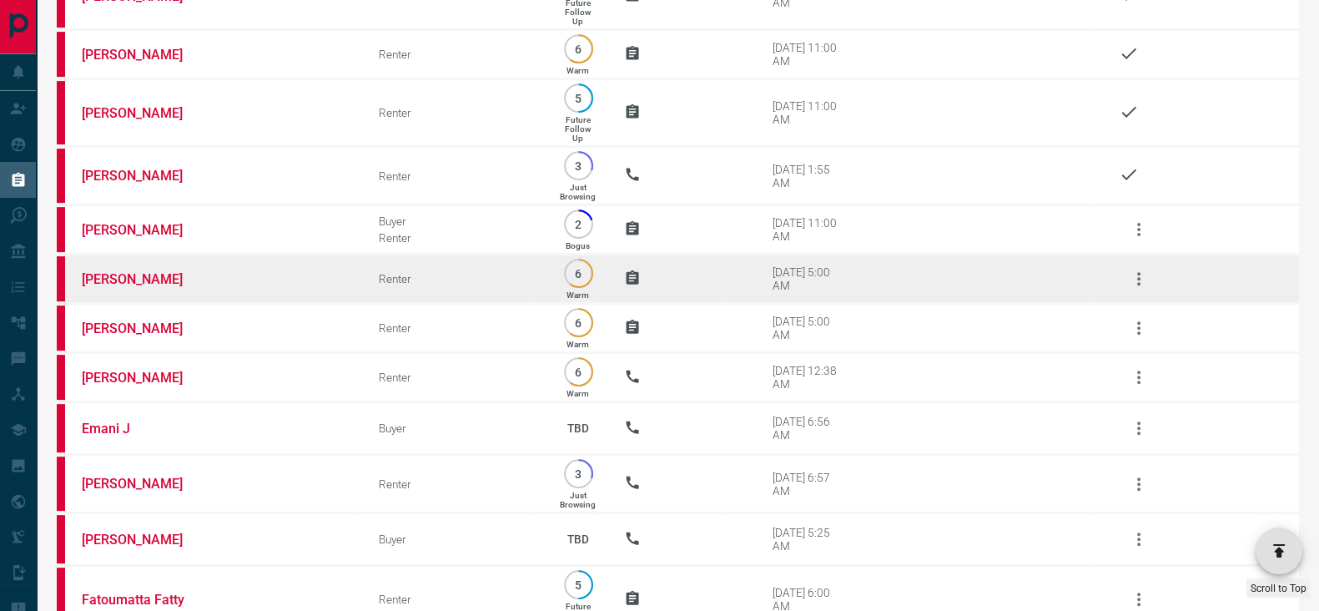
scroll to position [703, 0]
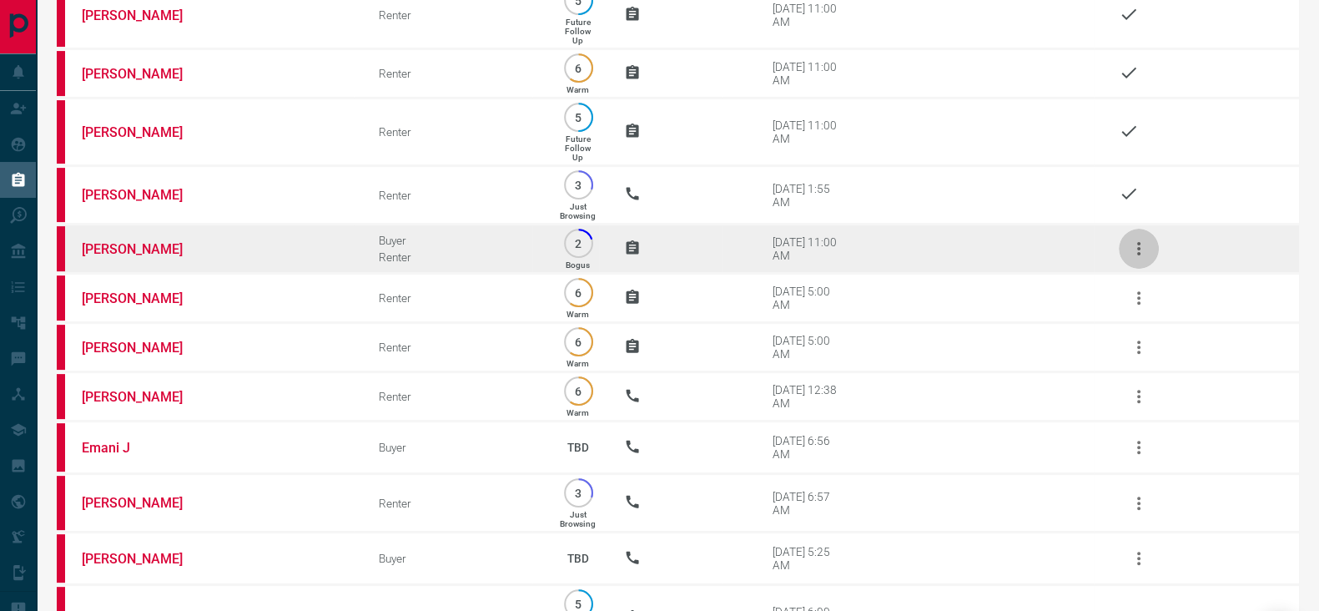
click at [1135, 259] on icon "button" at bounding box center [1139, 249] width 20 height 20
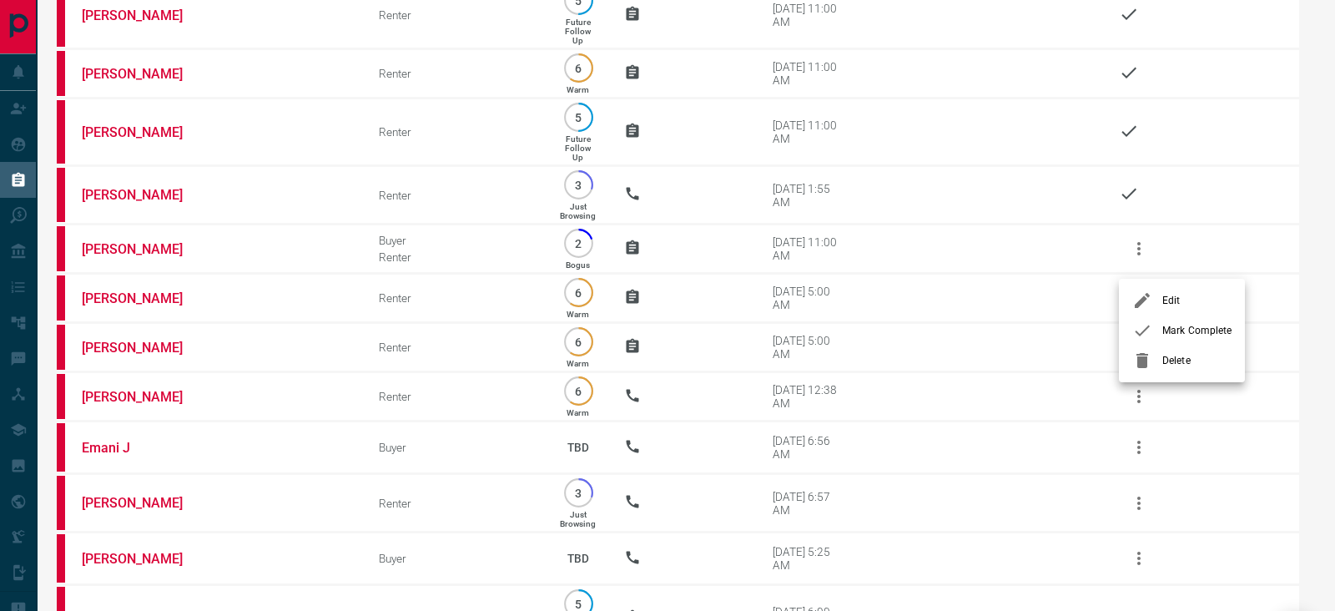
click at [1179, 330] on span "Mark Complete" at bounding box center [1196, 330] width 69 height 15
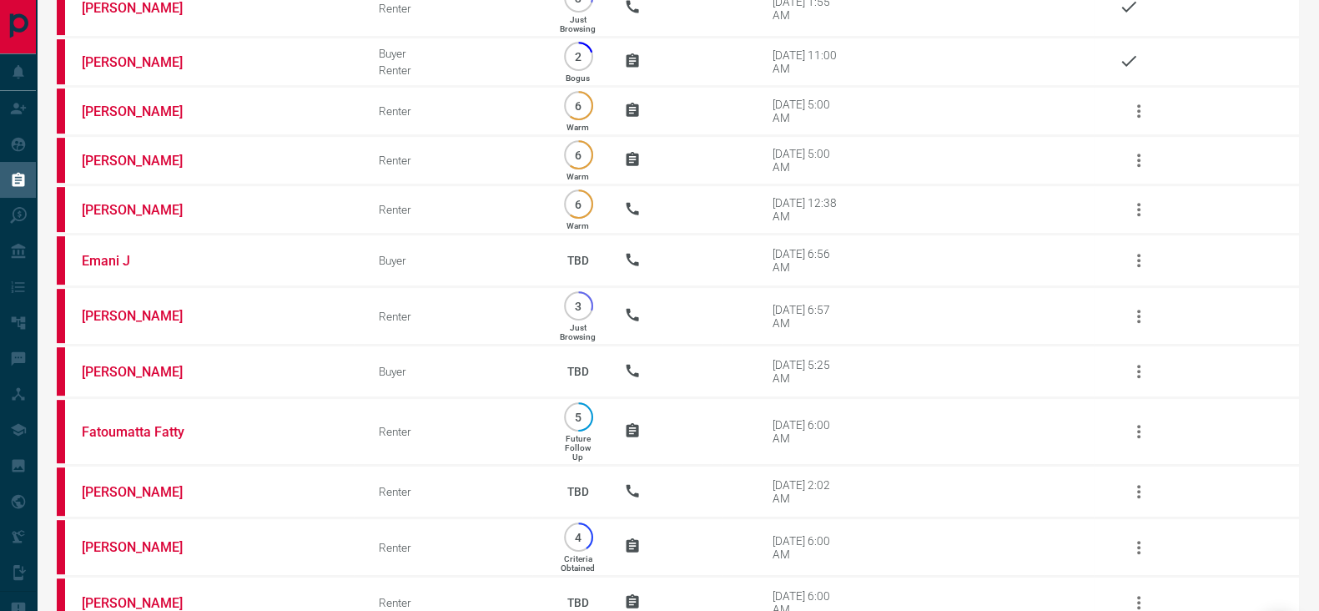
scroll to position [899, 0]
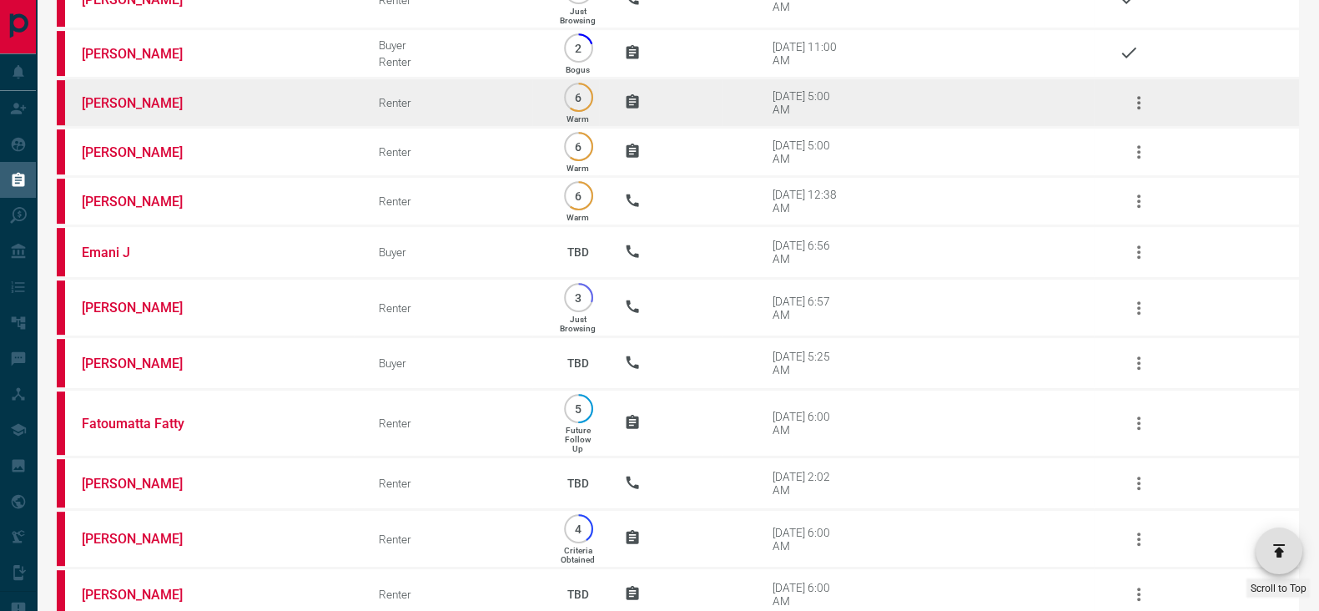
click at [1137, 113] on icon "button" at bounding box center [1139, 103] width 20 height 20
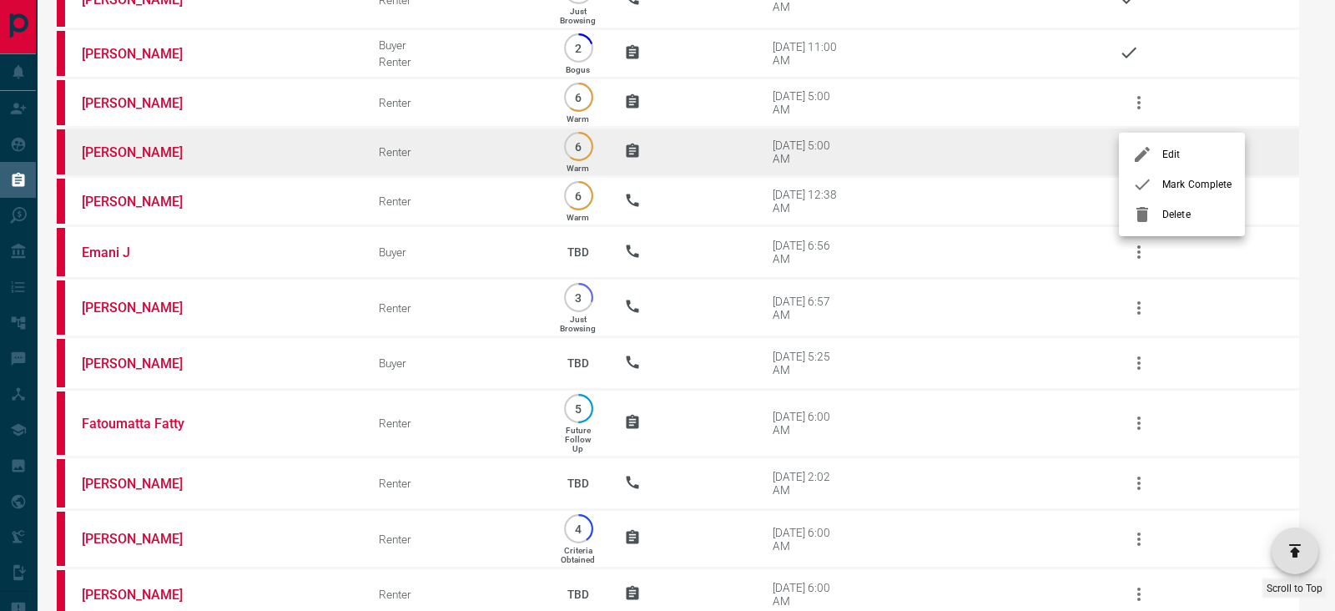
click at [1168, 187] on span "Mark Complete" at bounding box center [1196, 184] width 69 height 15
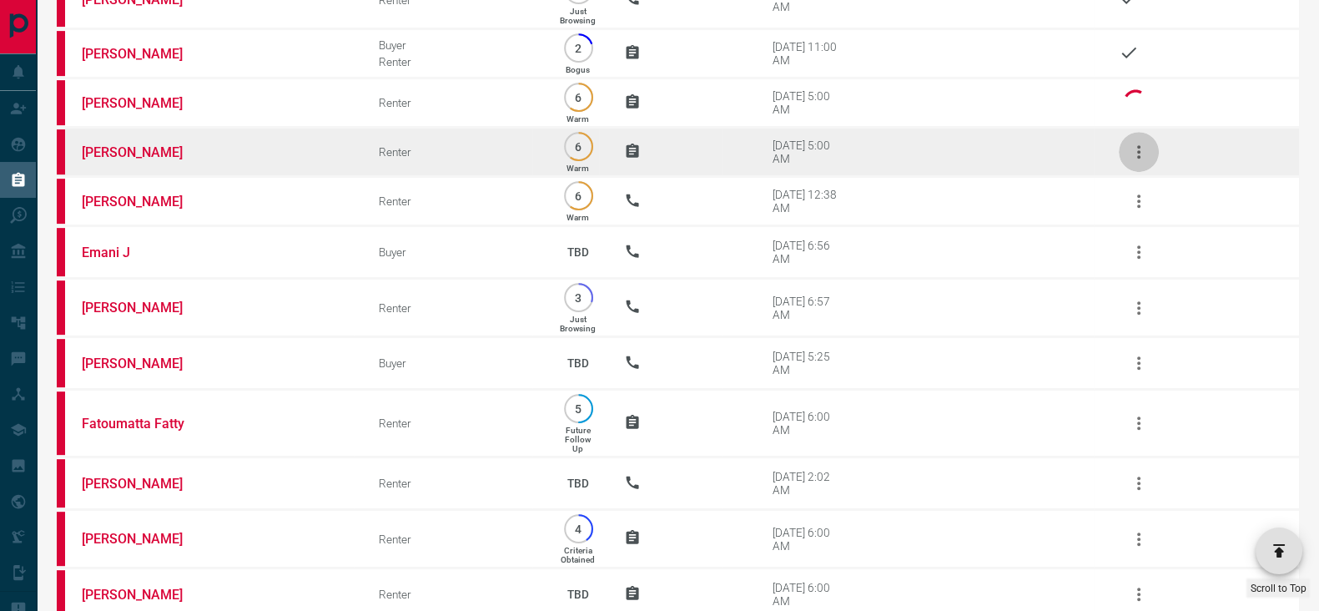
click at [1143, 160] on icon "button" at bounding box center [1139, 152] width 20 height 20
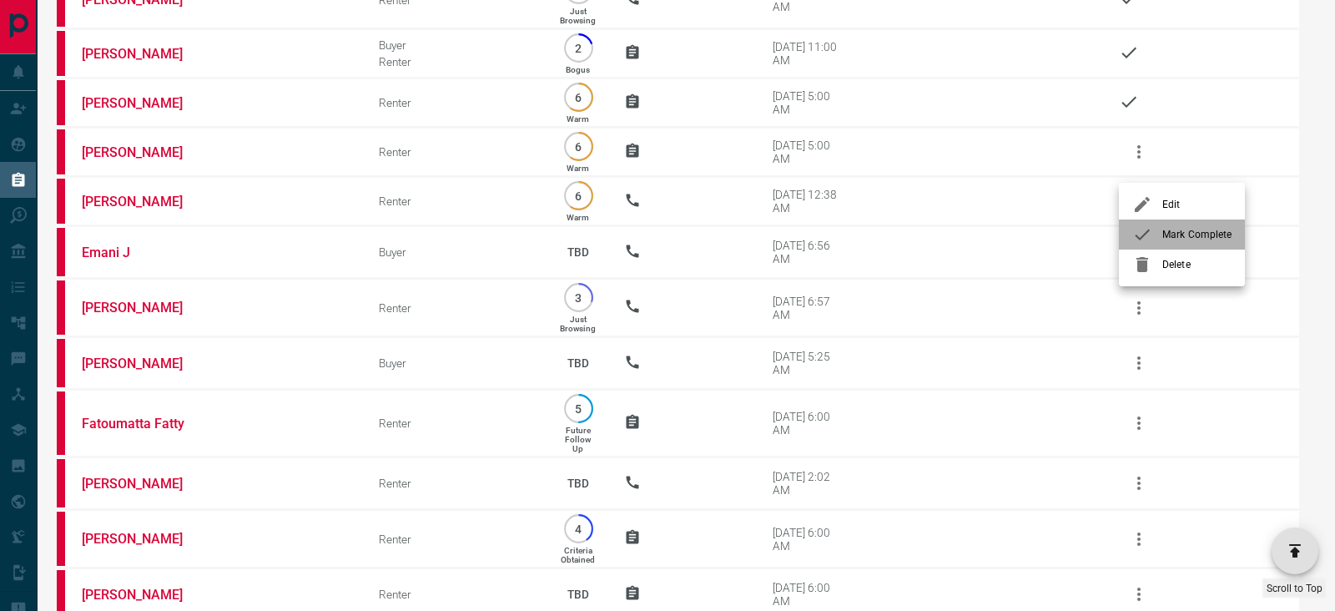
click at [1172, 235] on span "Mark Complete" at bounding box center [1196, 234] width 69 height 15
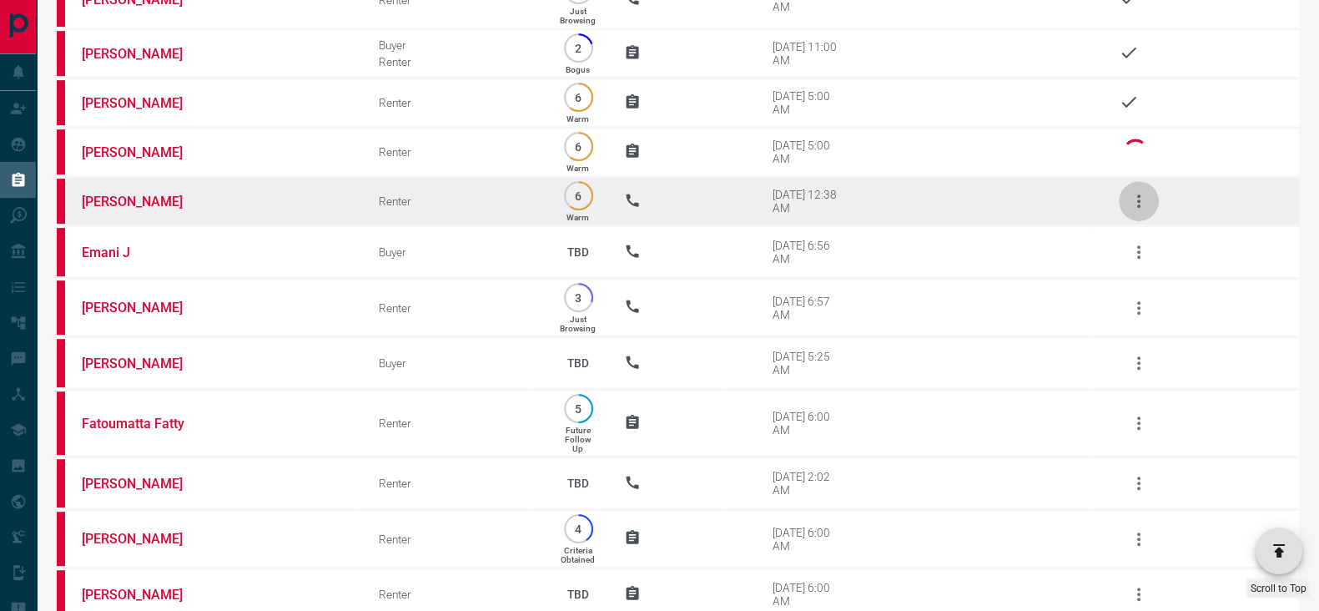
click at [1149, 219] on button "button" at bounding box center [1139, 201] width 40 height 40
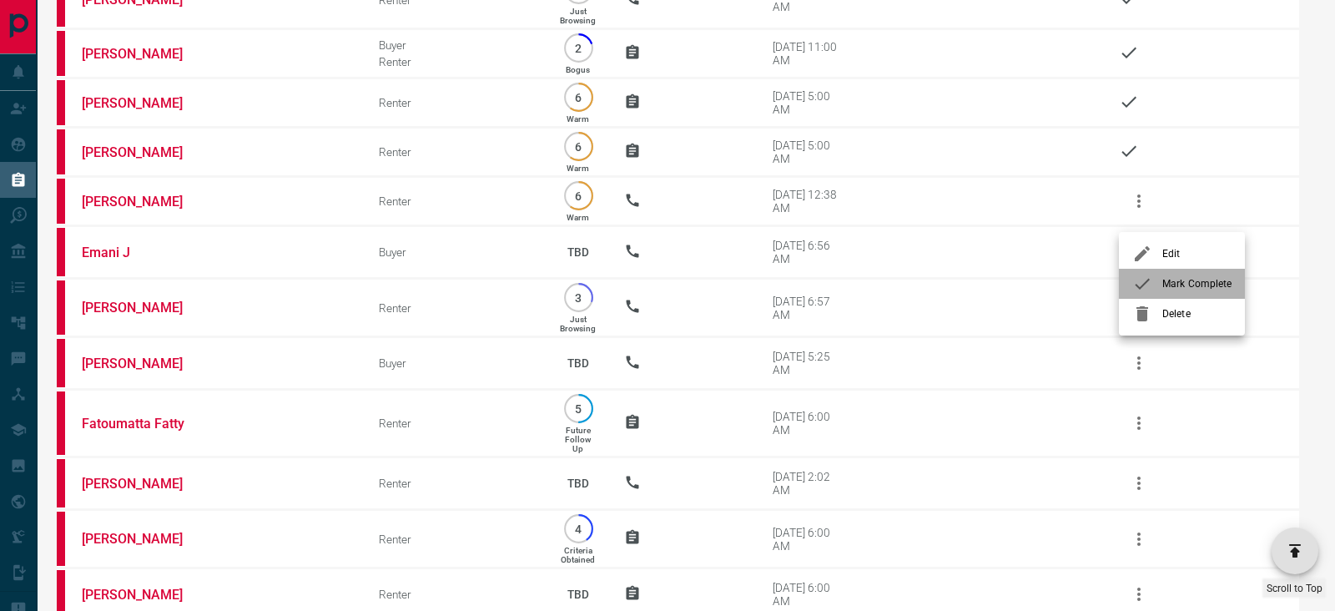
click at [1157, 279] on div at bounding box center [1147, 284] width 30 height 20
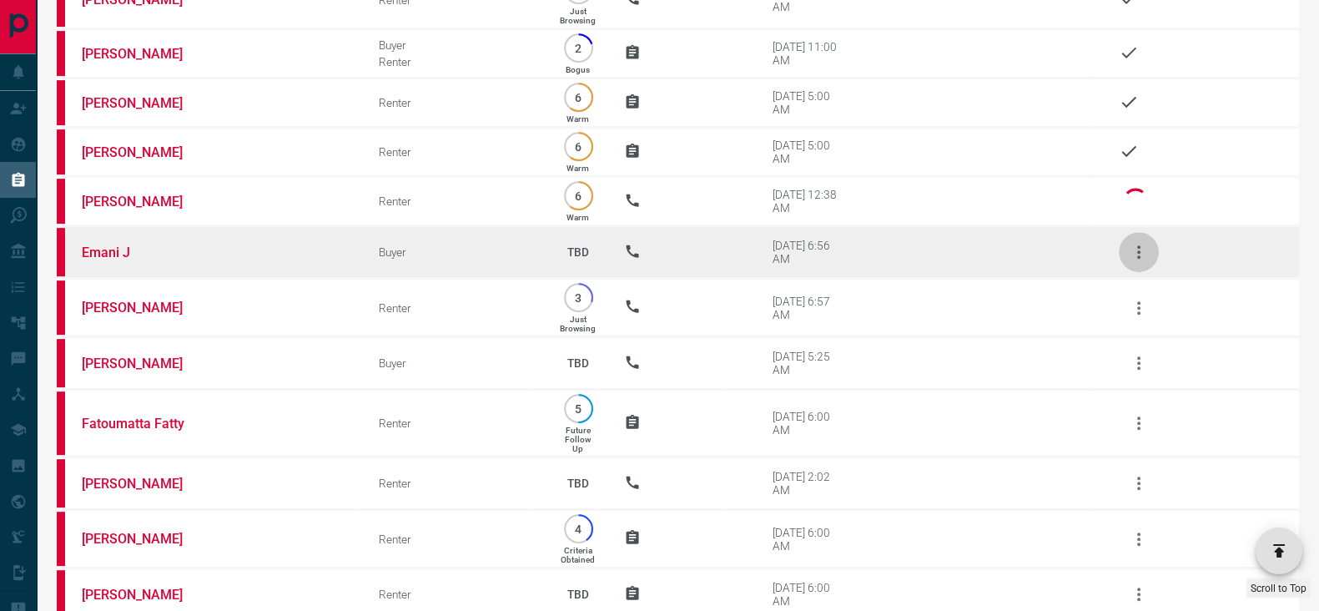
click at [1133, 262] on icon "button" at bounding box center [1139, 252] width 20 height 20
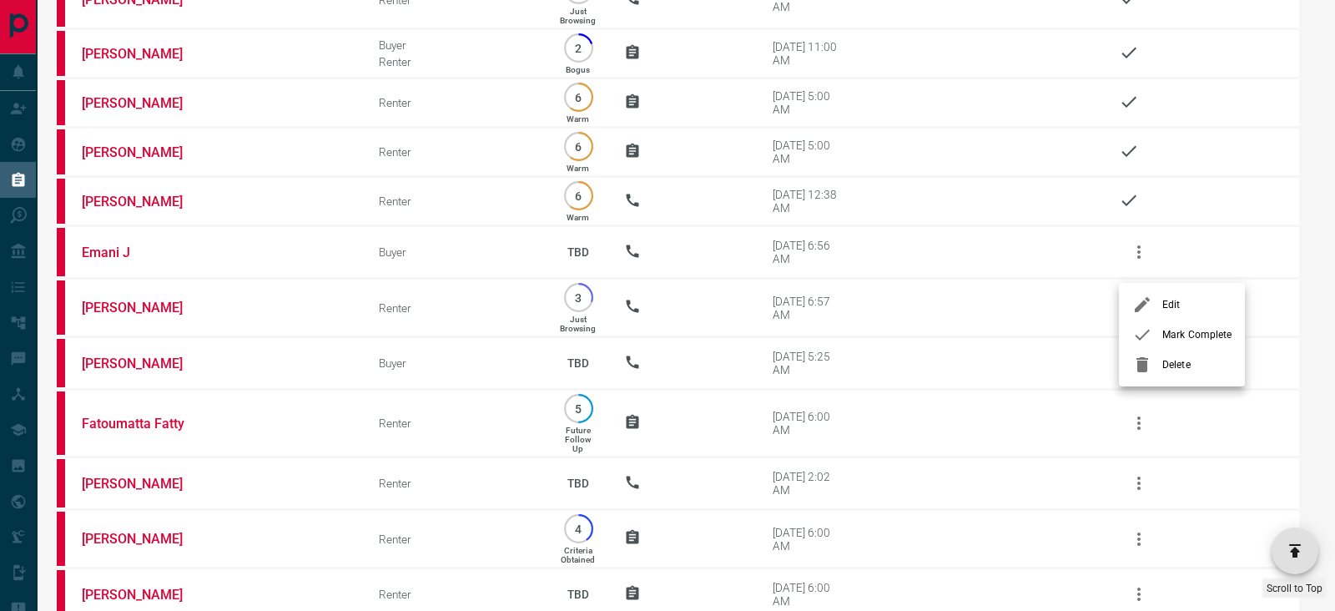
click at [1165, 323] on li "Mark Complete" at bounding box center [1182, 335] width 126 height 30
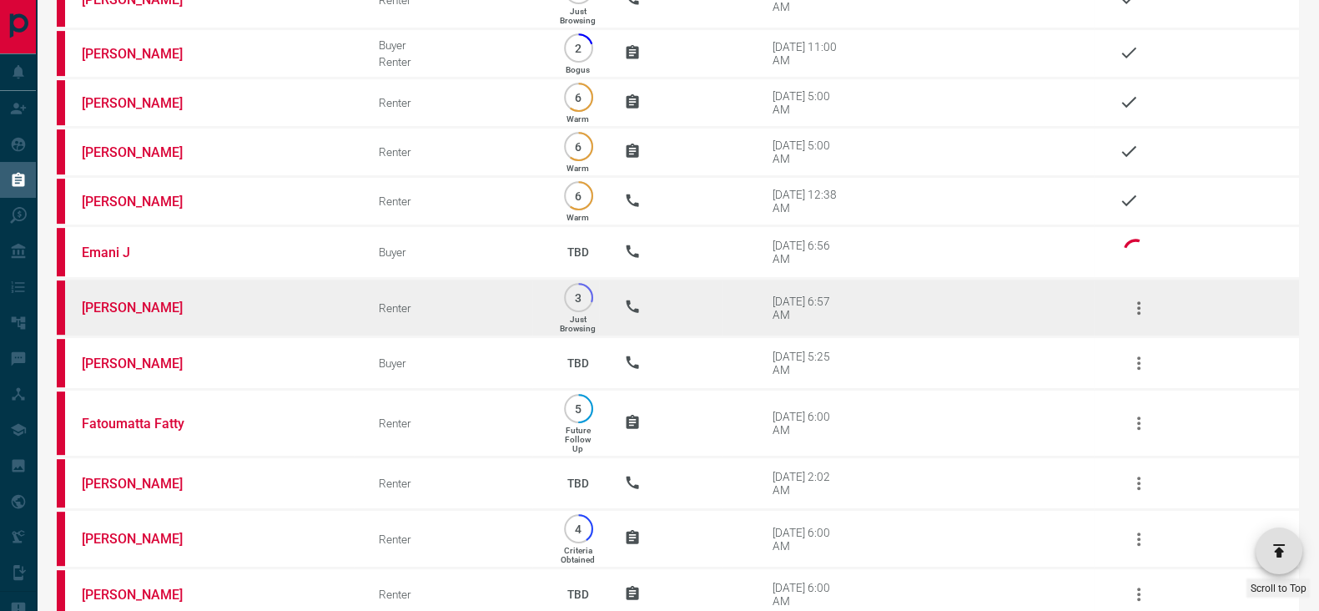
click at [1146, 300] on button "button" at bounding box center [1139, 308] width 40 height 40
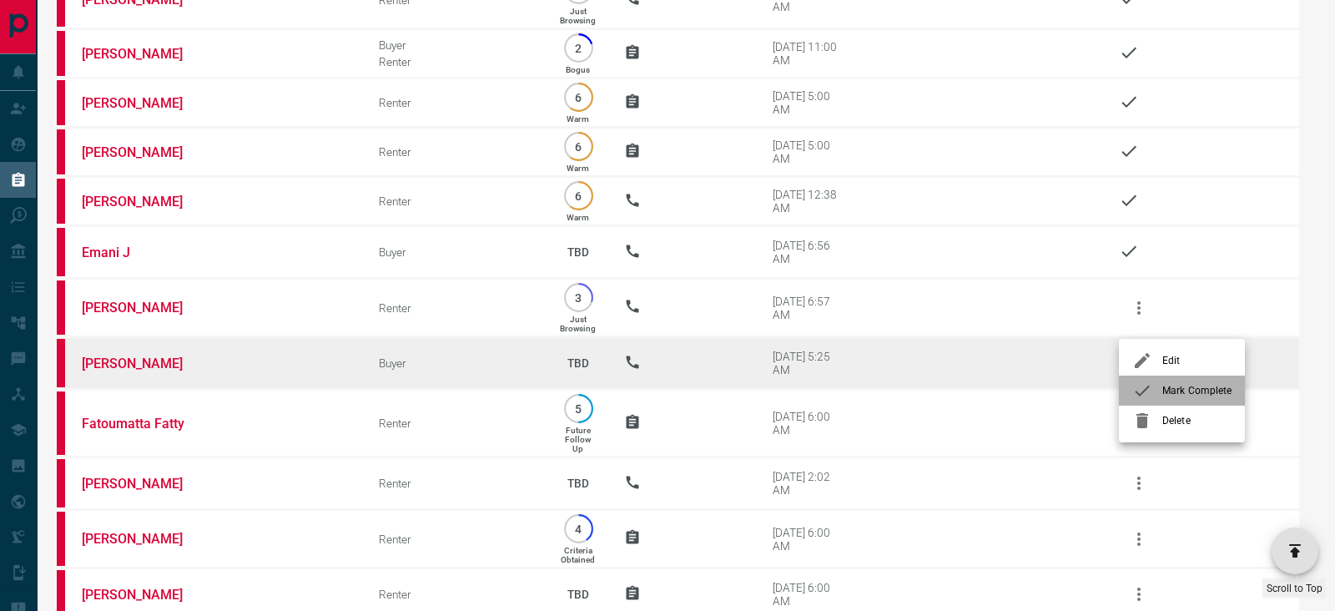
click at [1196, 380] on li "Mark Complete" at bounding box center [1182, 390] width 126 height 30
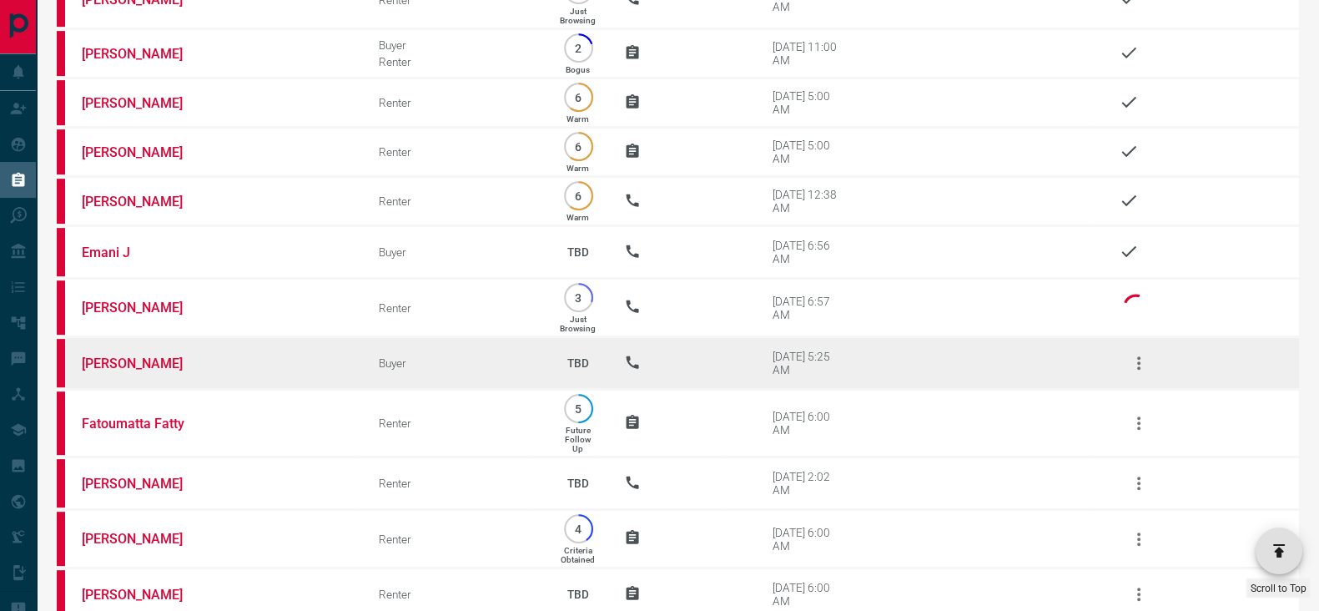
click at [1133, 370] on icon "button" at bounding box center [1139, 363] width 20 height 20
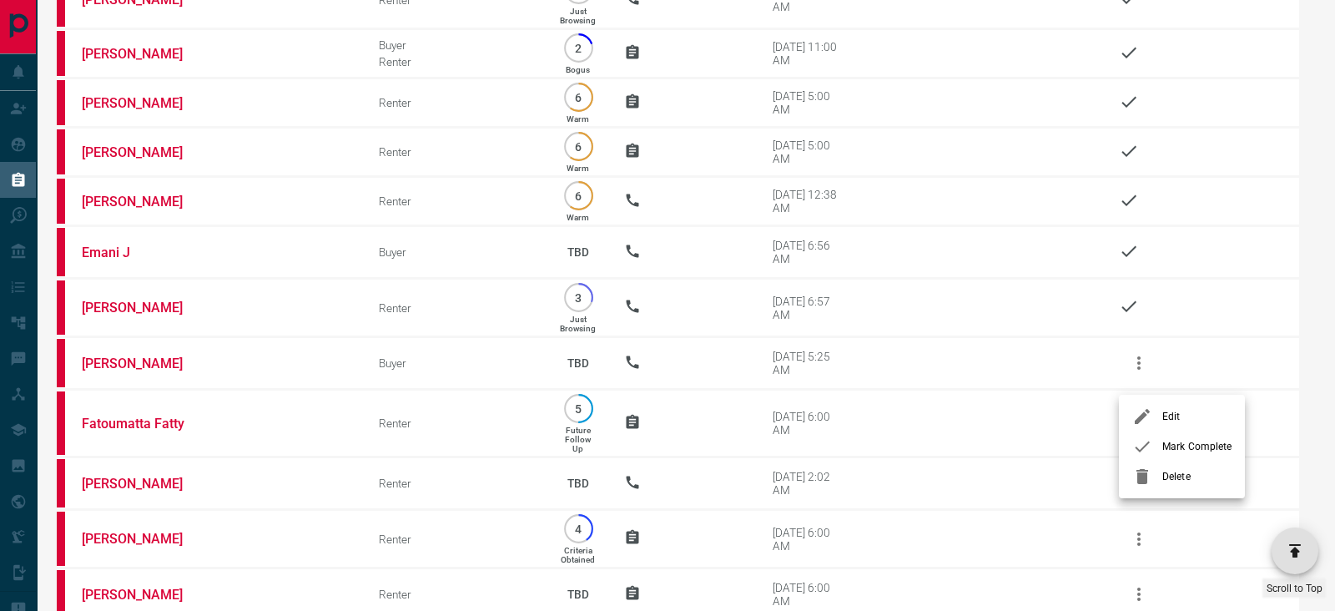
click at [1168, 427] on li "Edit" at bounding box center [1182, 416] width 126 height 30
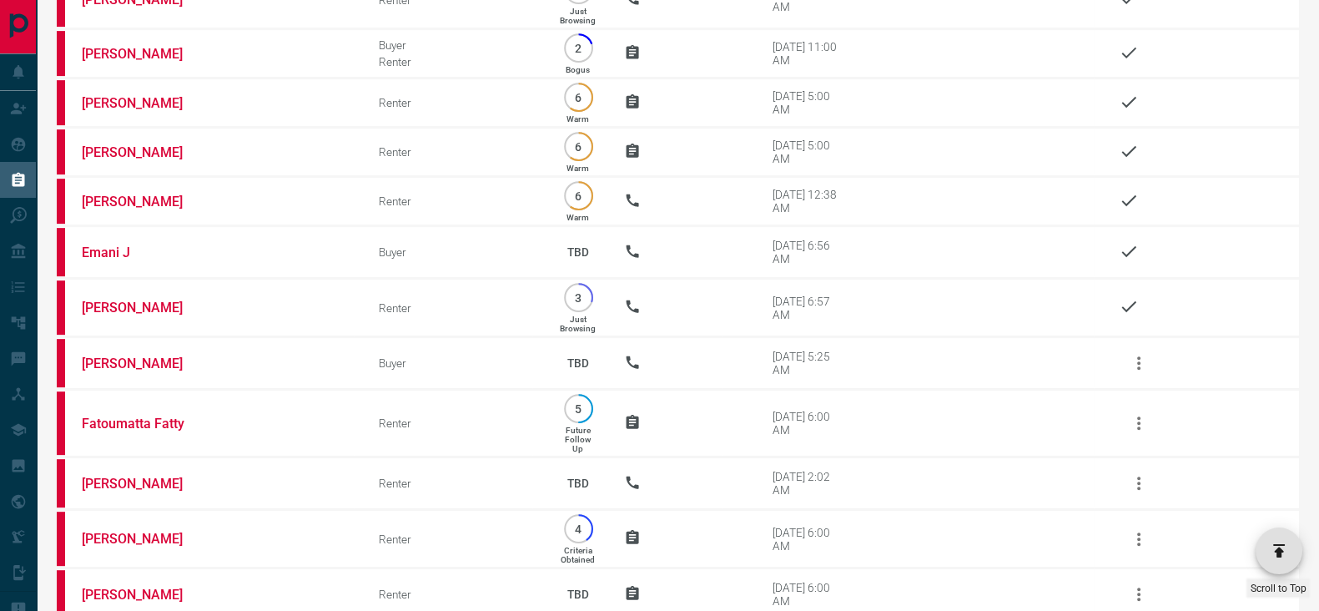
click at [1170, 432] on ul "Edit Mark Complete Delete" at bounding box center [1166, 424] width 95 height 58
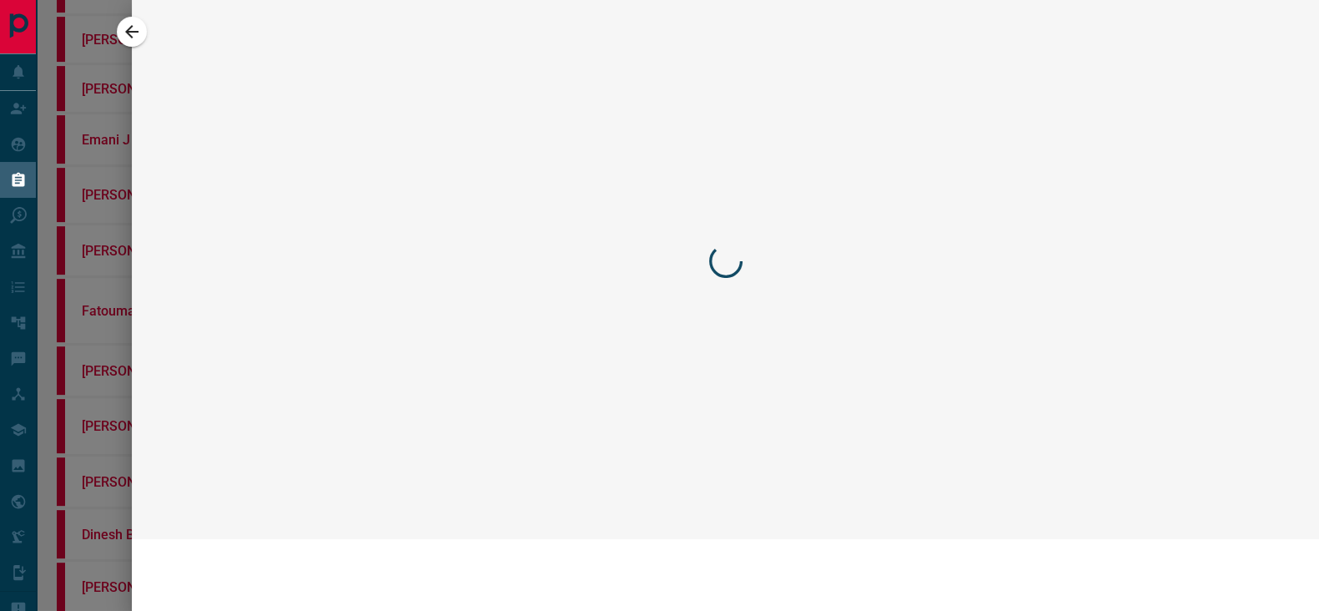
scroll to position [787, 0]
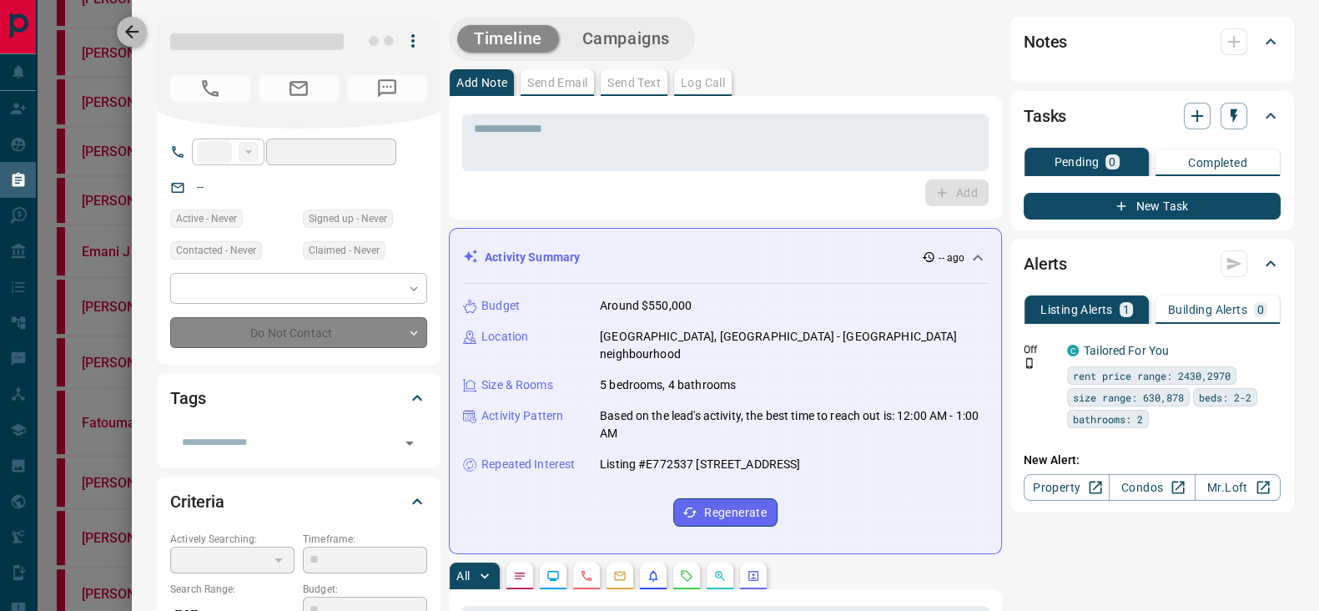
click at [138, 24] on icon "button" at bounding box center [132, 32] width 20 height 20
type input "**"
type input "**********"
type input "**"
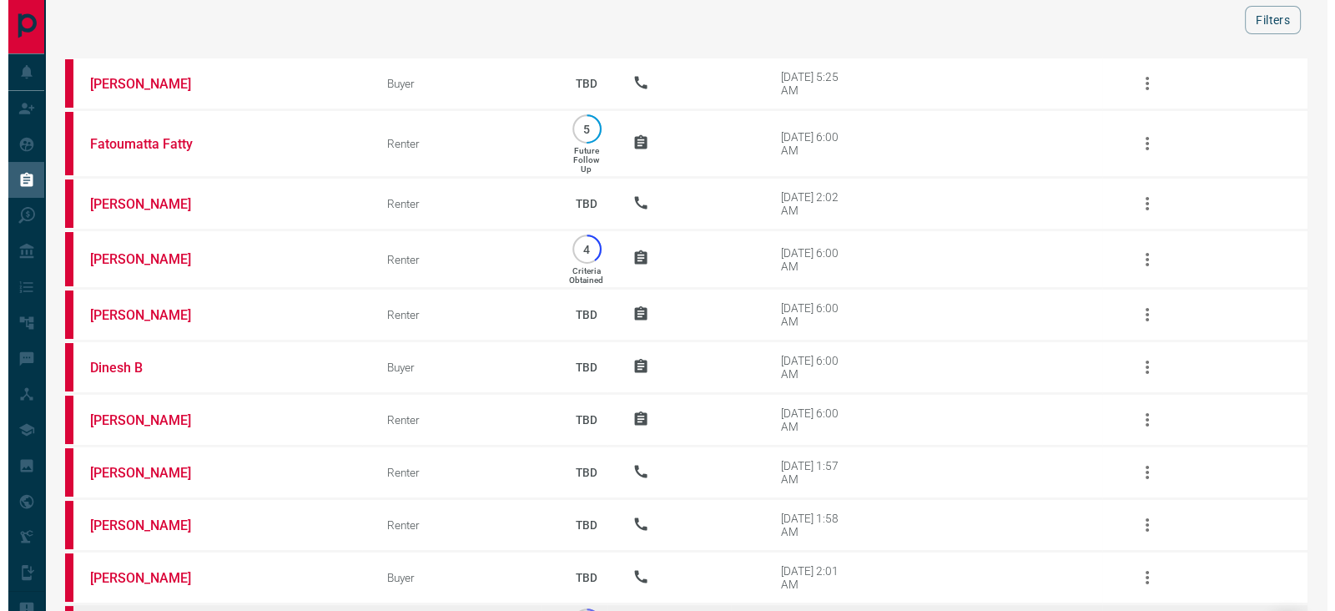
scroll to position [0, 0]
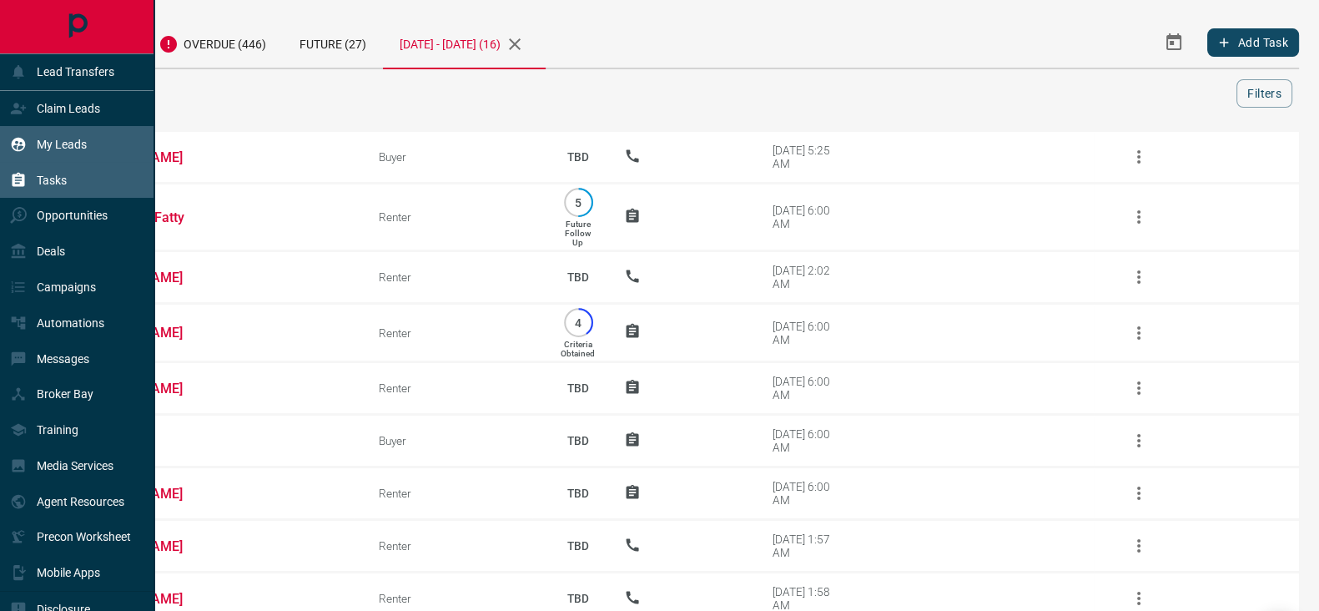
click at [38, 138] on p "My Leads" at bounding box center [62, 144] width 50 height 13
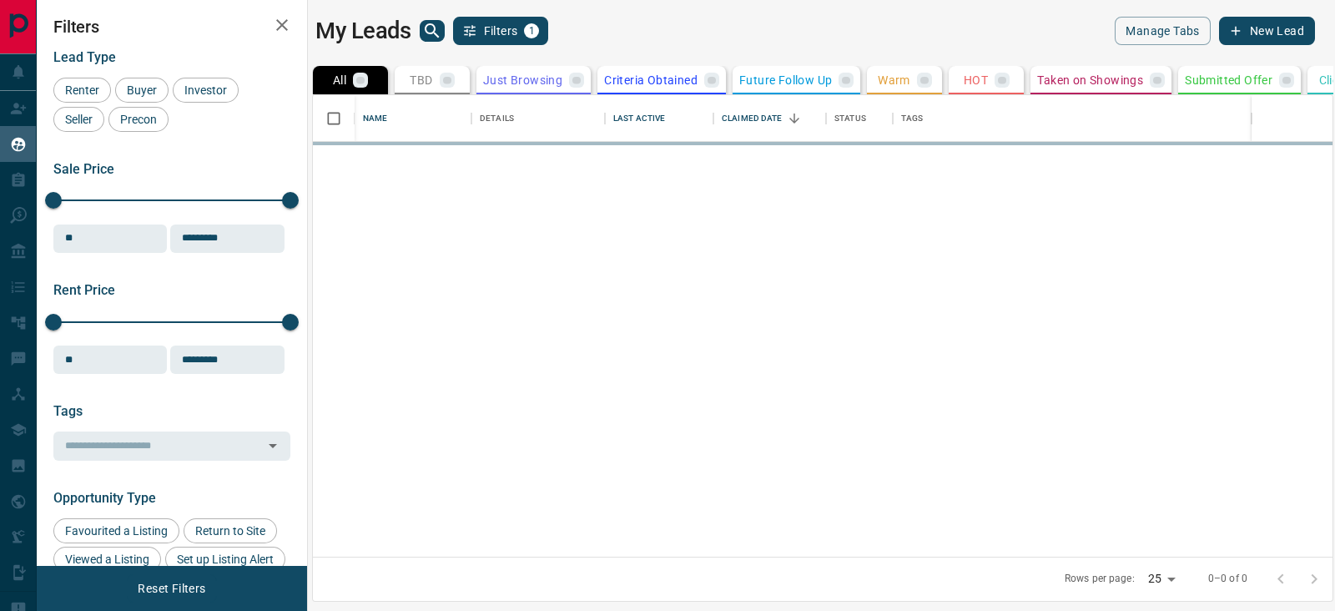
scroll to position [446, 1004]
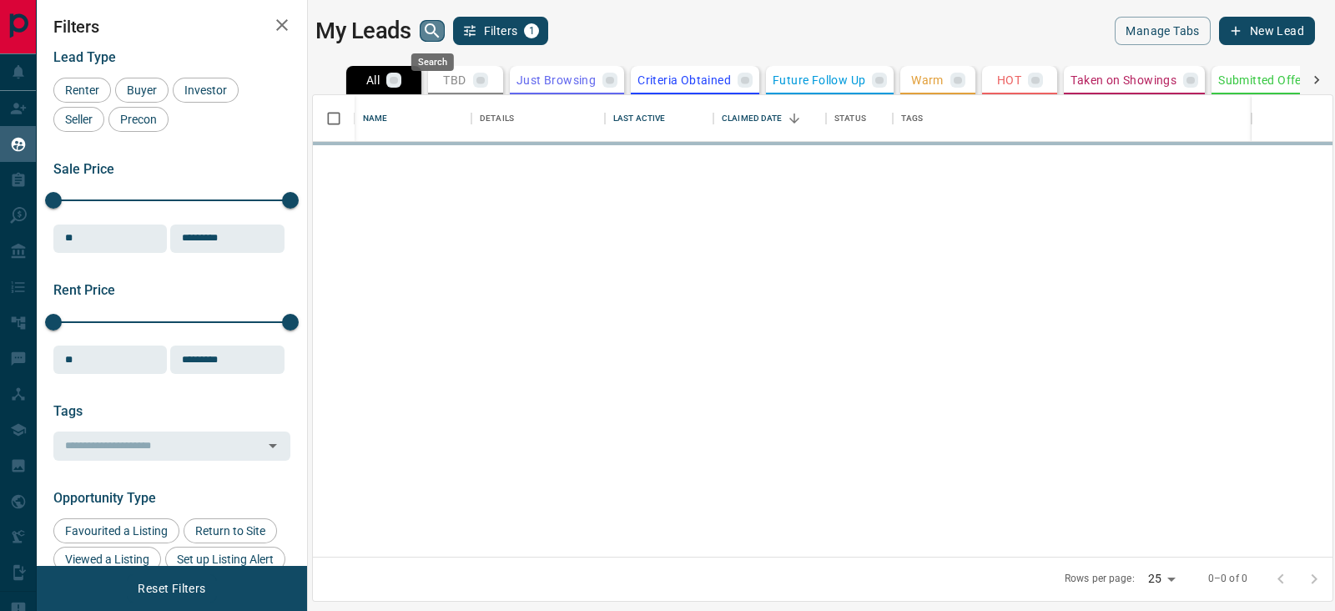
click at [430, 30] on icon "search button" at bounding box center [432, 31] width 20 height 20
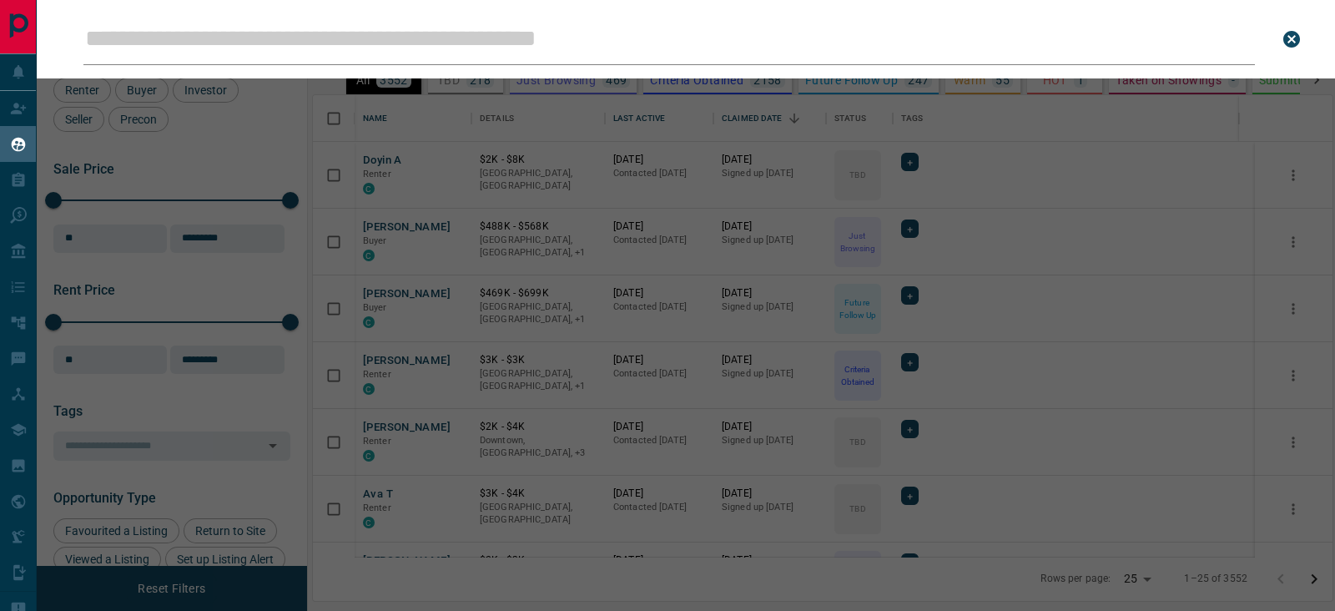
click at [477, 32] on input "Leads Search Bar" at bounding box center [668, 39] width 1171 height 52
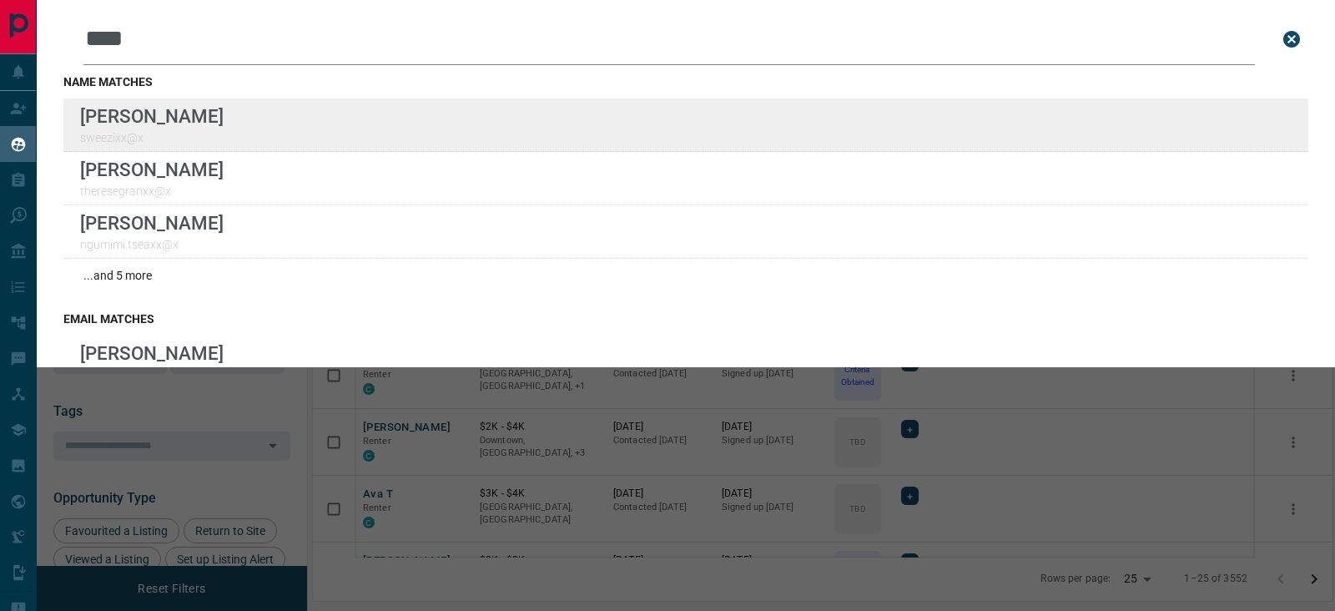
type input "****"
